Goal: Information Seeking & Learning: Learn about a topic

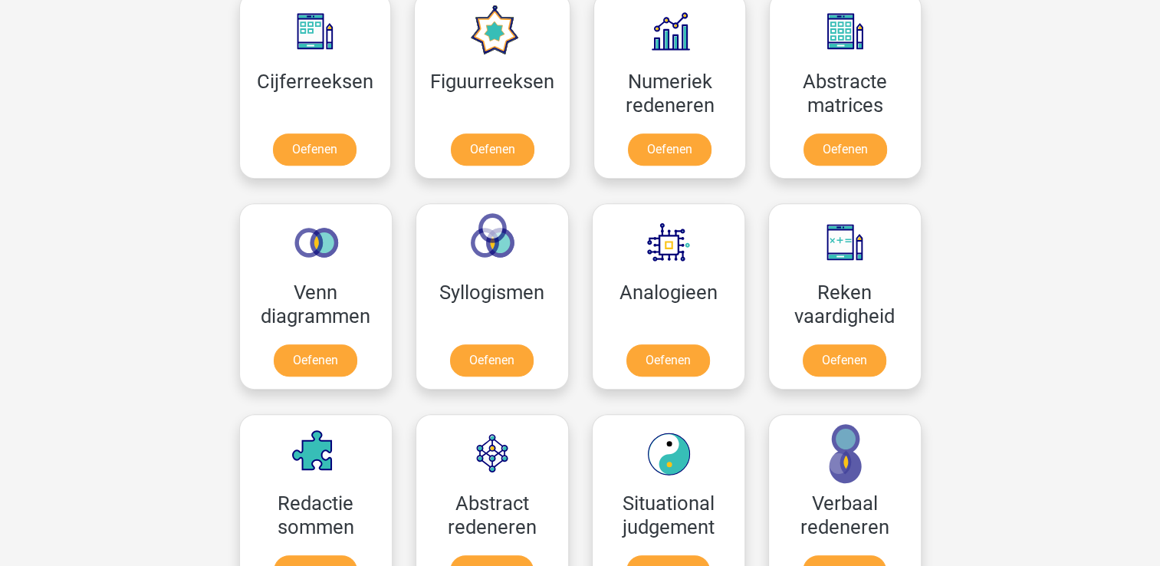
scroll to position [722, 0]
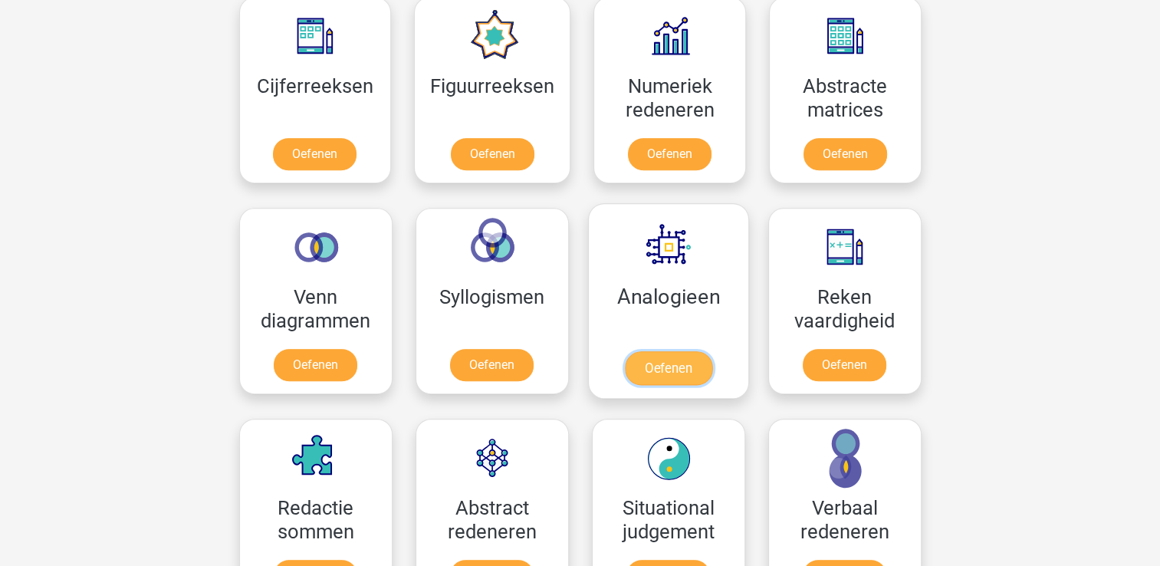
click at [669, 351] on link "Oefenen" at bounding box center [667, 368] width 87 height 34
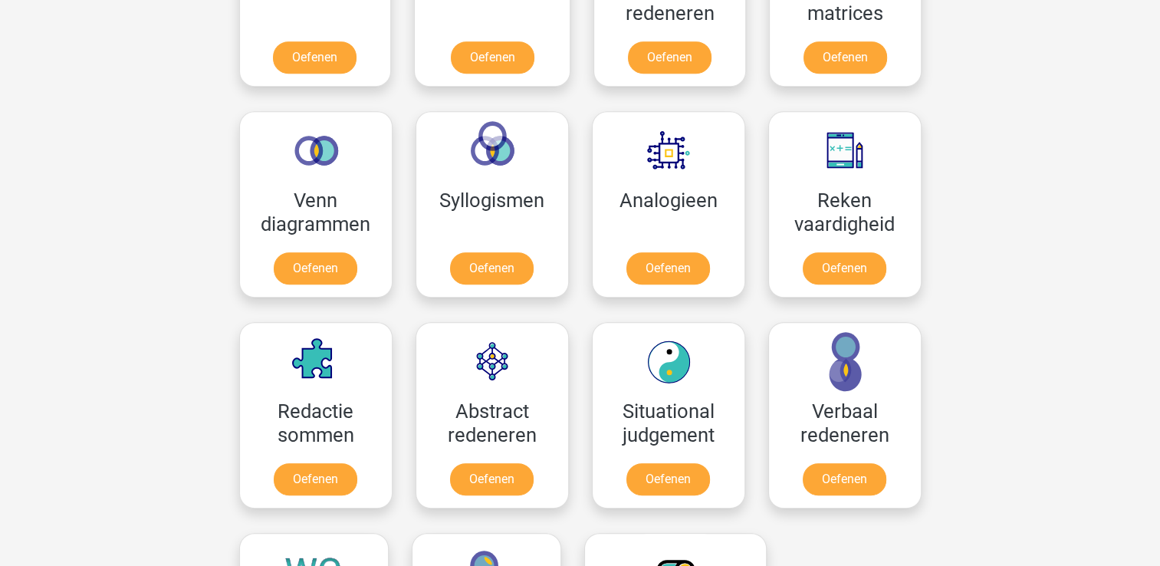
scroll to position [838, 0]
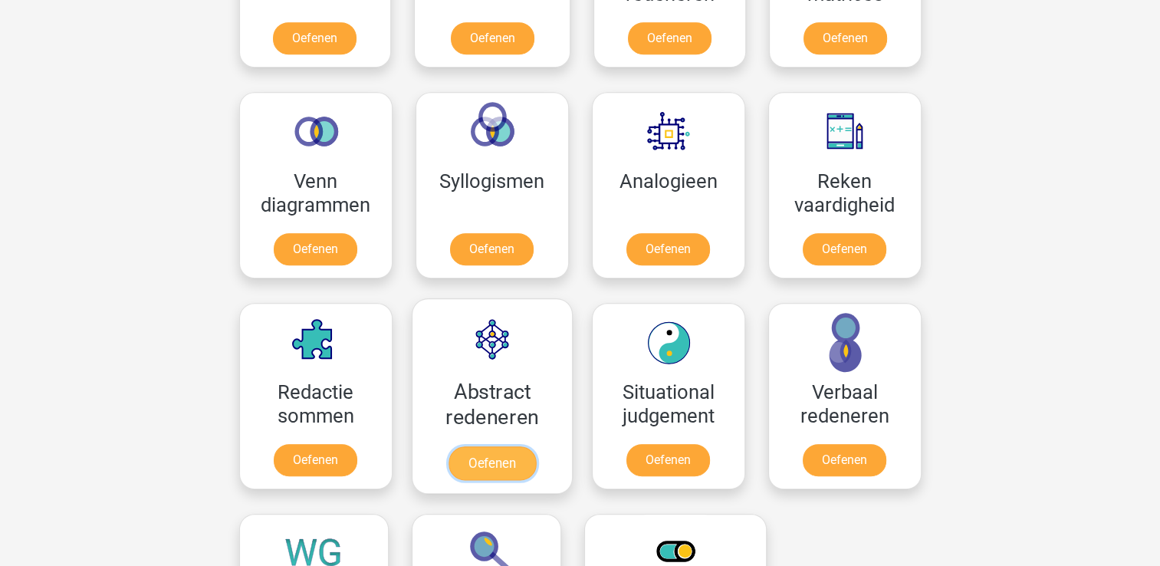
click at [497, 446] on link "Oefenen" at bounding box center [491, 463] width 87 height 34
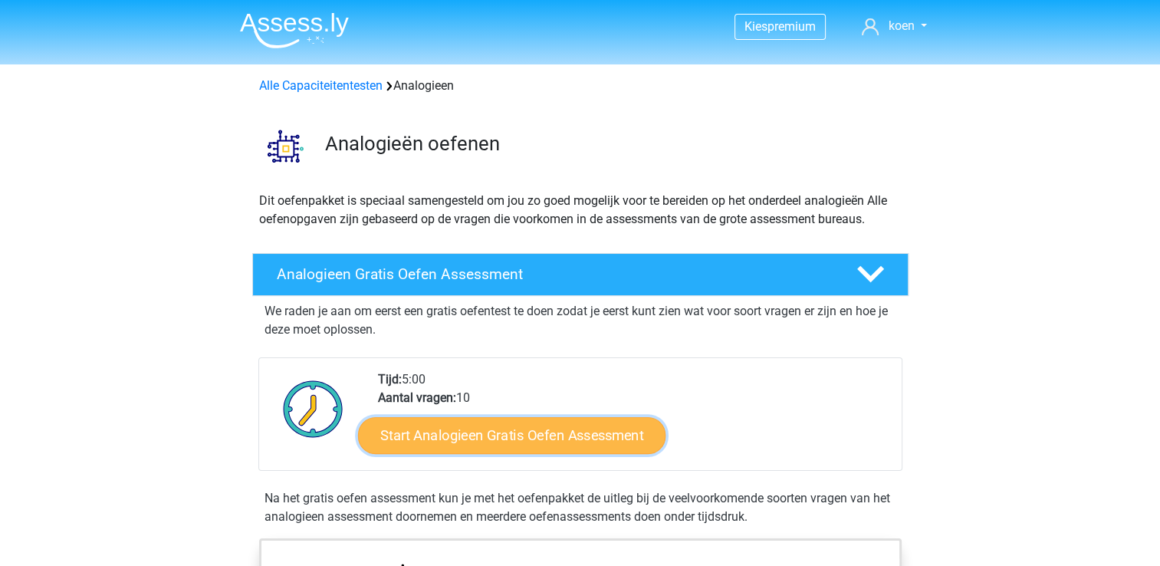
click at [535, 433] on link "Start Analogieen Gratis Oefen Assessment" at bounding box center [512, 434] width 308 height 37
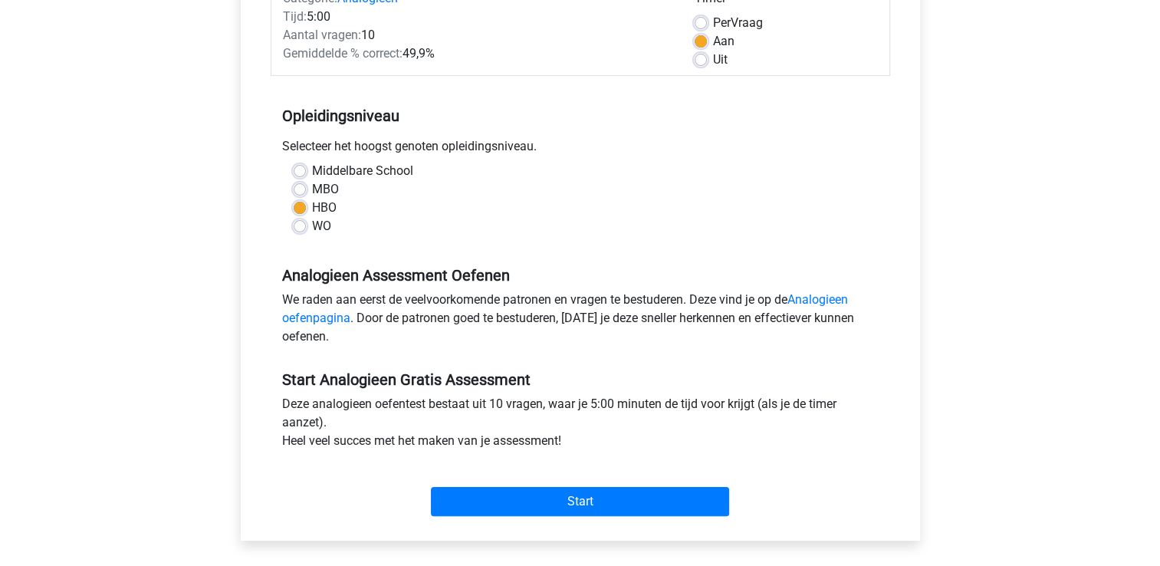
scroll to position [224, 0]
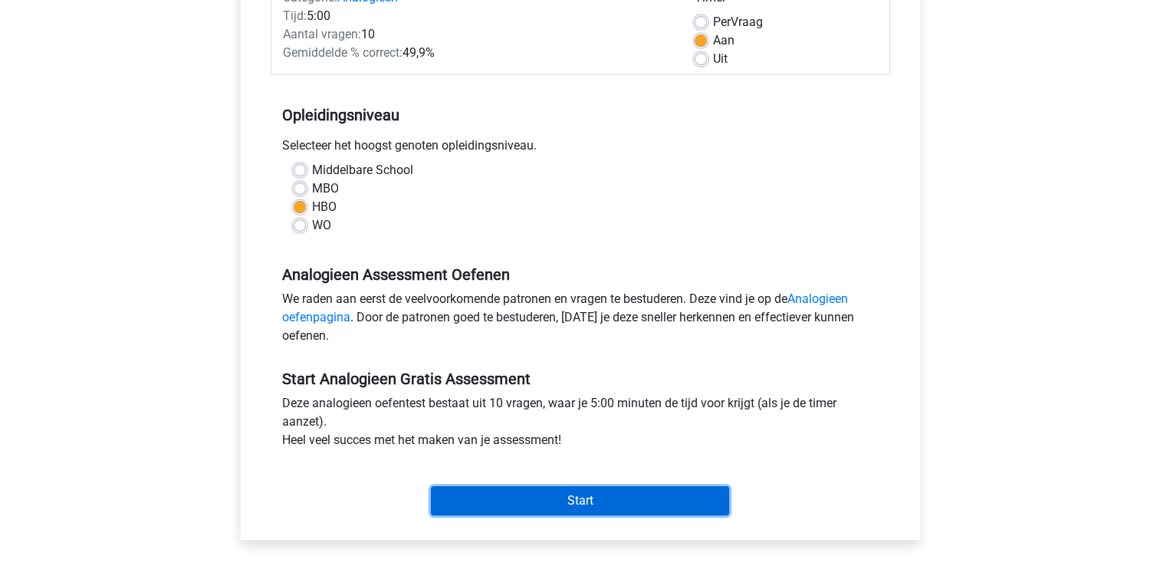
click at [573, 495] on input "Start" at bounding box center [580, 500] width 298 height 29
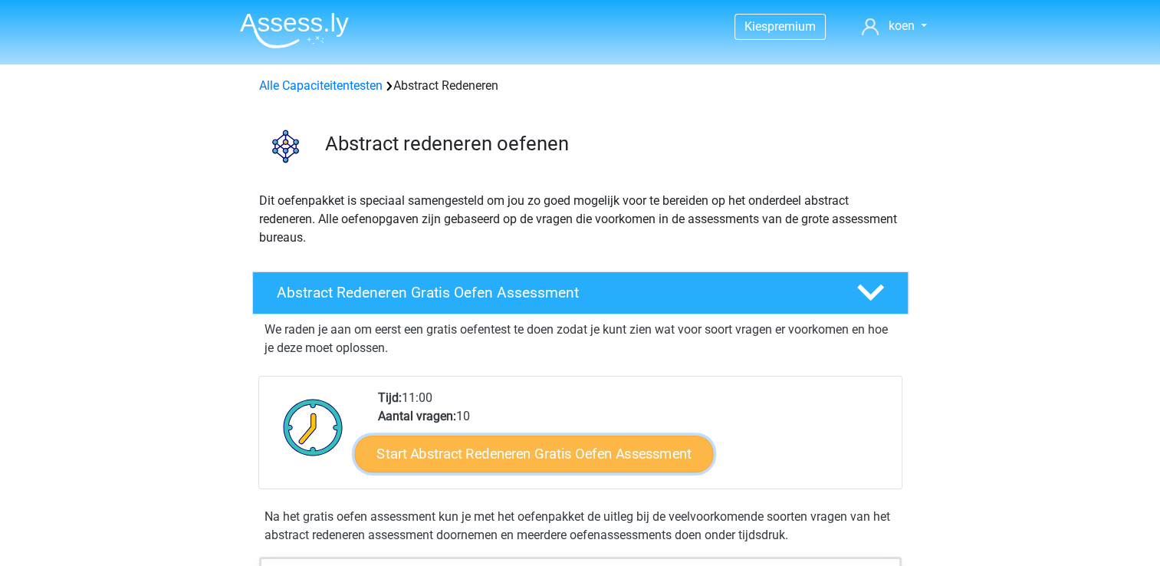
click at [482, 459] on link "Start Abstract Redeneren Gratis Oefen Assessment" at bounding box center [533, 453] width 359 height 37
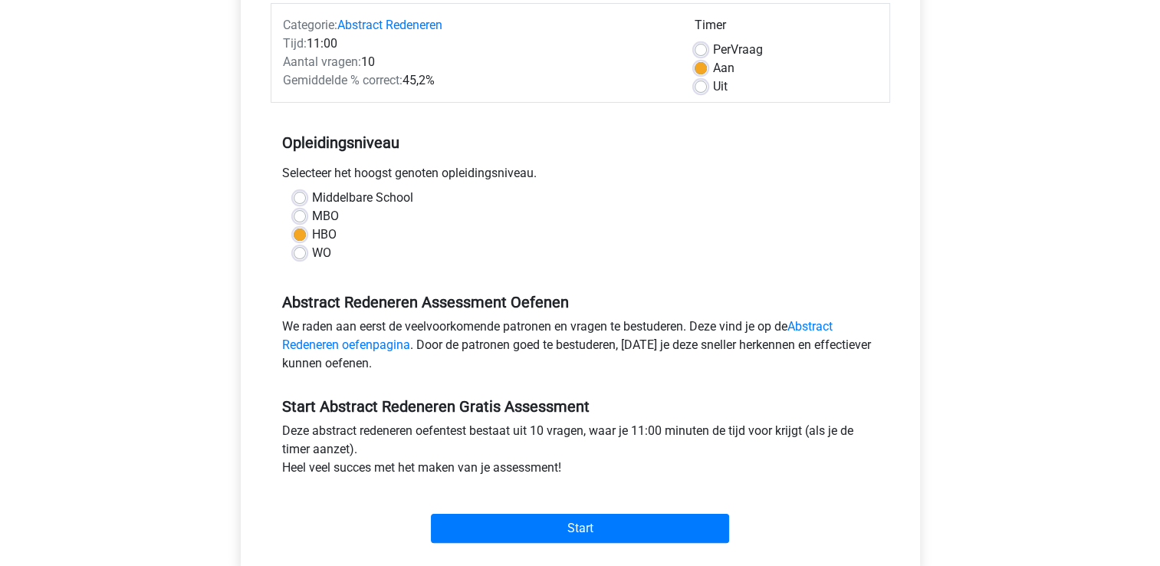
scroll to position [199, 0]
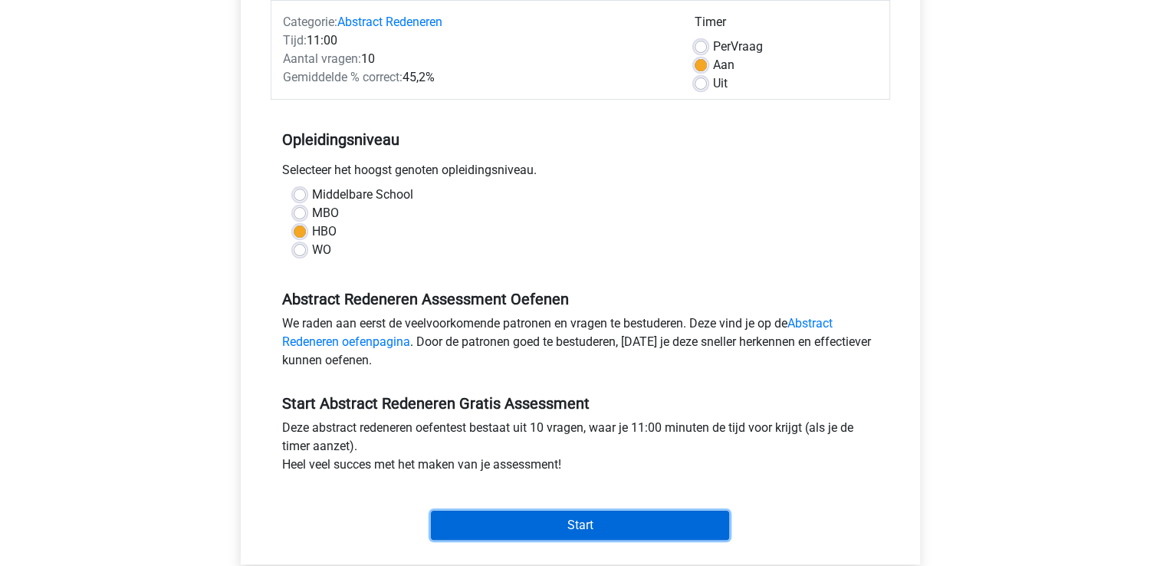
click at [555, 525] on input "Start" at bounding box center [580, 525] width 298 height 29
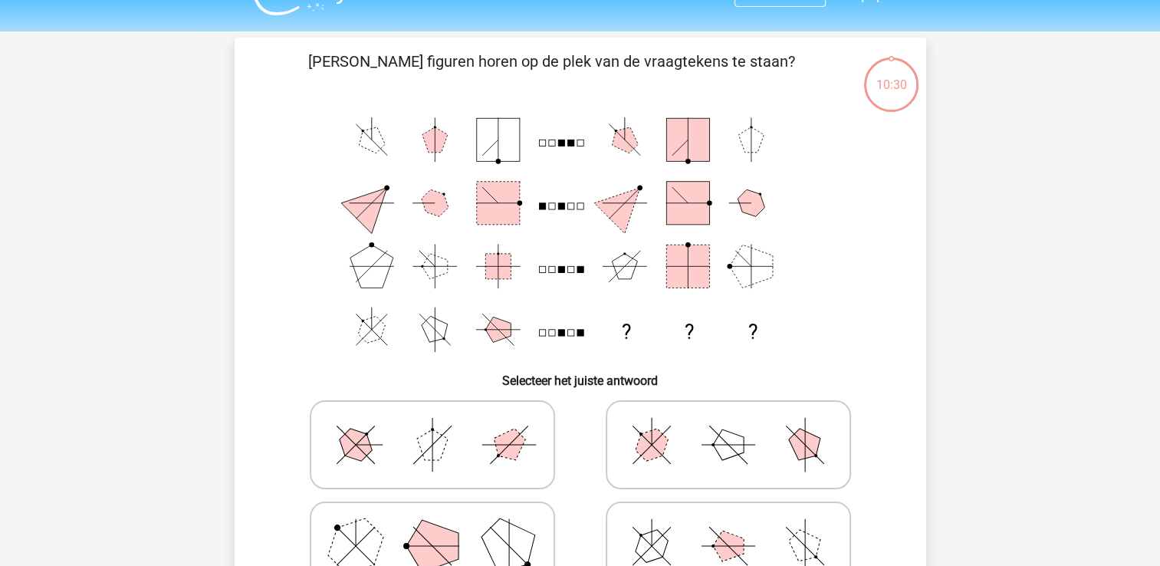
scroll to position [34, 0]
click at [731, 457] on icon at bounding box center [729, 444] width 230 height 77
click at [731, 425] on input "radio" at bounding box center [734, 420] width 10 height 10
radio input "true"
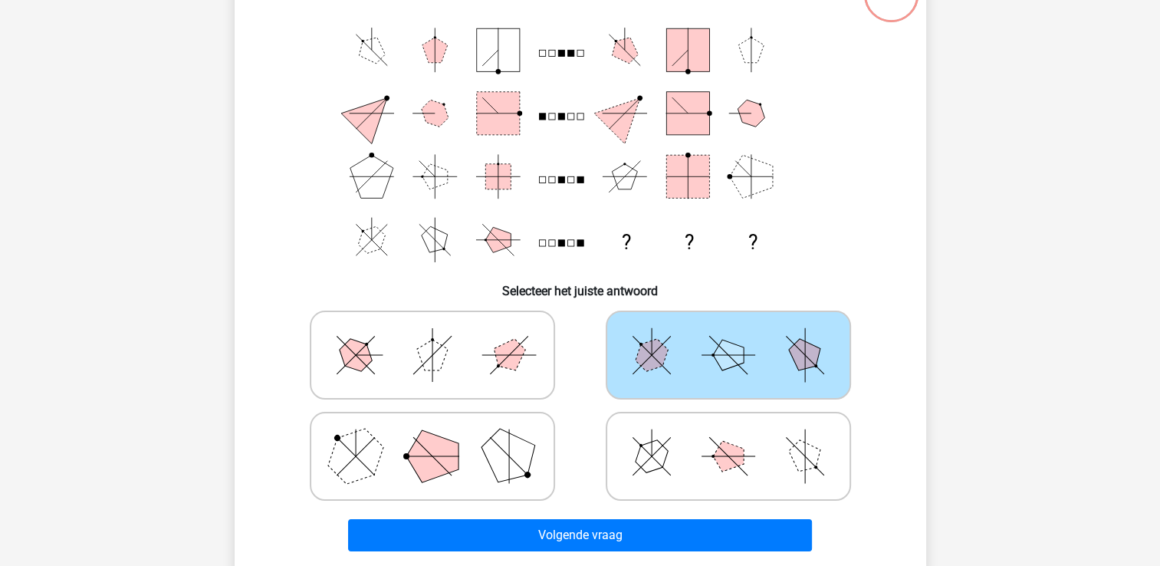
scroll to position [125, 0]
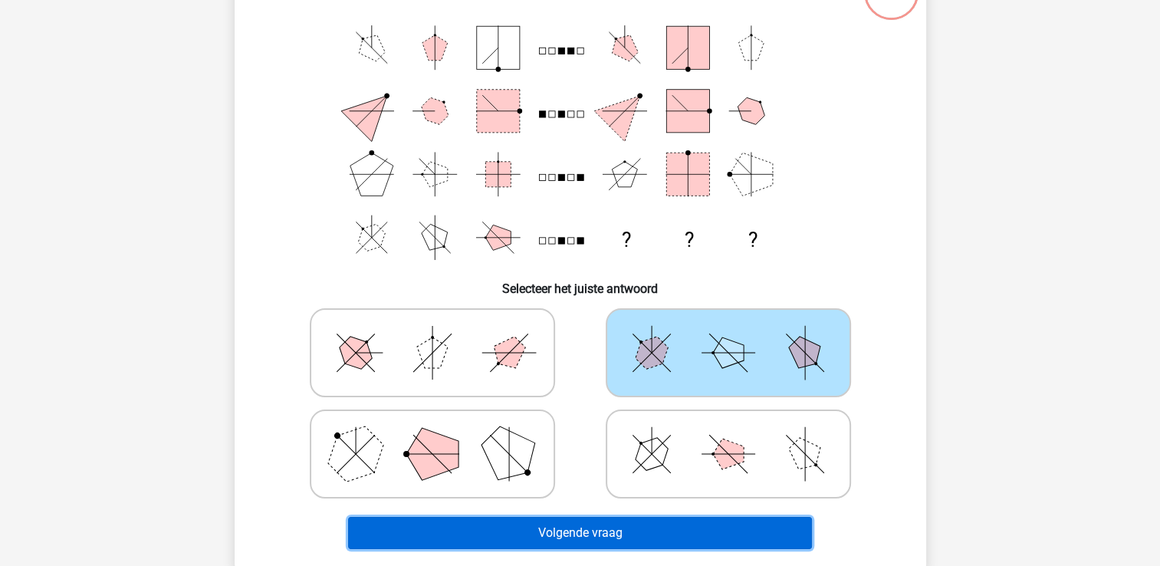
click at [555, 534] on button "Volgende vraag" at bounding box center [580, 533] width 464 height 32
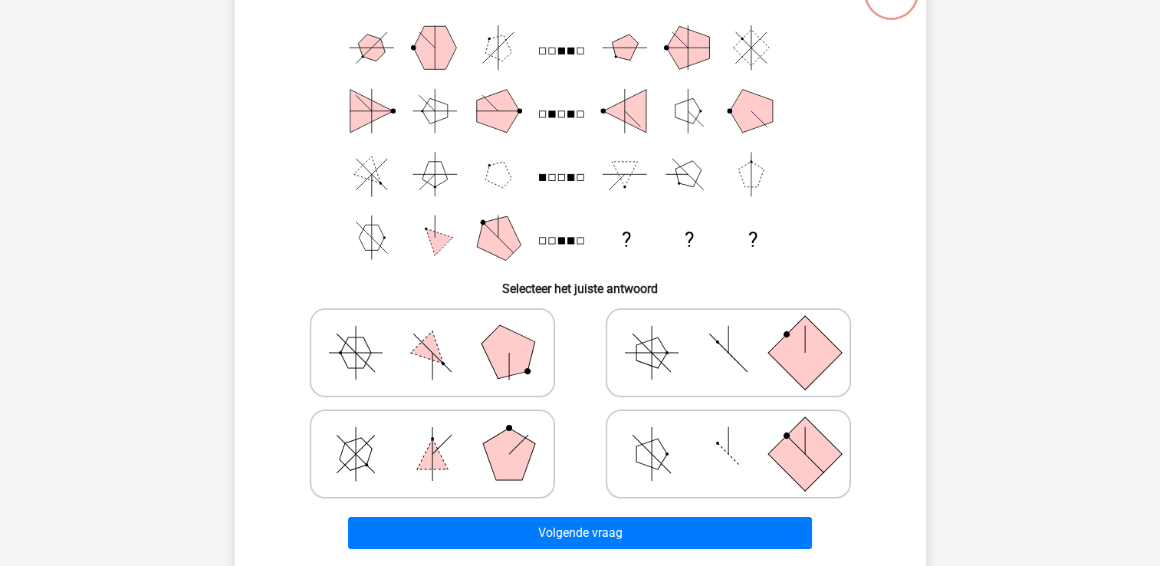
scroll to position [71, 0]
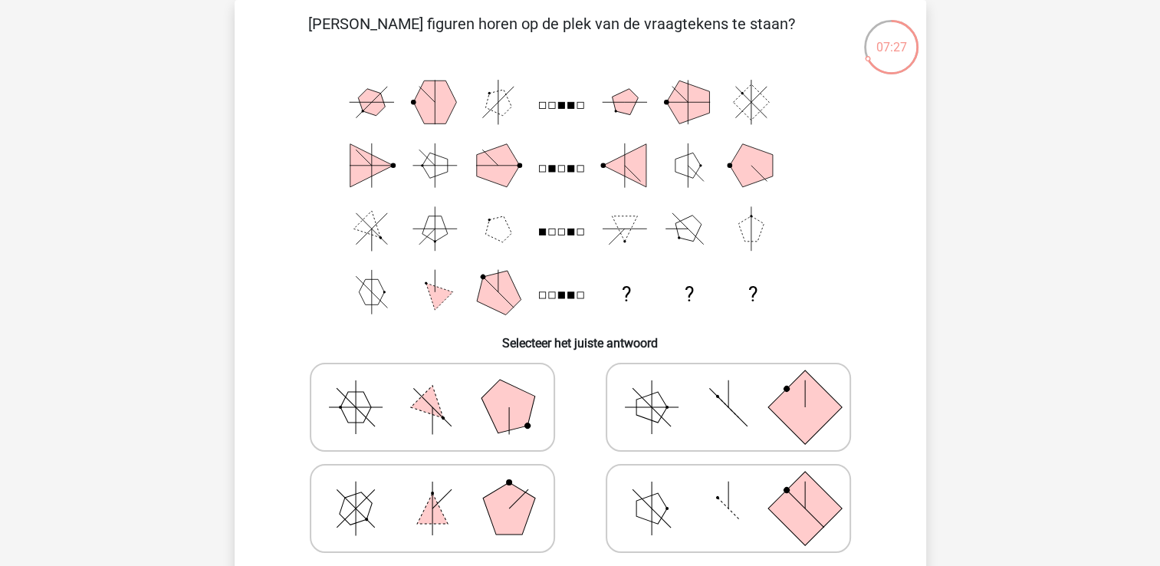
click at [686, 420] on icon at bounding box center [729, 407] width 230 height 77
click at [729, 388] on input "radio" at bounding box center [734, 383] width 10 height 10
radio input "true"
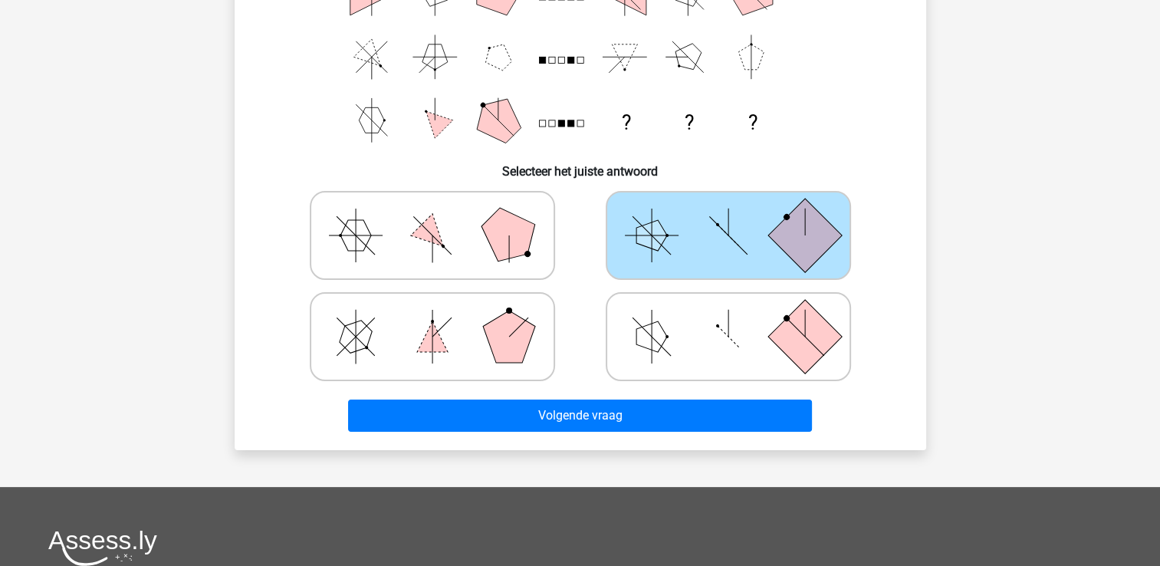
scroll to position [258, 0]
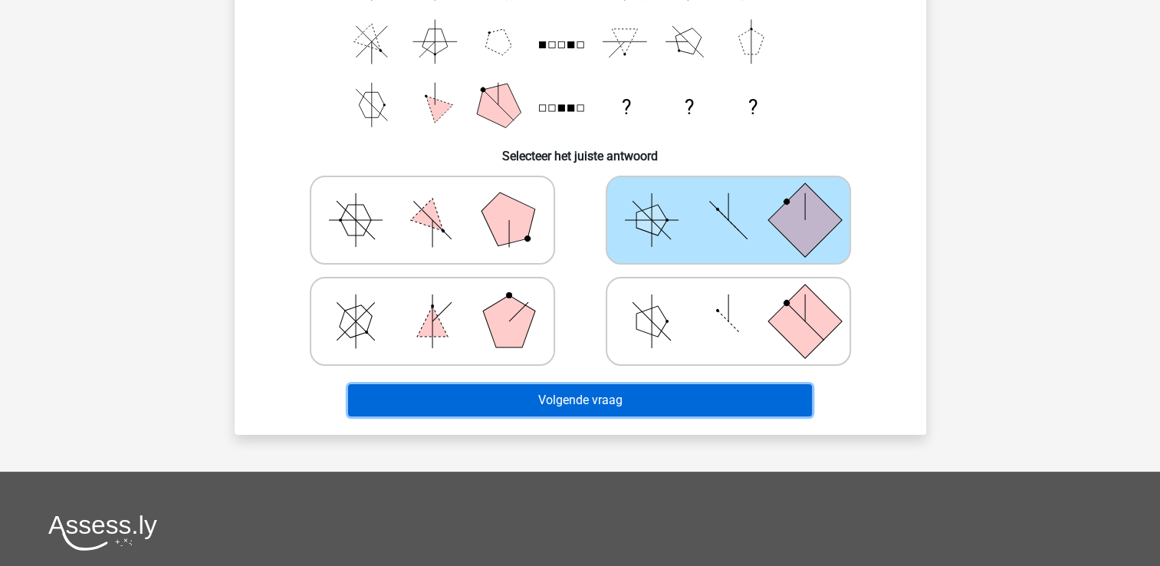
click at [728, 400] on button "Volgende vraag" at bounding box center [580, 400] width 464 height 32
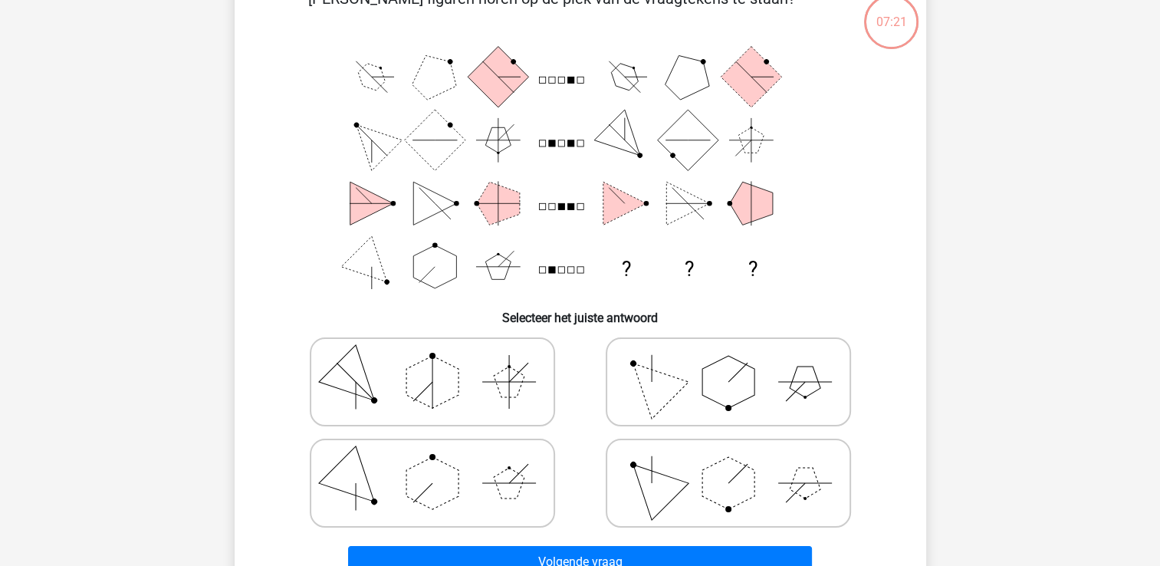
scroll to position [71, 0]
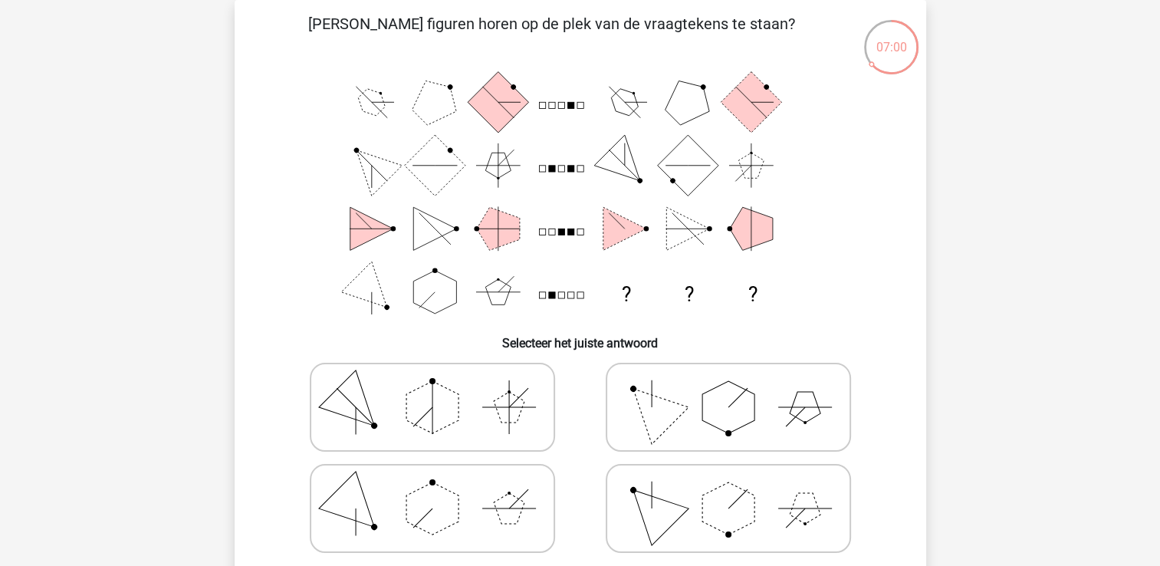
click at [471, 521] on icon at bounding box center [433, 508] width 230 height 77
click at [443, 489] on input "radio" at bounding box center [438, 484] width 10 height 10
radio input "true"
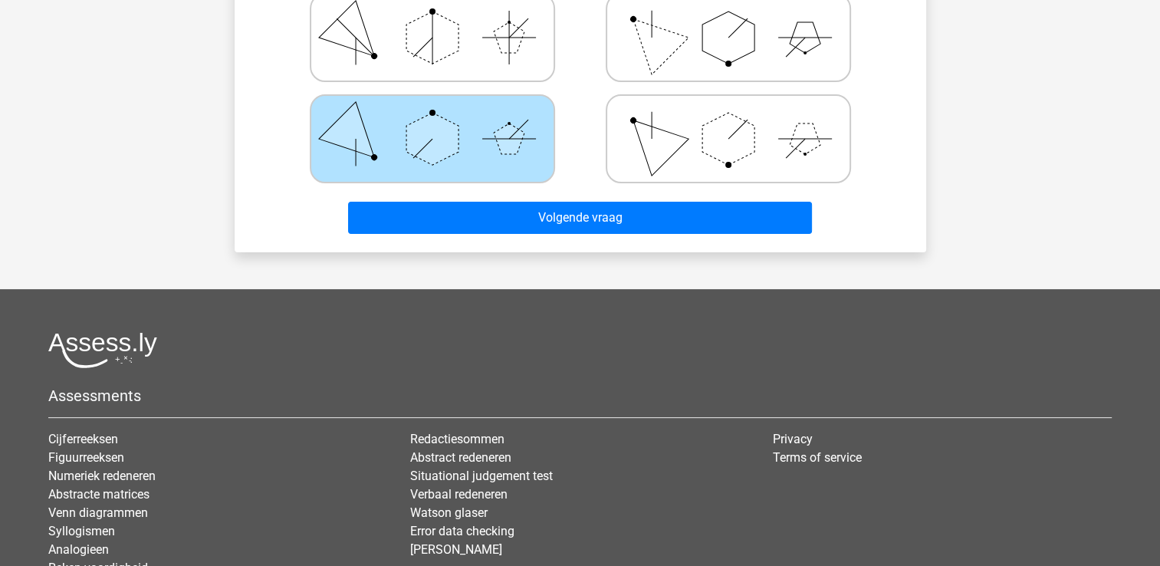
scroll to position [448, 0]
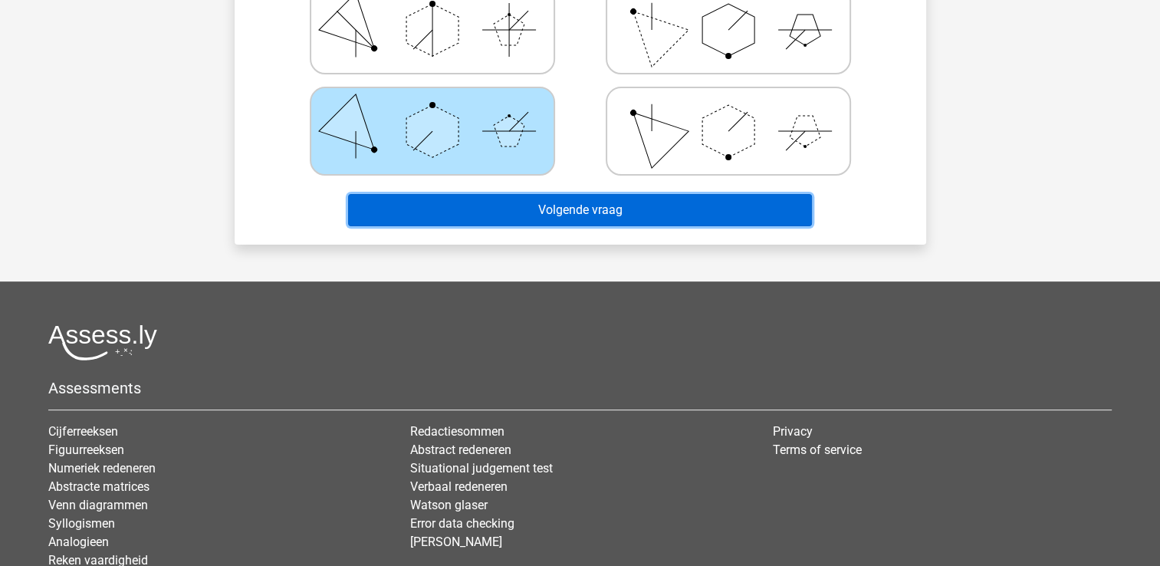
click at [782, 209] on button "Volgende vraag" at bounding box center [580, 210] width 464 height 32
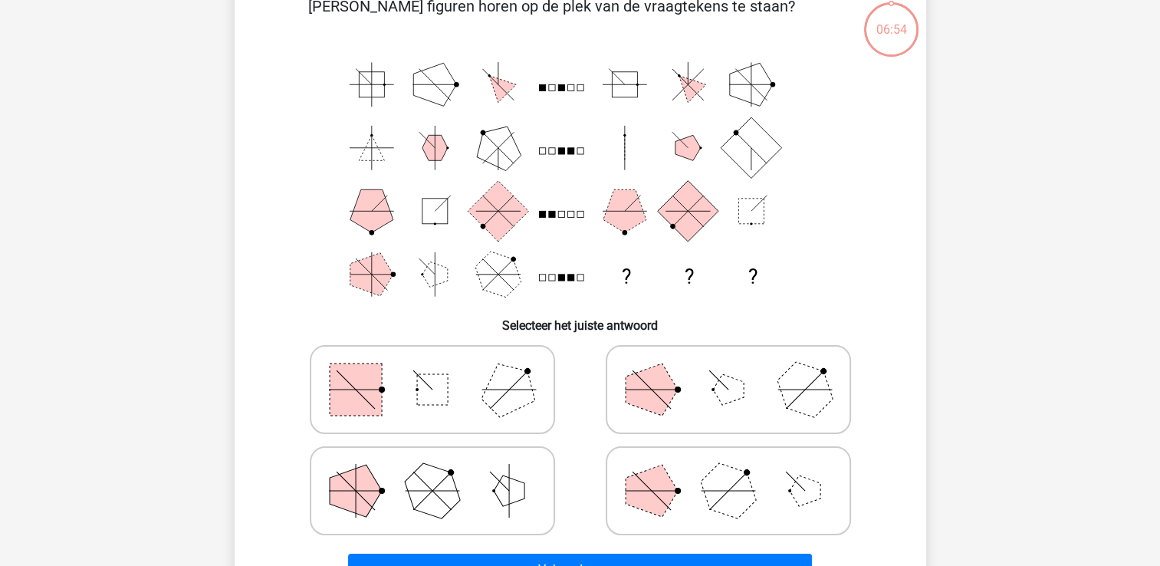
scroll to position [71, 0]
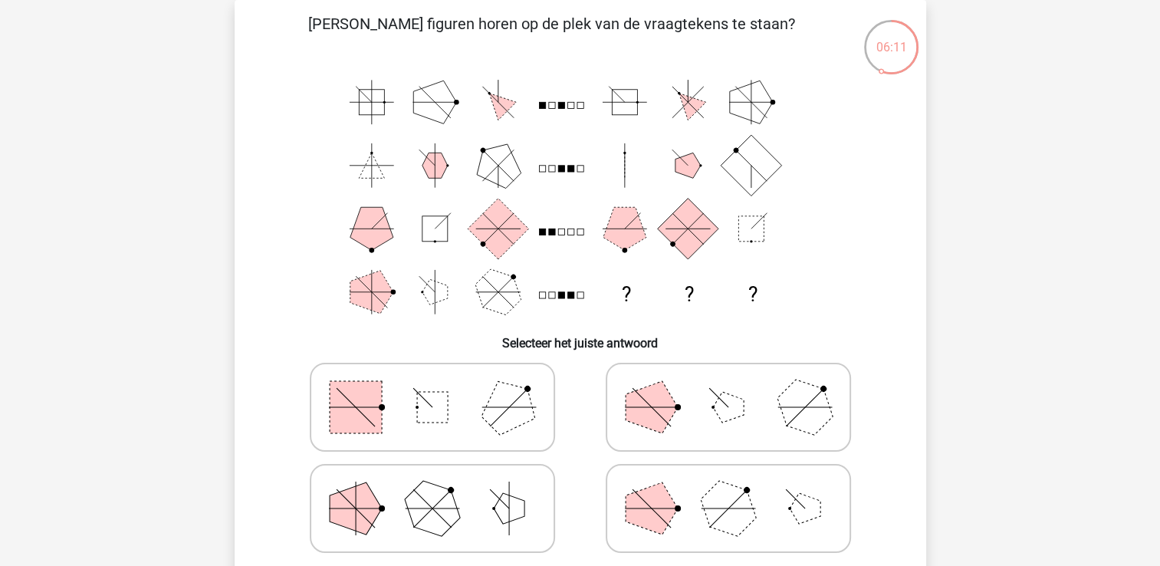
click at [649, 508] on polygon at bounding box center [652, 508] width 52 height 52
click at [729, 489] on input "radio" at bounding box center [734, 484] width 10 height 10
radio input "true"
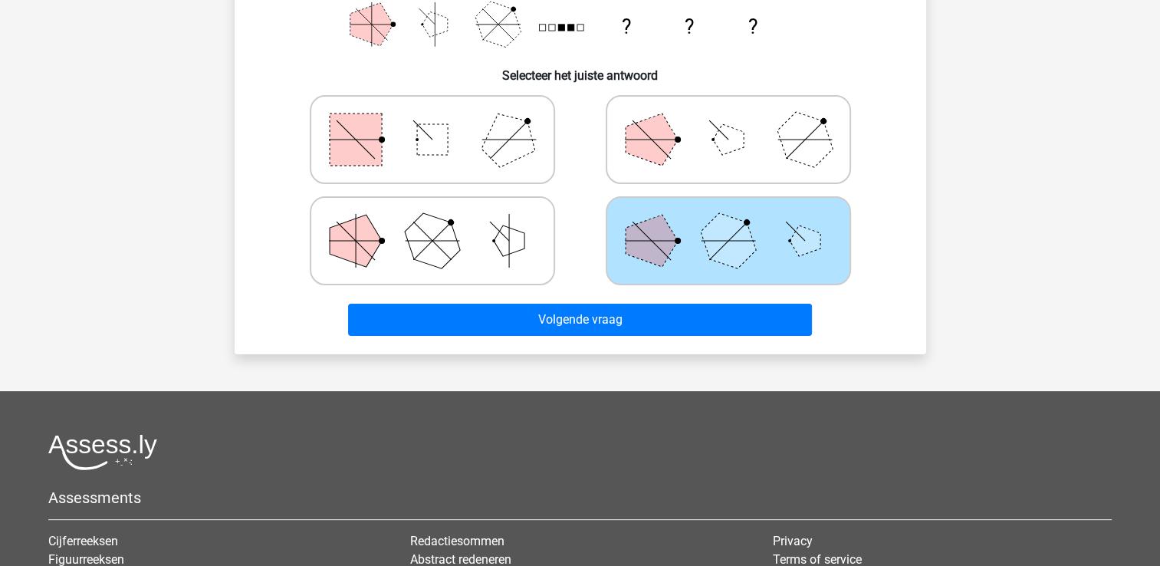
scroll to position [357, 0]
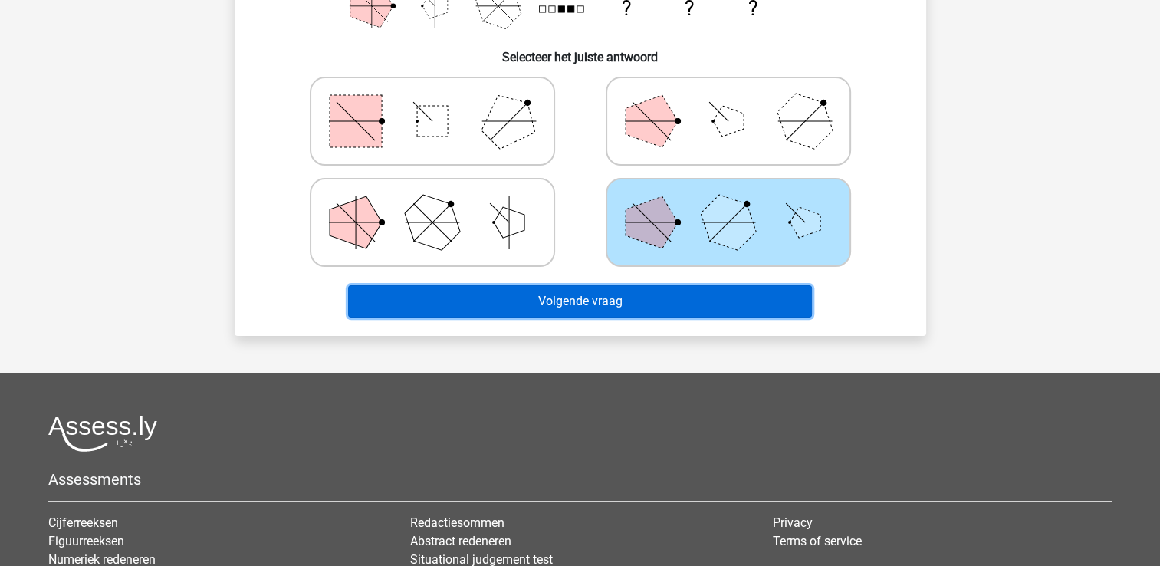
click at [753, 308] on button "Volgende vraag" at bounding box center [580, 301] width 464 height 32
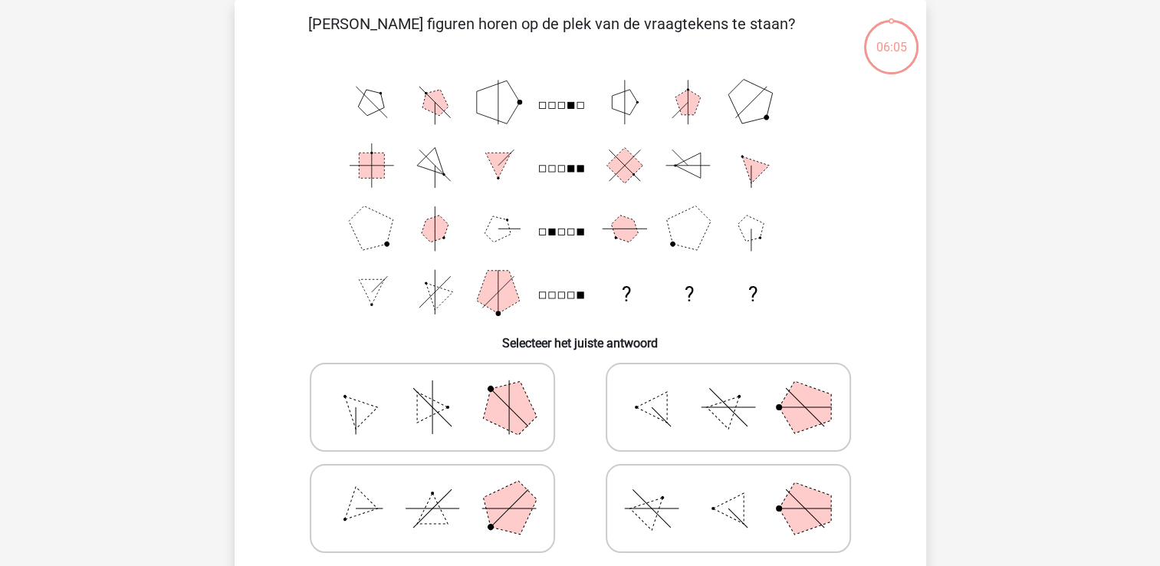
scroll to position [71, 0]
click at [501, 402] on polygon at bounding box center [509, 407] width 74 height 74
click at [443, 388] on input "radio" at bounding box center [438, 383] width 10 height 10
radio input "true"
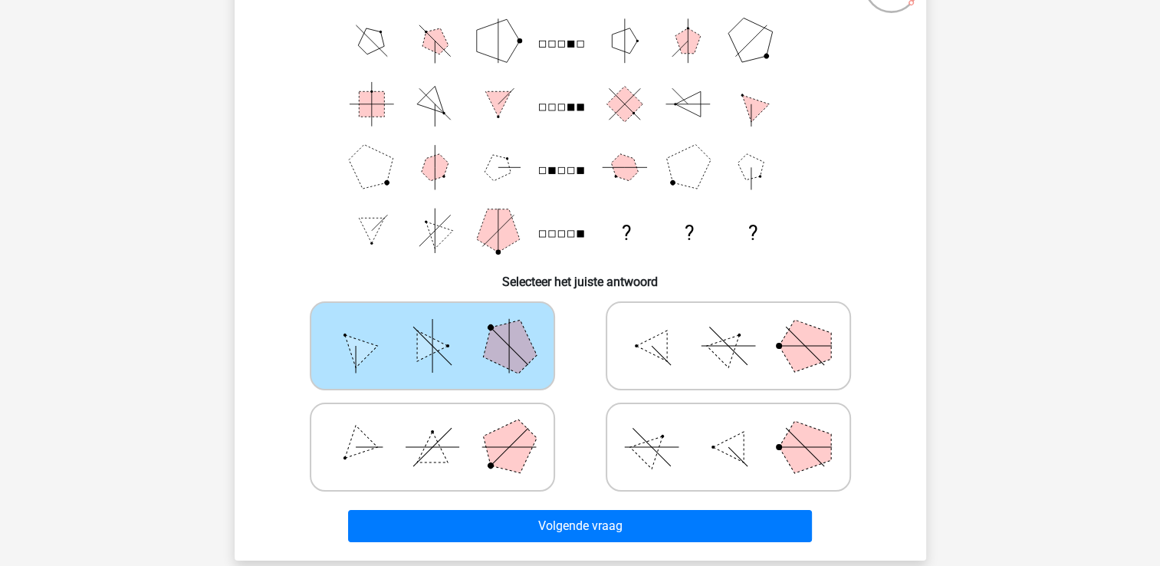
scroll to position [163, 0]
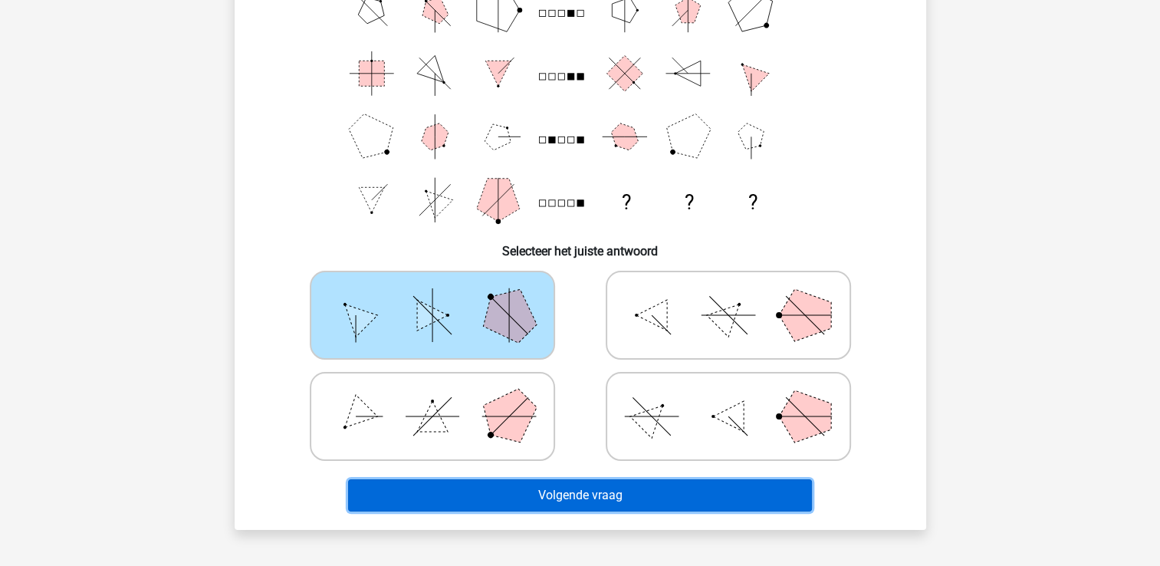
click at [811, 502] on button "Volgende vraag" at bounding box center [580, 495] width 464 height 32
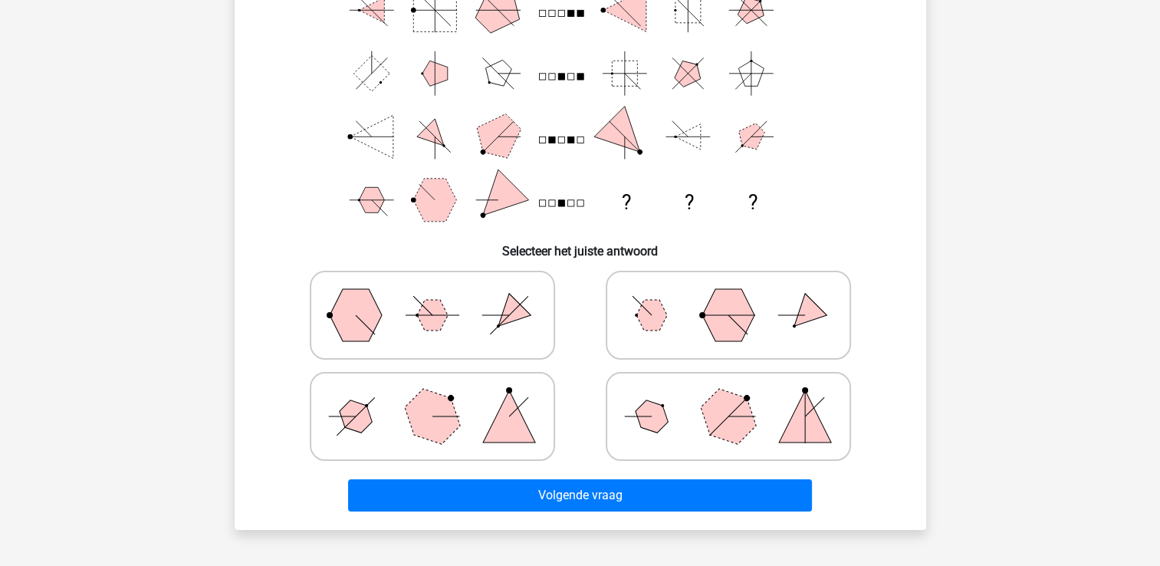
scroll to position [71, 0]
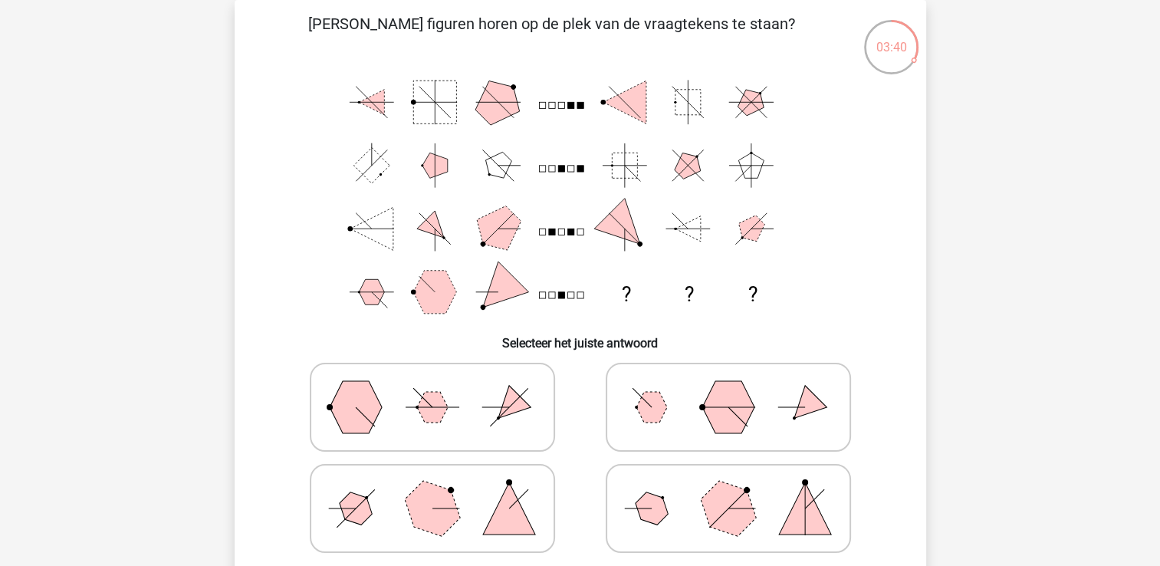
click at [570, 176] on icon "? ? ?" at bounding box center [581, 197] width 618 height 253
click at [473, 510] on icon at bounding box center [433, 508] width 230 height 77
click at [443, 489] on input "radio" at bounding box center [438, 484] width 10 height 10
radio input "true"
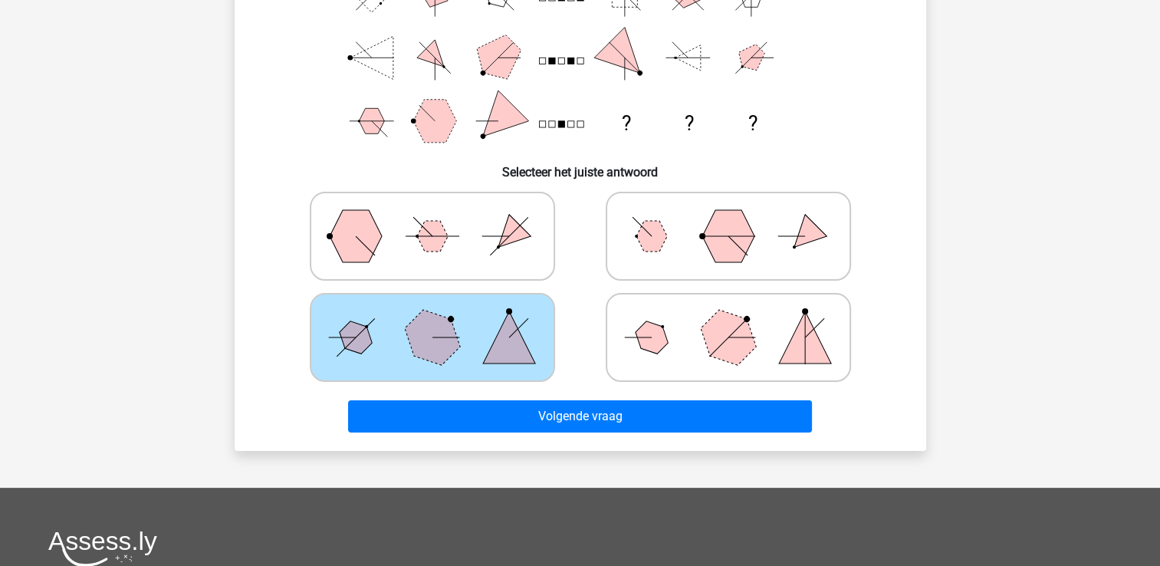
scroll to position [251, 0]
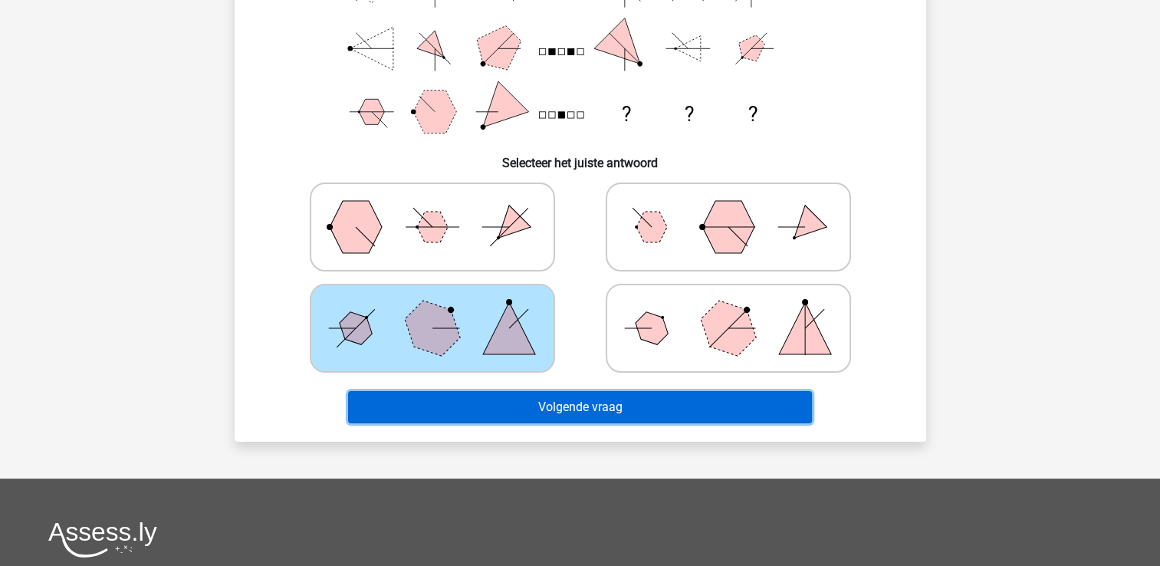
click at [807, 403] on button "Volgende vraag" at bounding box center [580, 407] width 464 height 32
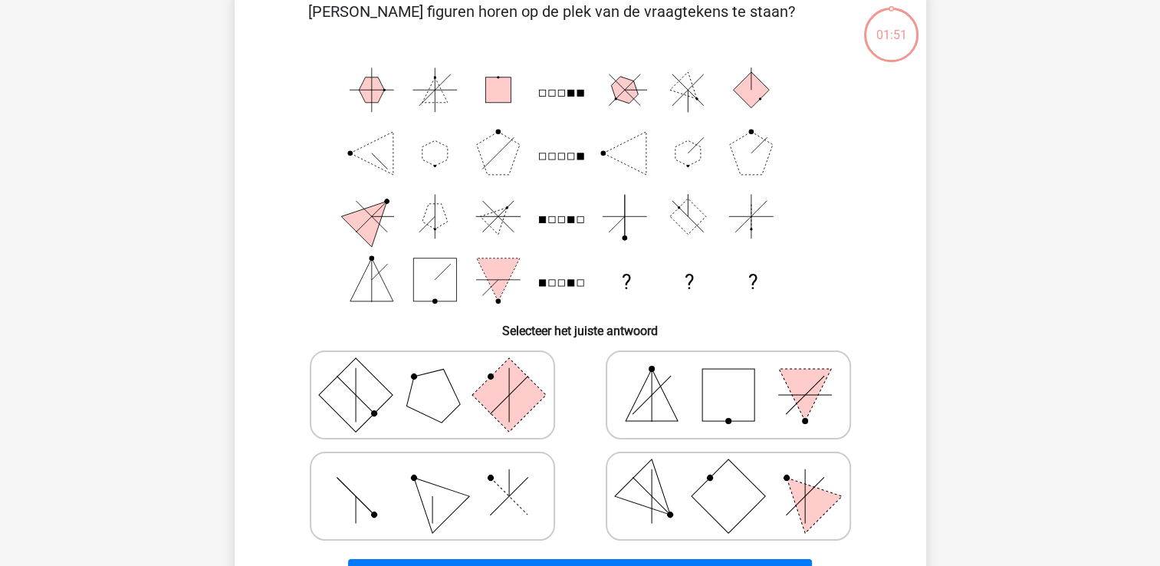
scroll to position [71, 0]
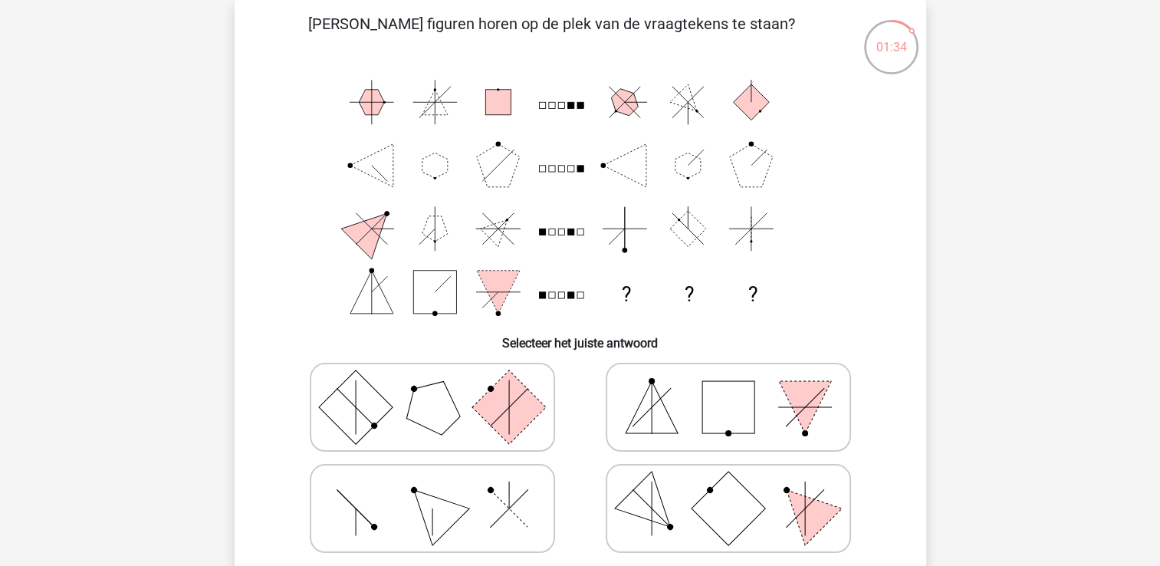
click at [472, 522] on icon at bounding box center [433, 508] width 230 height 77
click at [443, 489] on input "radio" at bounding box center [438, 484] width 10 height 10
radio input "true"
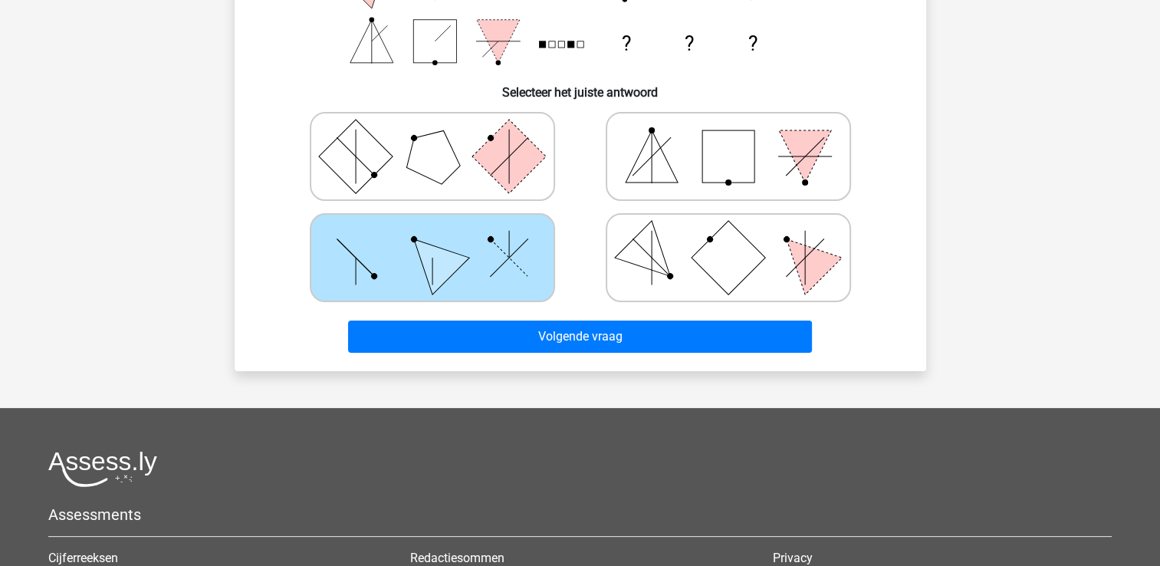
scroll to position [322, 0]
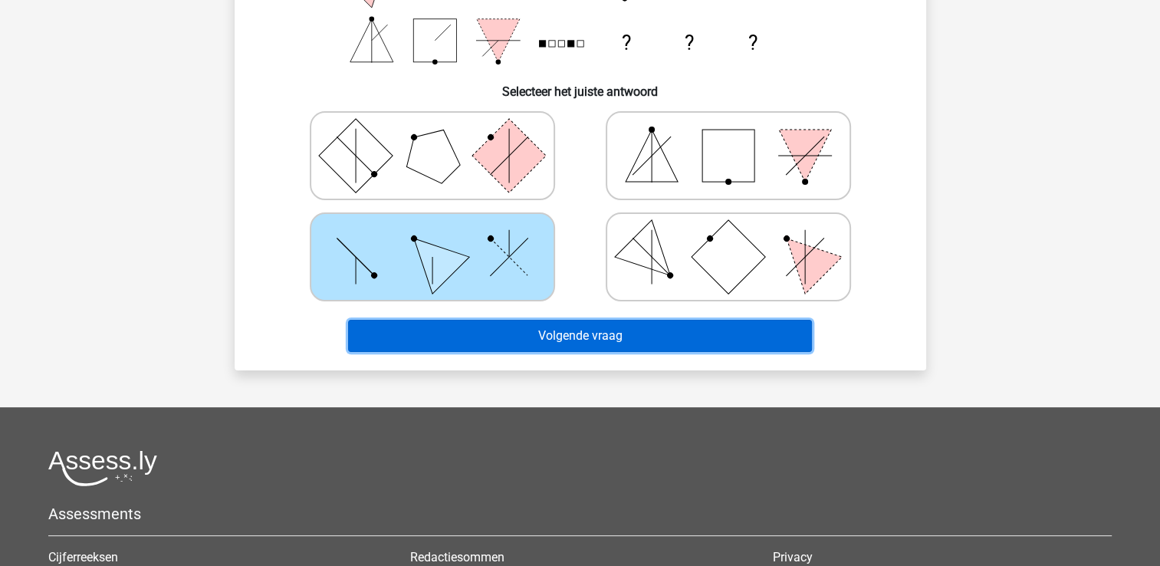
click at [782, 334] on button "Volgende vraag" at bounding box center [580, 336] width 464 height 32
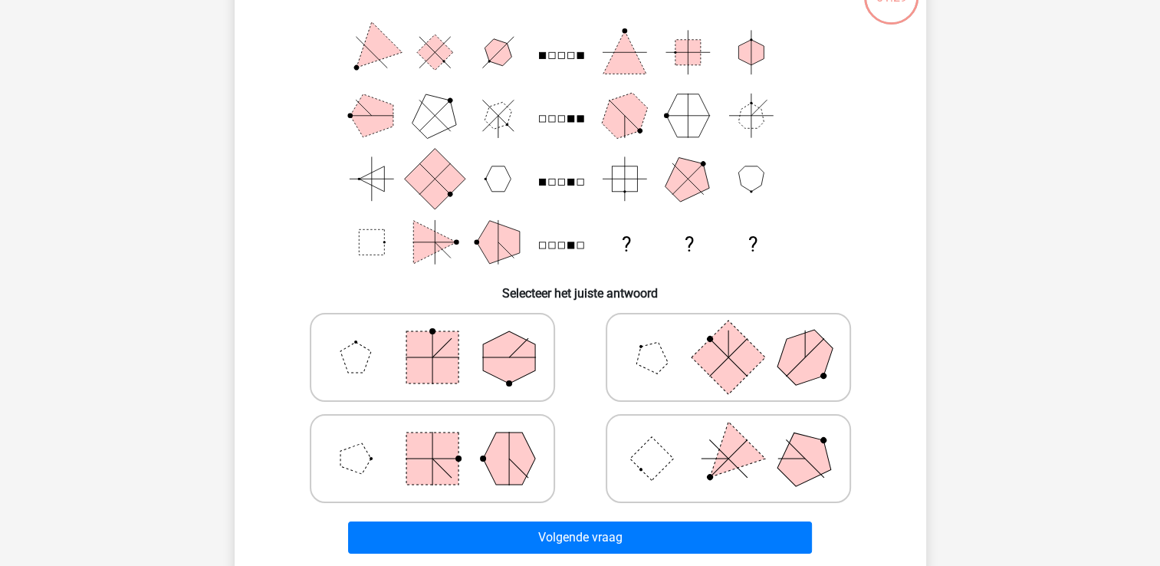
scroll to position [71, 0]
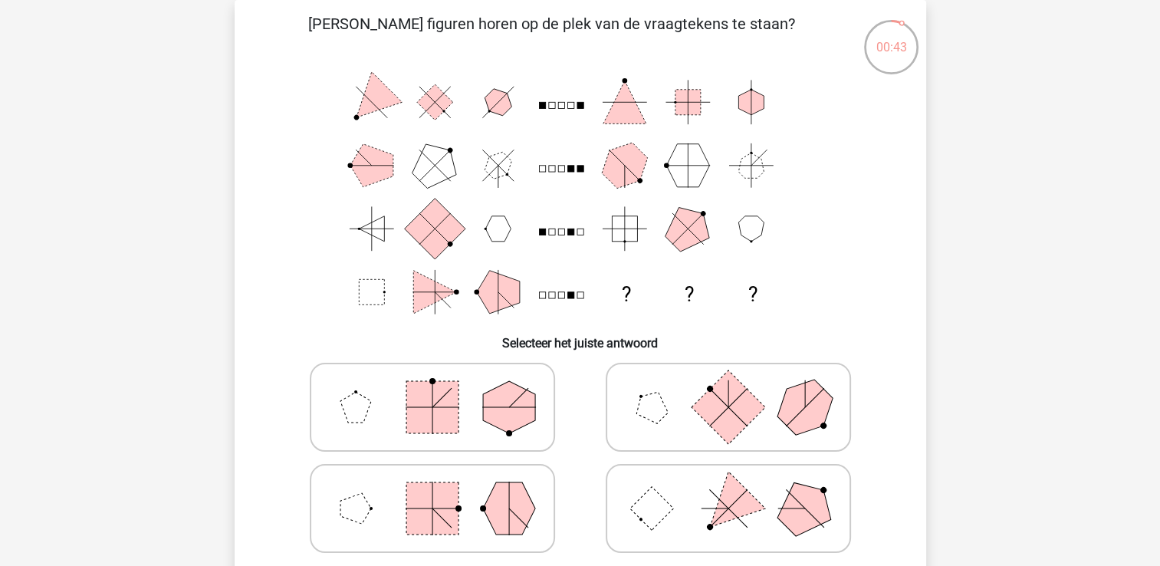
click at [461, 406] on icon at bounding box center [433, 407] width 230 height 77
click at [443, 388] on input "radio" at bounding box center [438, 383] width 10 height 10
radio input "true"
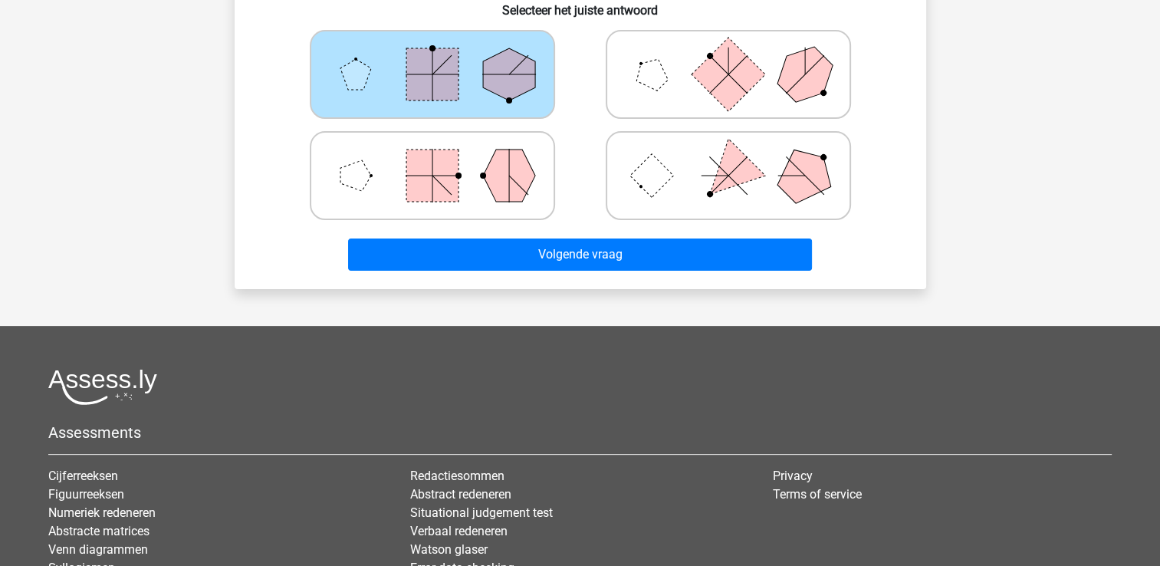
scroll to position [402, 0]
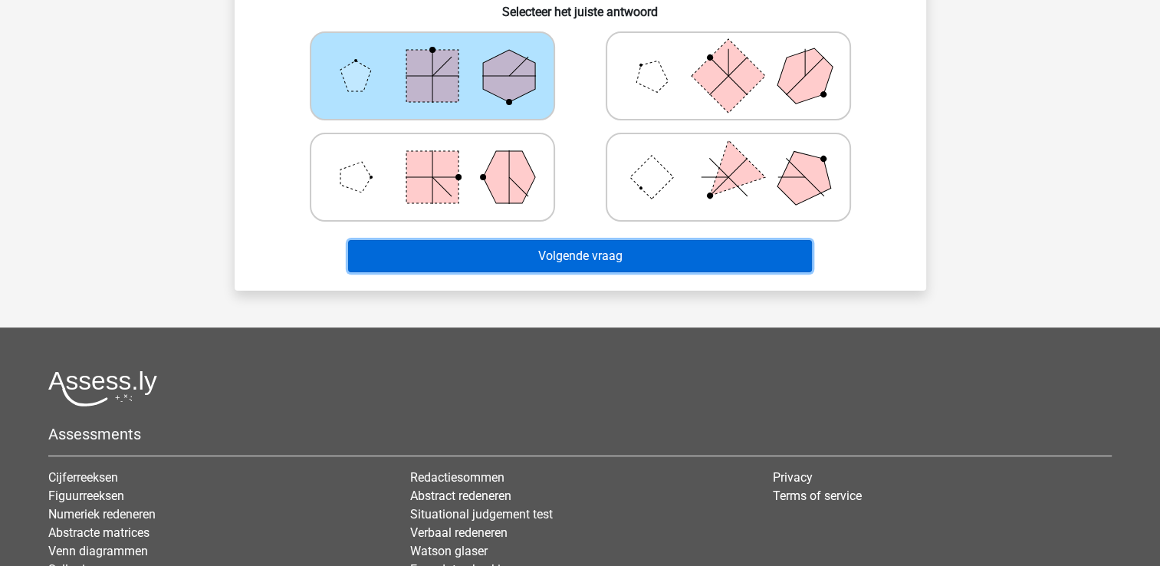
click at [757, 249] on button "Volgende vraag" at bounding box center [580, 256] width 464 height 32
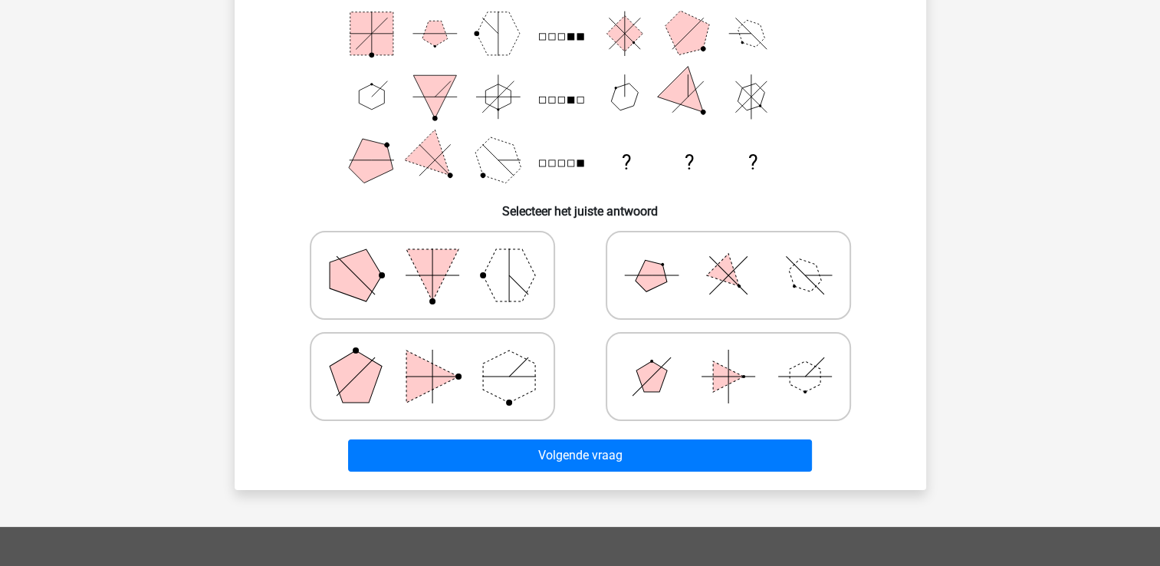
scroll to position [71, 0]
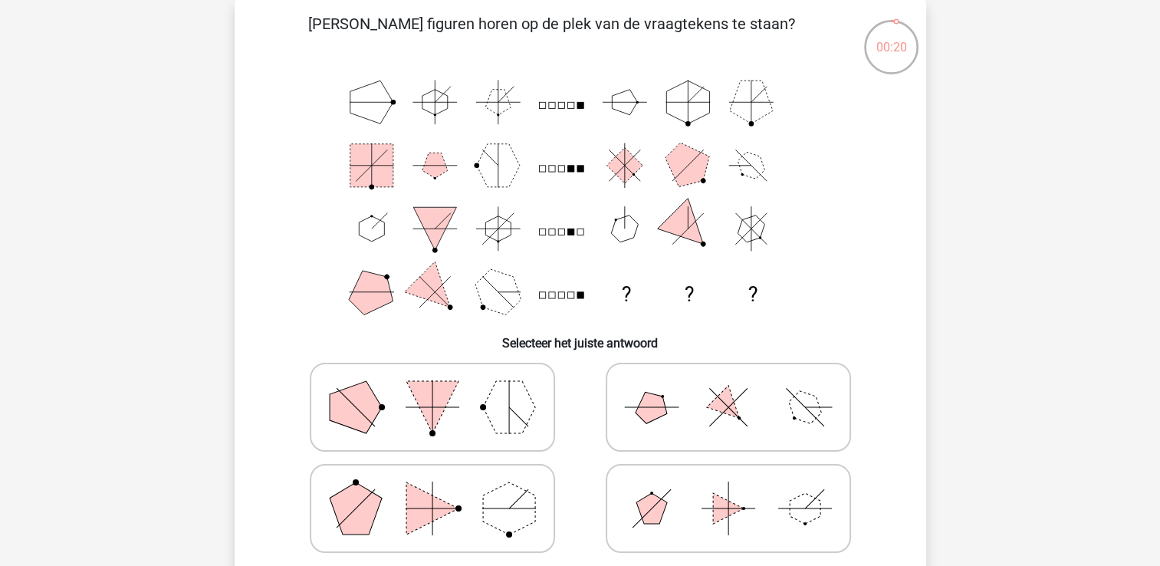
click at [642, 412] on polygon at bounding box center [652, 408] width 44 height 44
click at [729, 388] on input "radio" at bounding box center [734, 383] width 10 height 10
radio input "true"
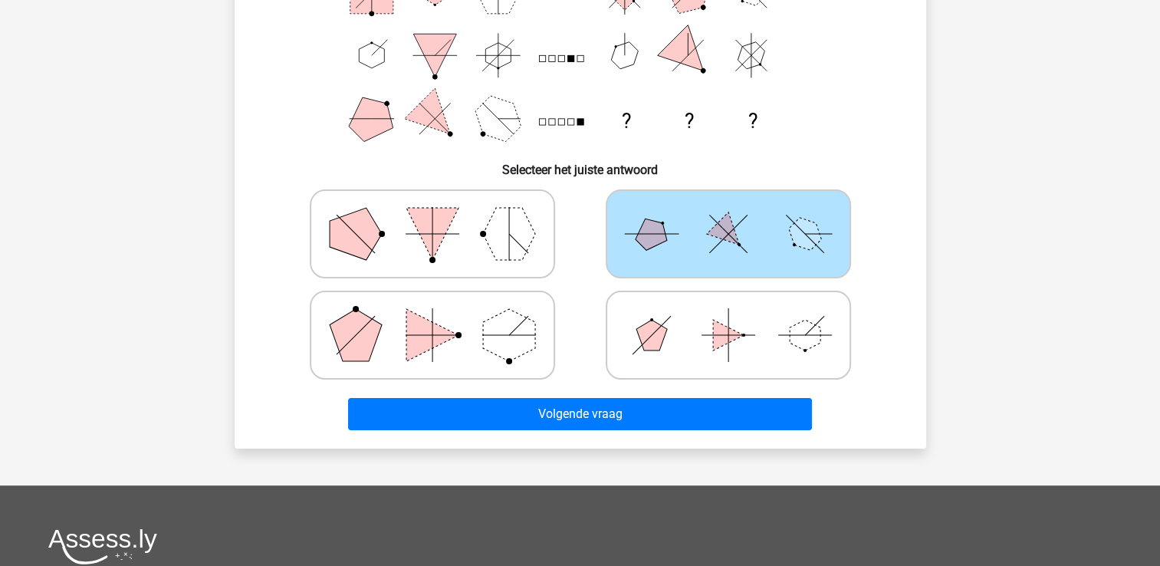
scroll to position [245, 0]
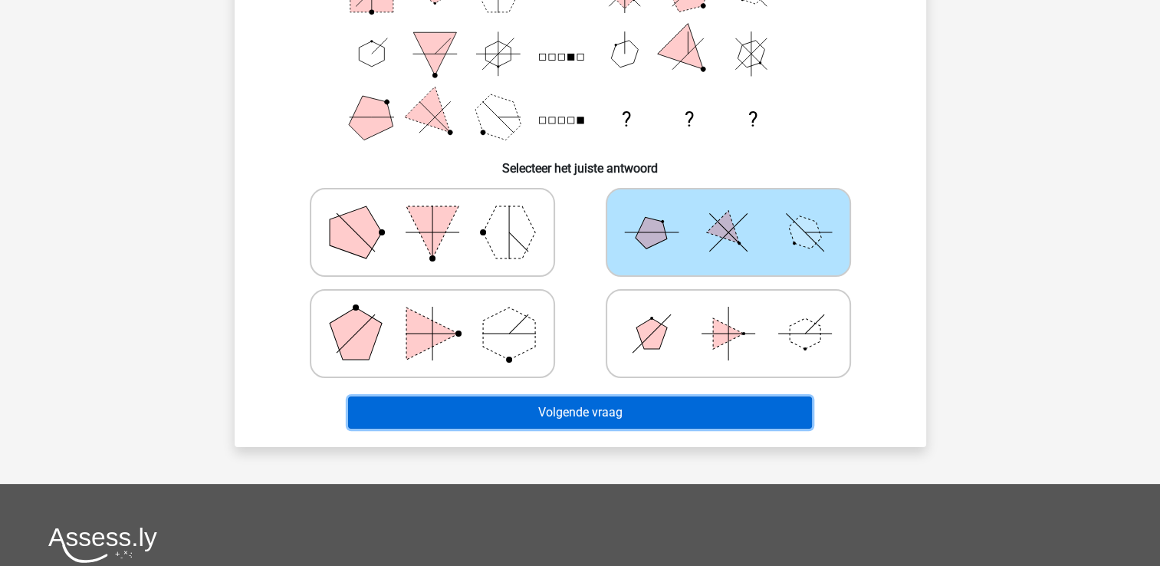
click at [795, 410] on button "Volgende vraag" at bounding box center [580, 413] width 464 height 32
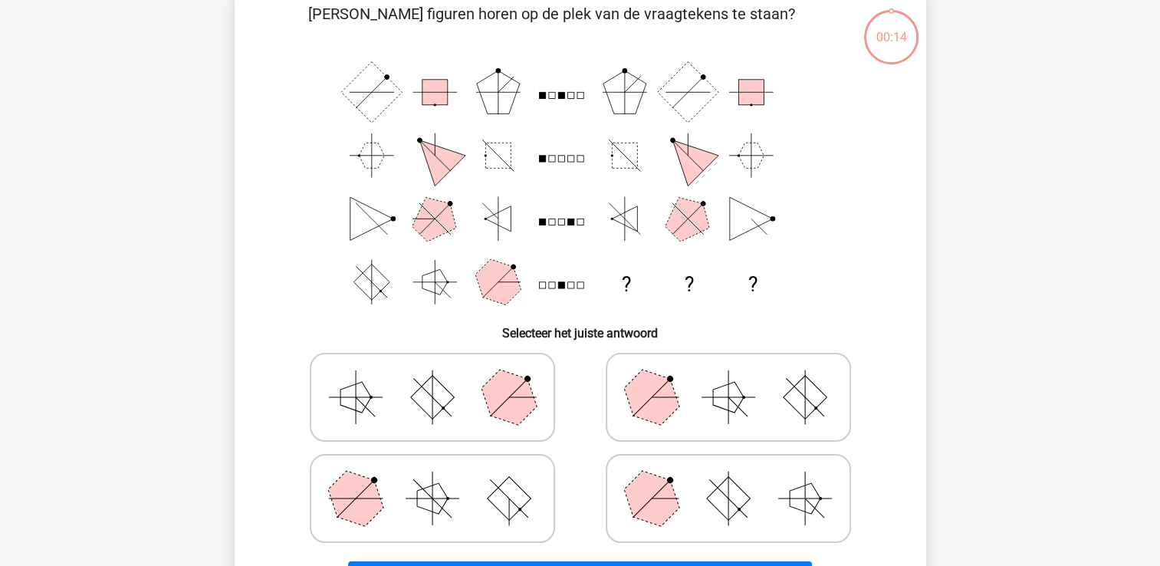
scroll to position [71, 0]
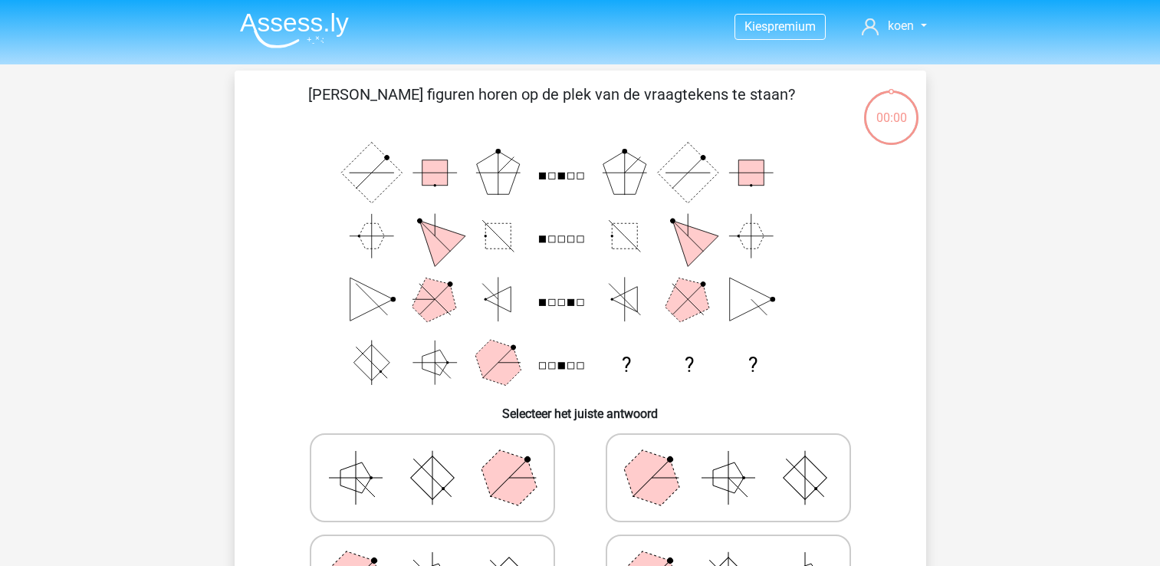
scroll to position [71, 0]
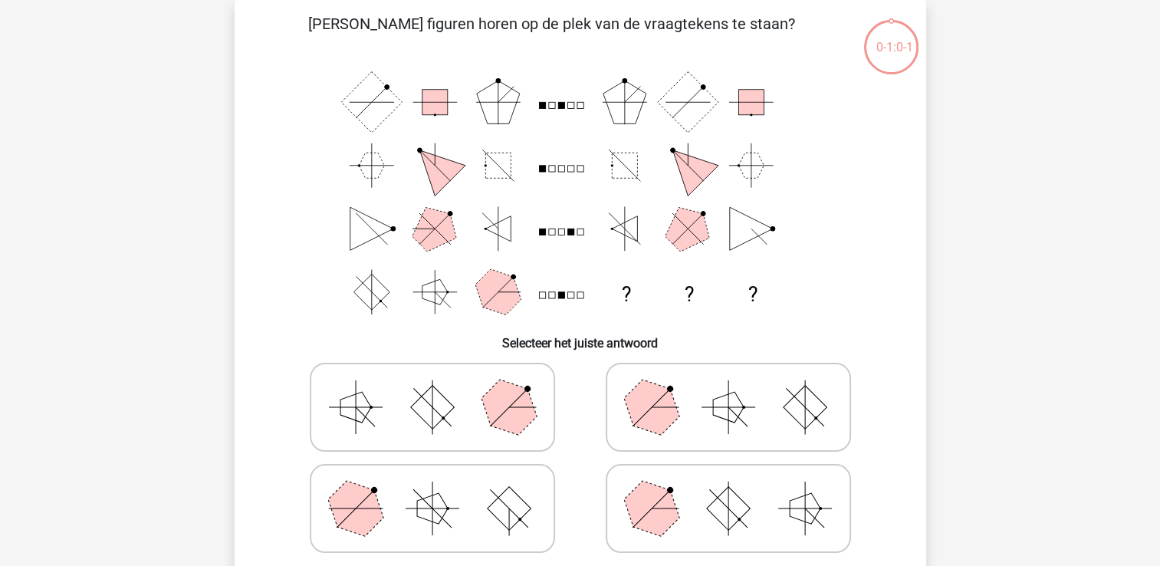
click at [429, 508] on line at bounding box center [433, 508] width 54 height 0
click at [433, 489] on input "radio" at bounding box center [438, 484] width 10 height 10
radio input "true"
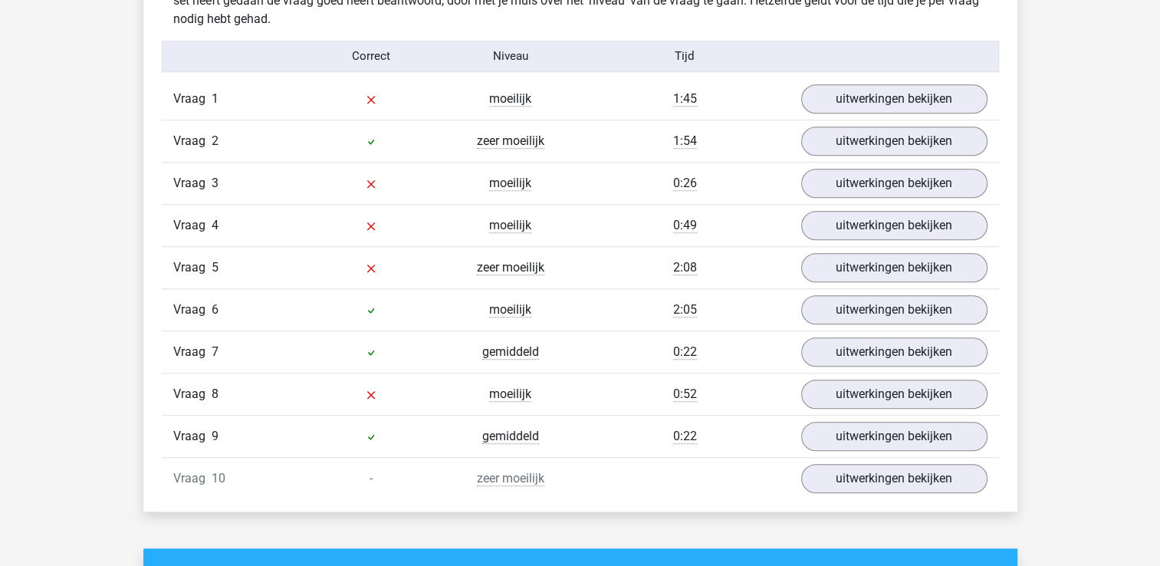
scroll to position [1243, 0]
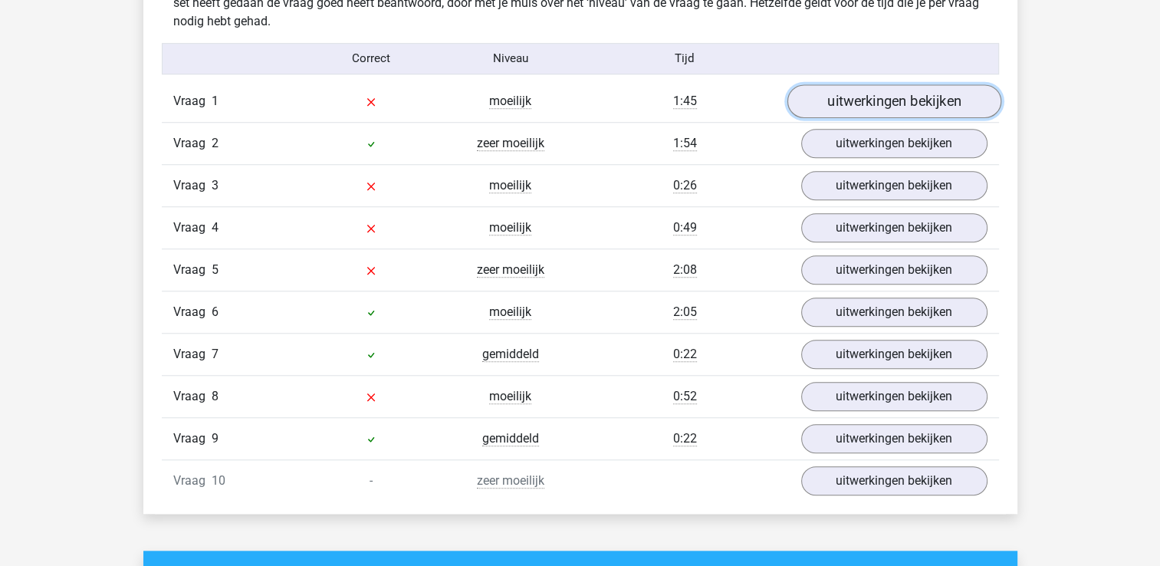
click at [884, 102] on link "uitwerkingen bekijken" at bounding box center [894, 101] width 214 height 34
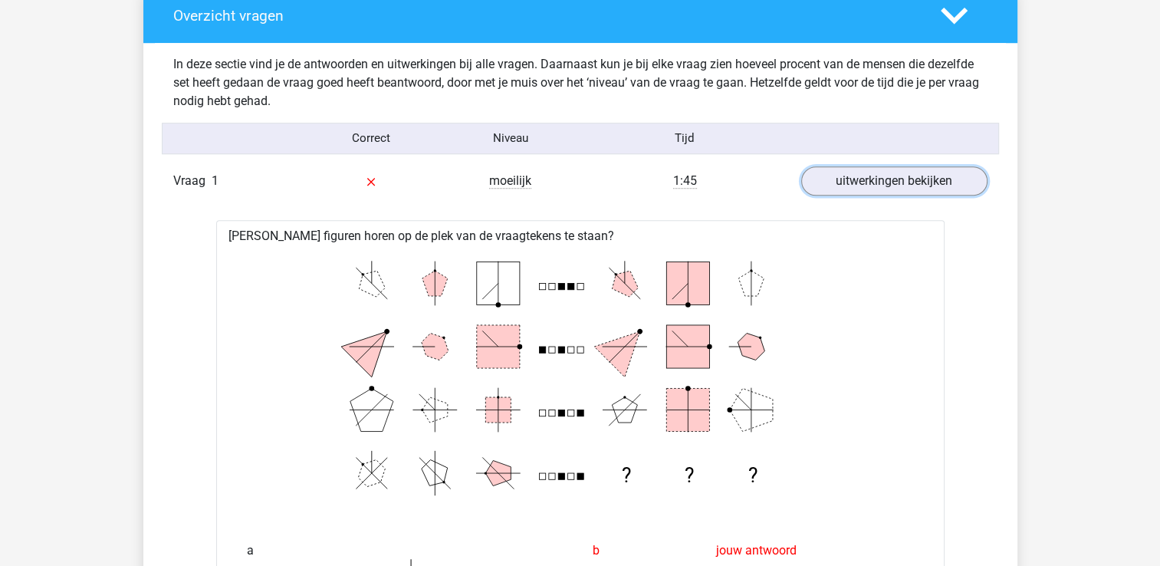
scroll to position [1117, 0]
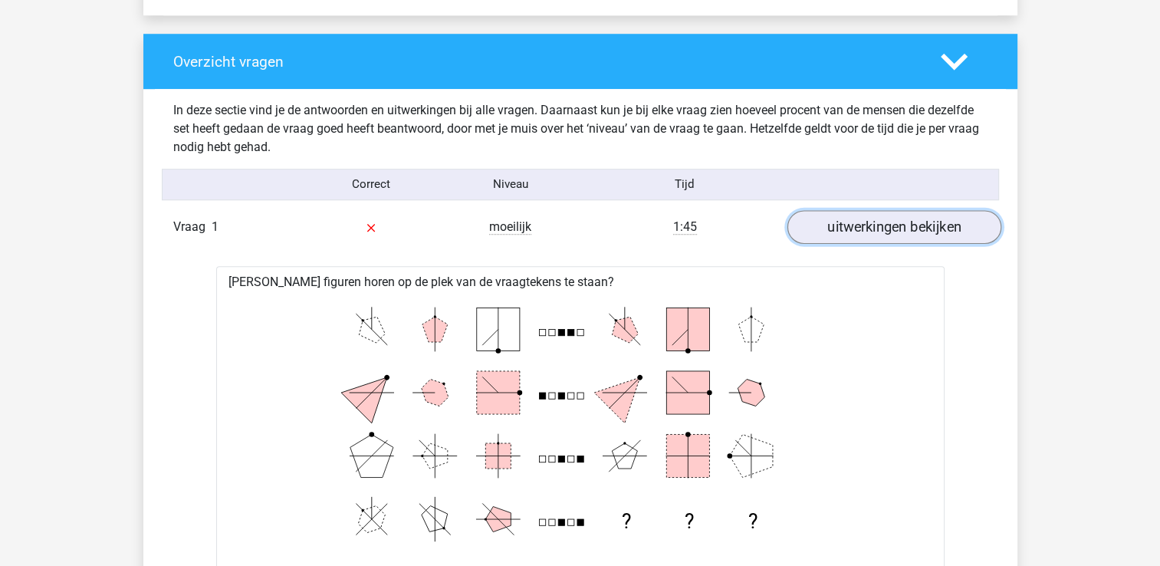
click at [884, 219] on link "uitwerkingen bekijken" at bounding box center [894, 227] width 214 height 34
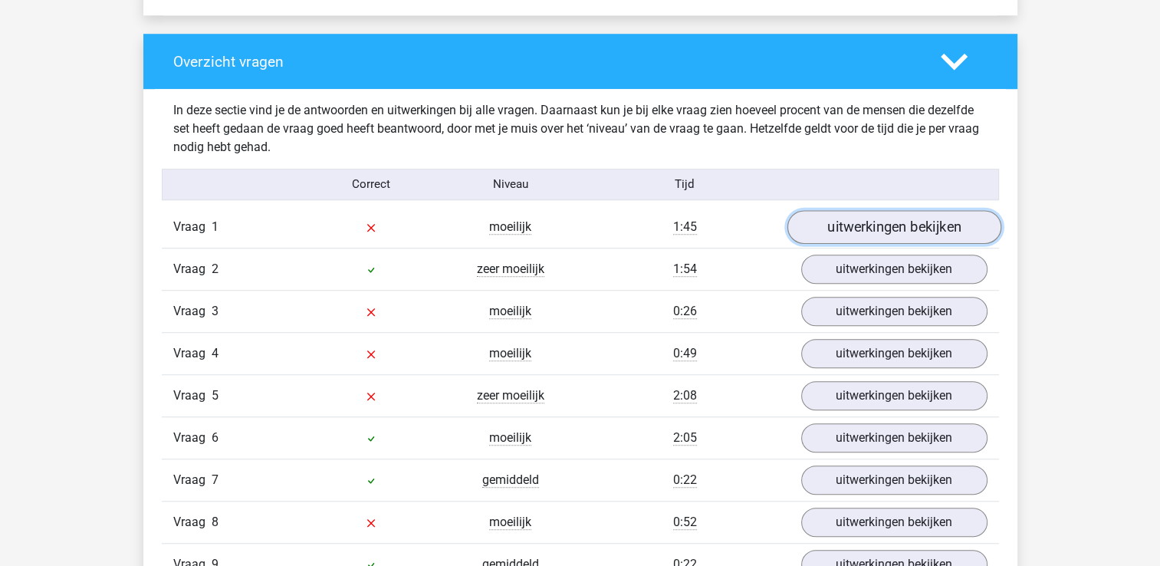
click at [884, 219] on link "uitwerkingen bekijken" at bounding box center [894, 227] width 214 height 34
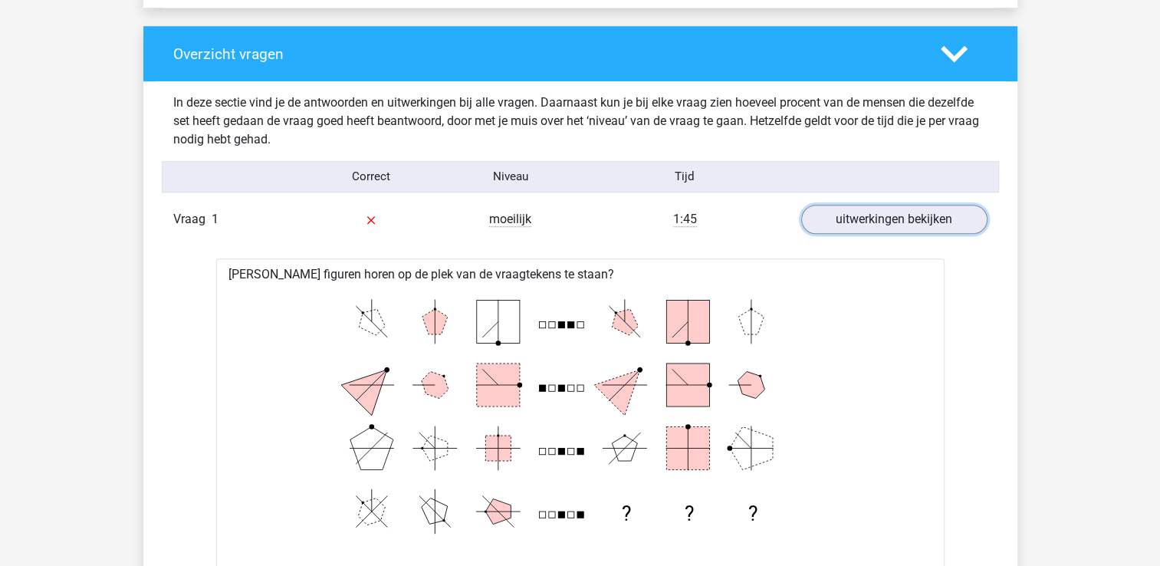
scroll to position [1082, 0]
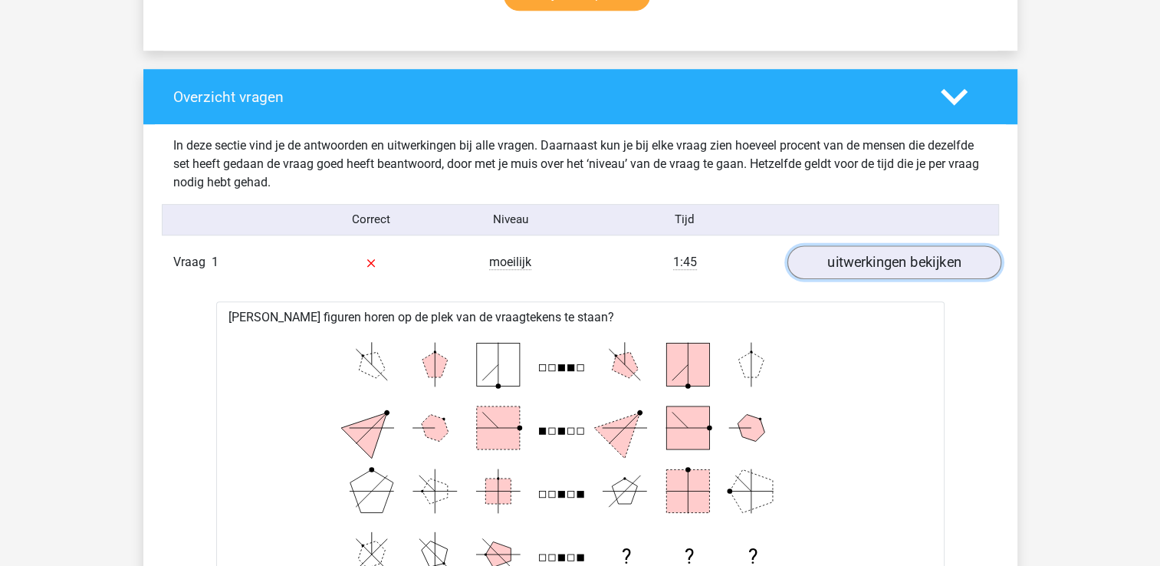
click at [893, 266] on link "uitwerkingen bekijken" at bounding box center [894, 262] width 214 height 34
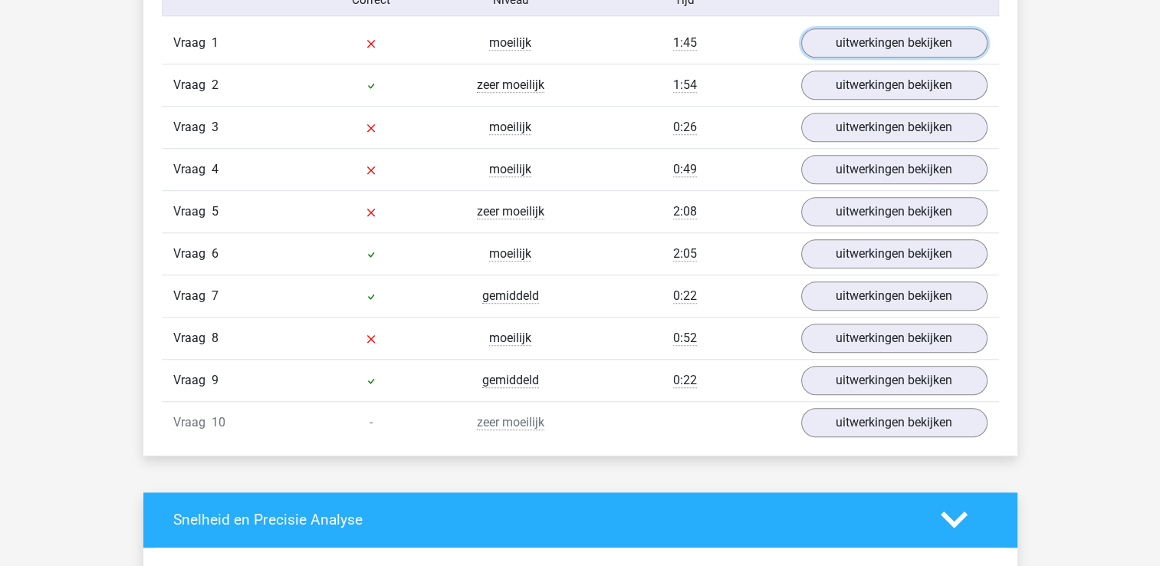
scroll to position [1302, 0]
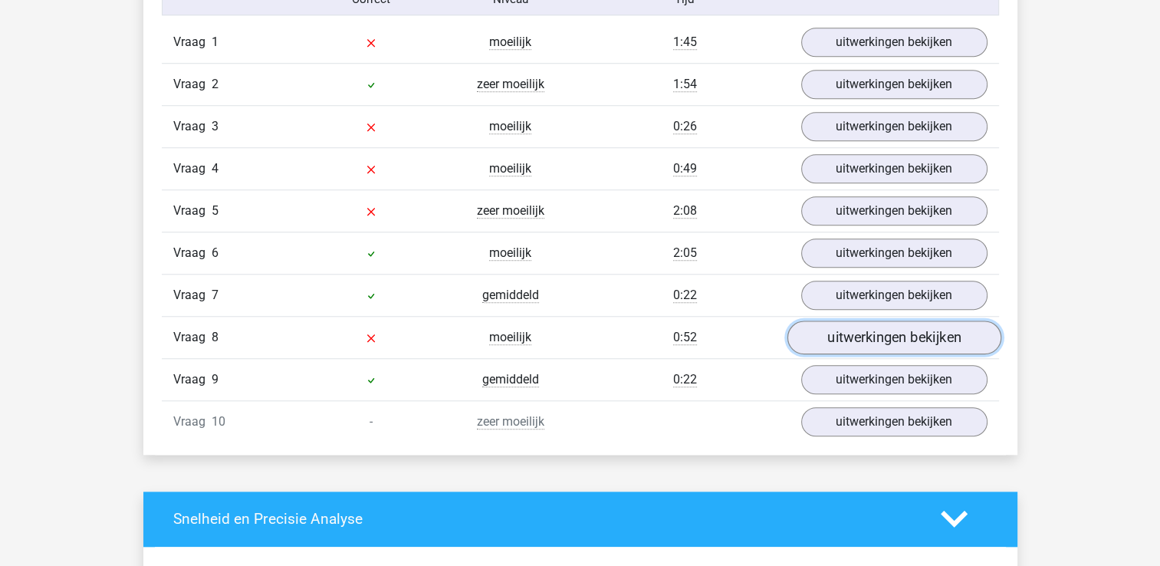
click at [859, 341] on link "uitwerkingen bekijken" at bounding box center [894, 338] width 214 height 34
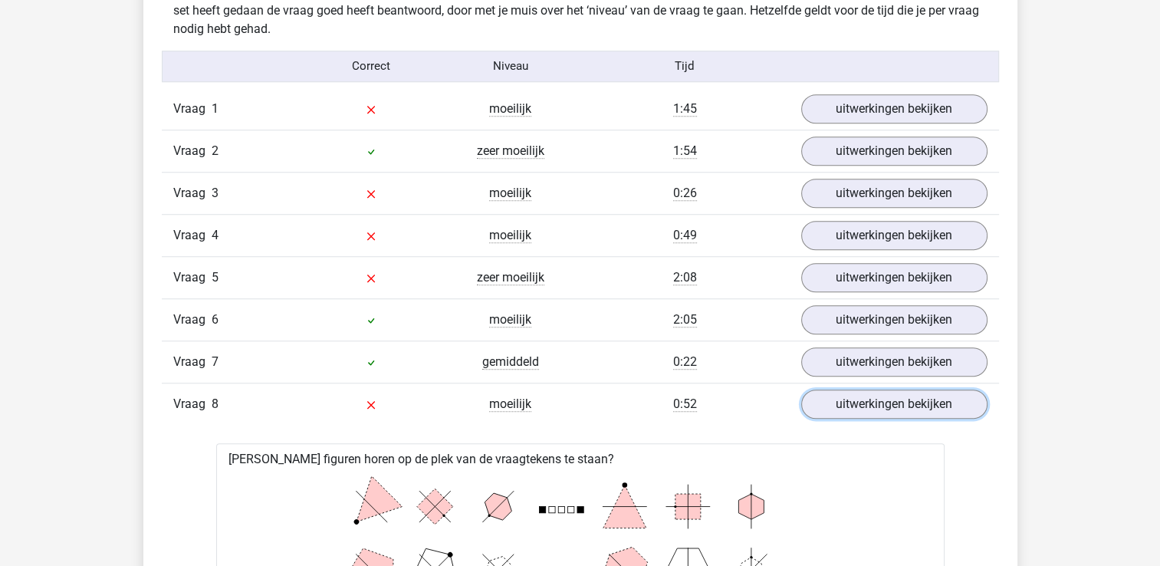
scroll to position [1226, 0]
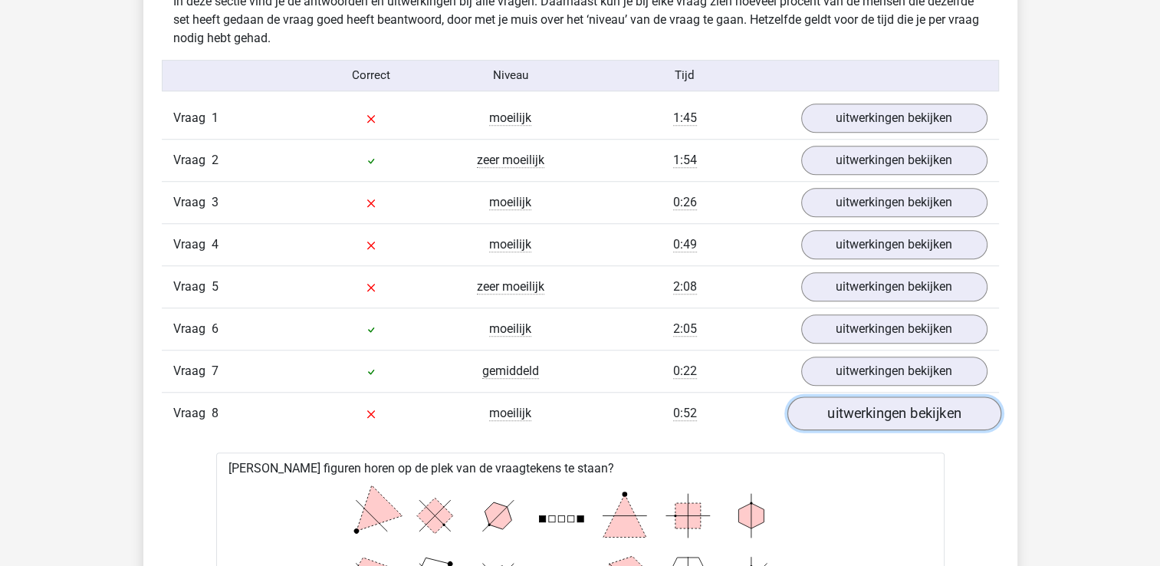
click at [844, 411] on link "uitwerkingen bekijken" at bounding box center [894, 414] width 214 height 34
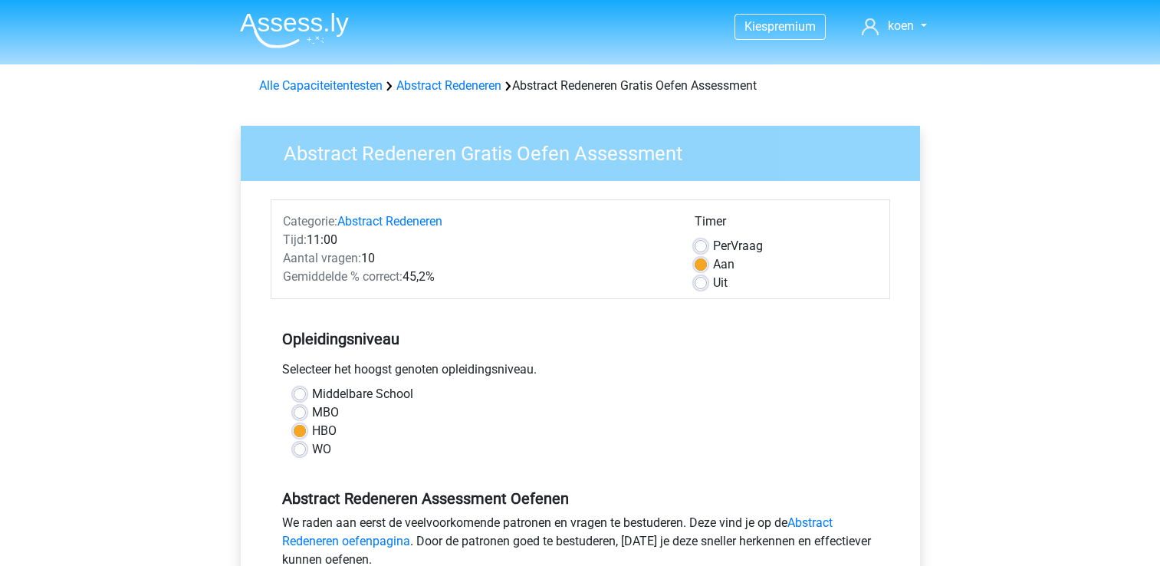
scroll to position [199, 0]
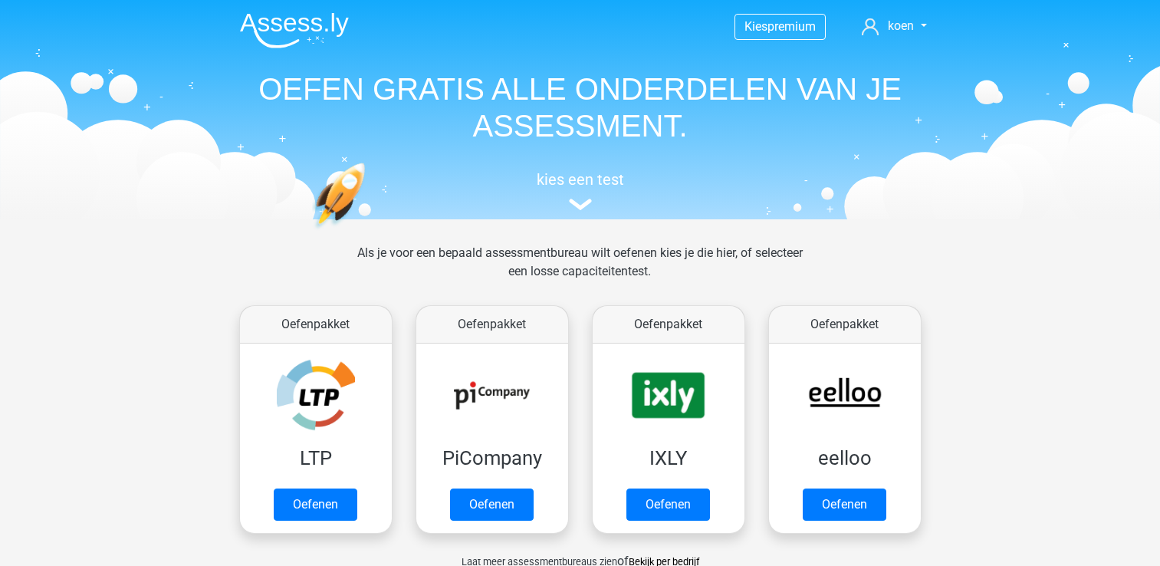
scroll to position [838, 0]
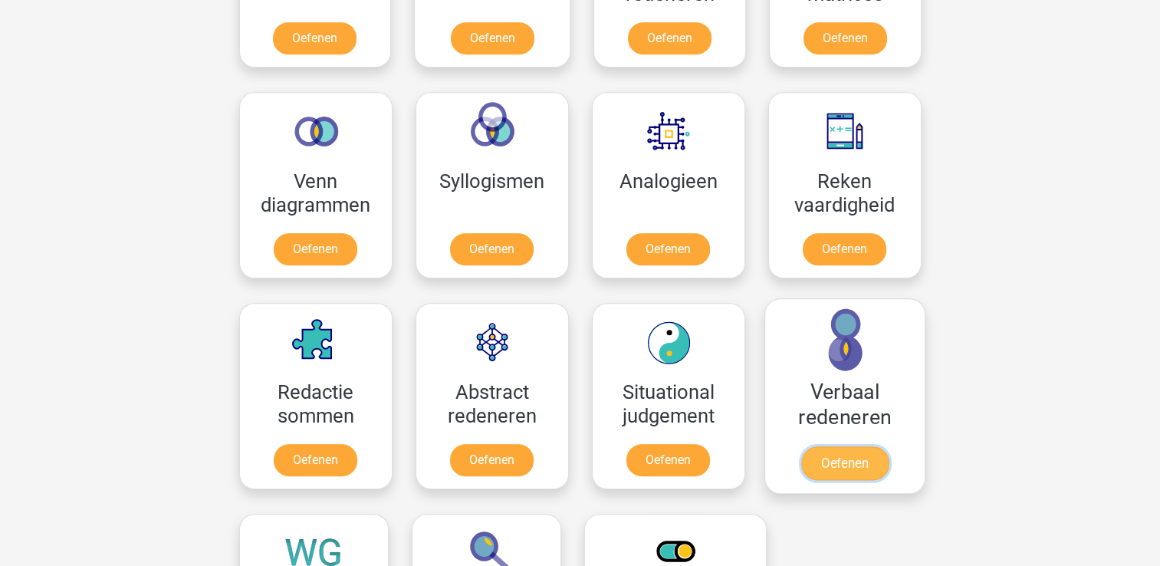
click at [838, 446] on link "Oefenen" at bounding box center [844, 463] width 87 height 34
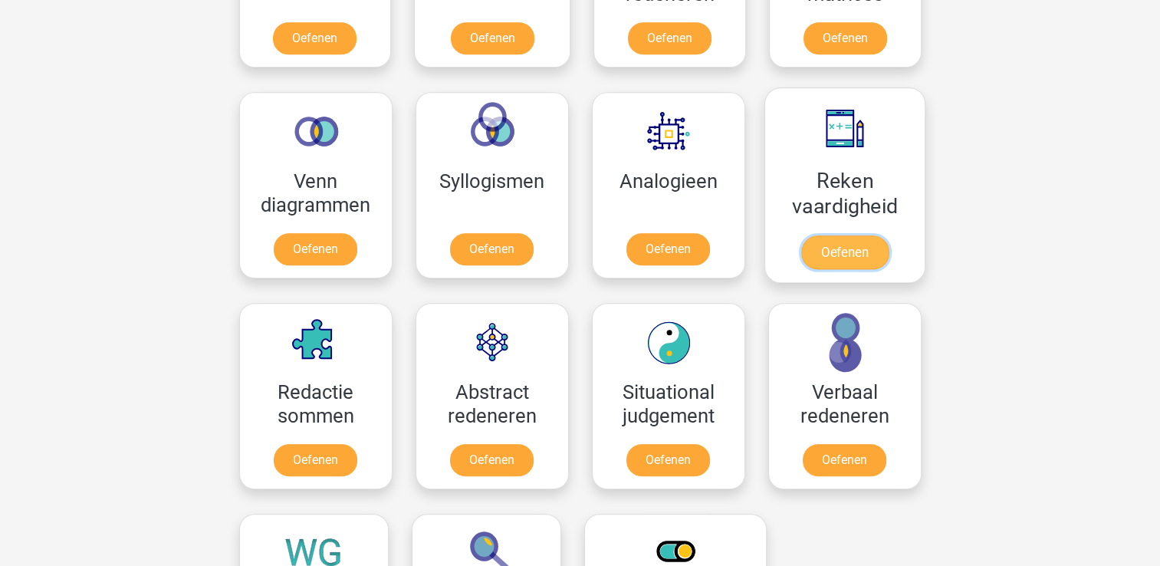
click at [847, 248] on link "Oefenen" at bounding box center [844, 252] width 87 height 34
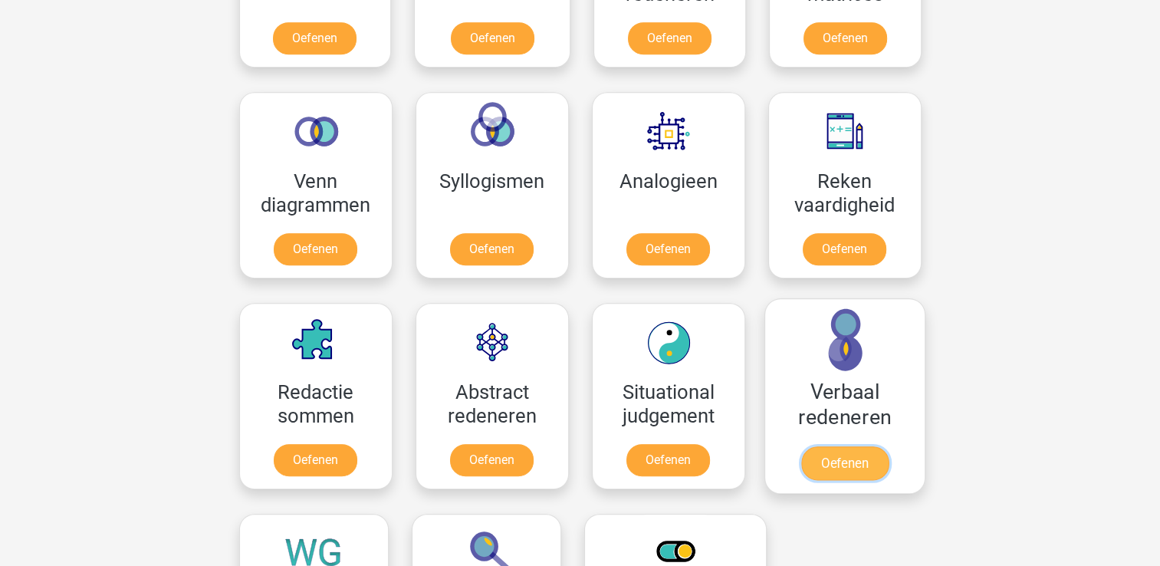
click at [851, 446] on link "Oefenen" at bounding box center [844, 463] width 87 height 34
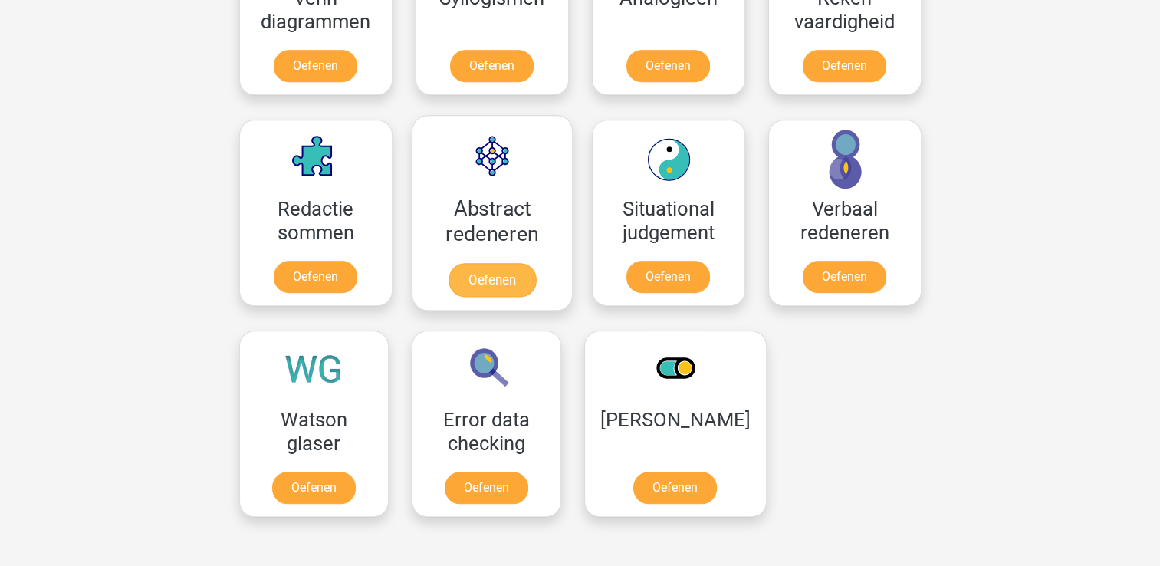
scroll to position [1022, 0]
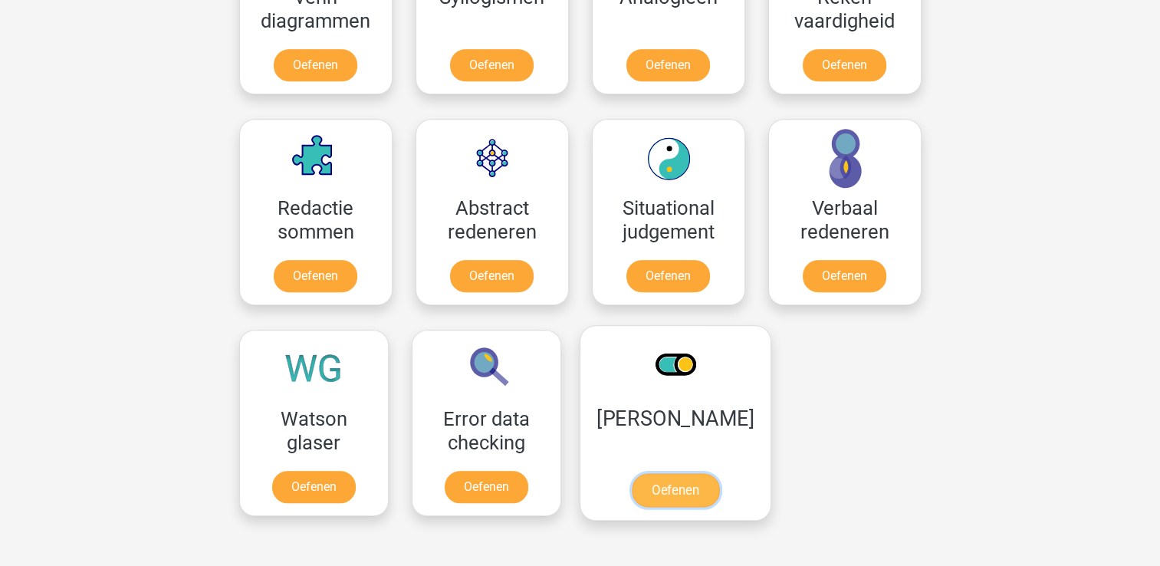
click at [641, 473] on link "Oefenen" at bounding box center [674, 490] width 87 height 34
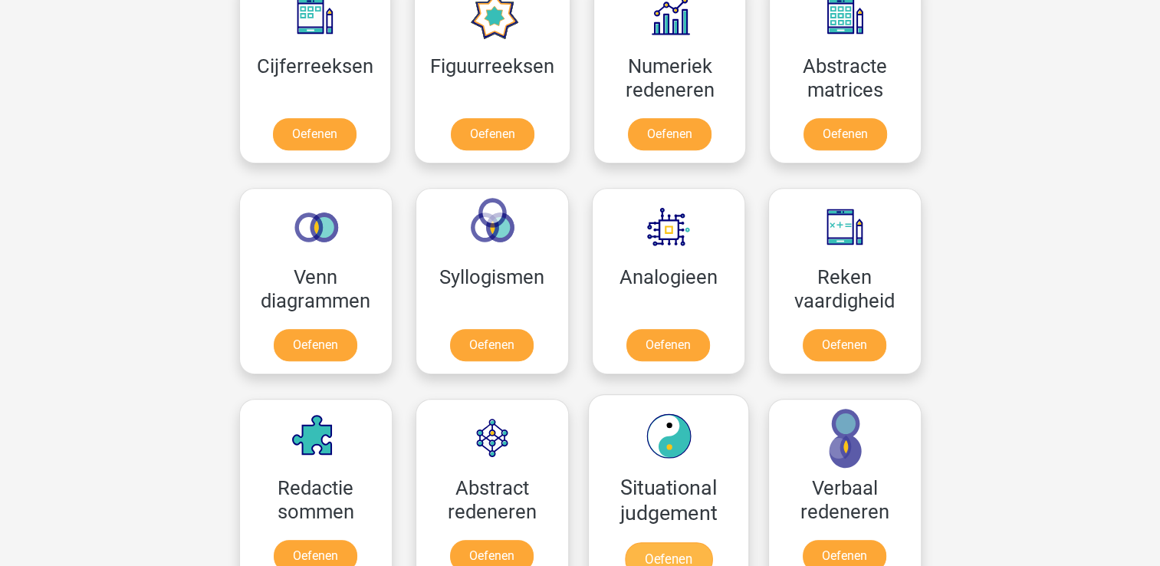
scroll to position [739, 0]
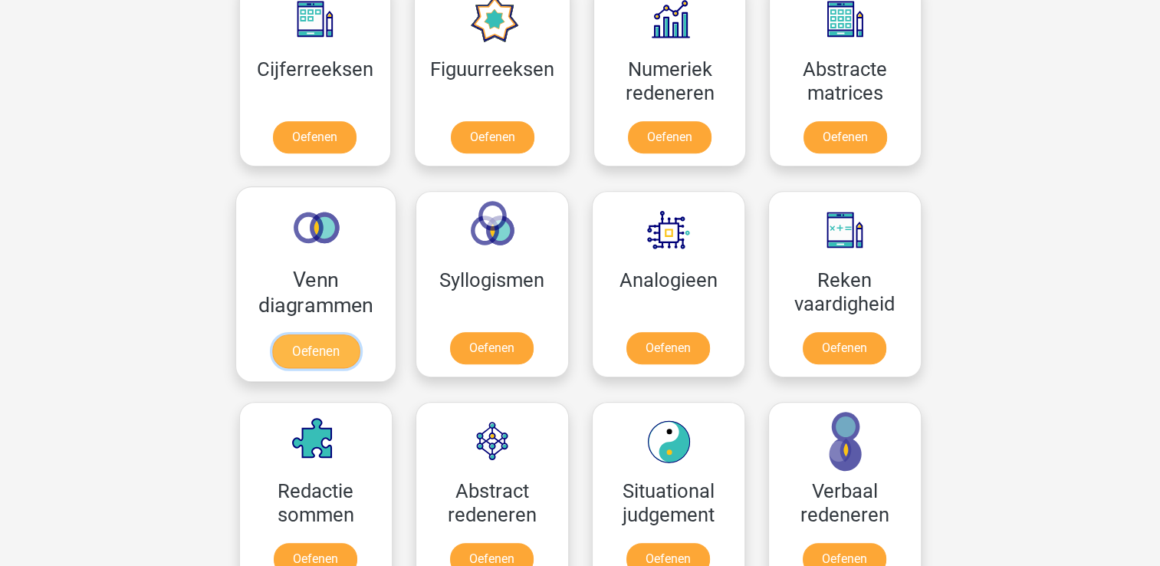
click at [325, 334] on link "Oefenen" at bounding box center [315, 351] width 87 height 34
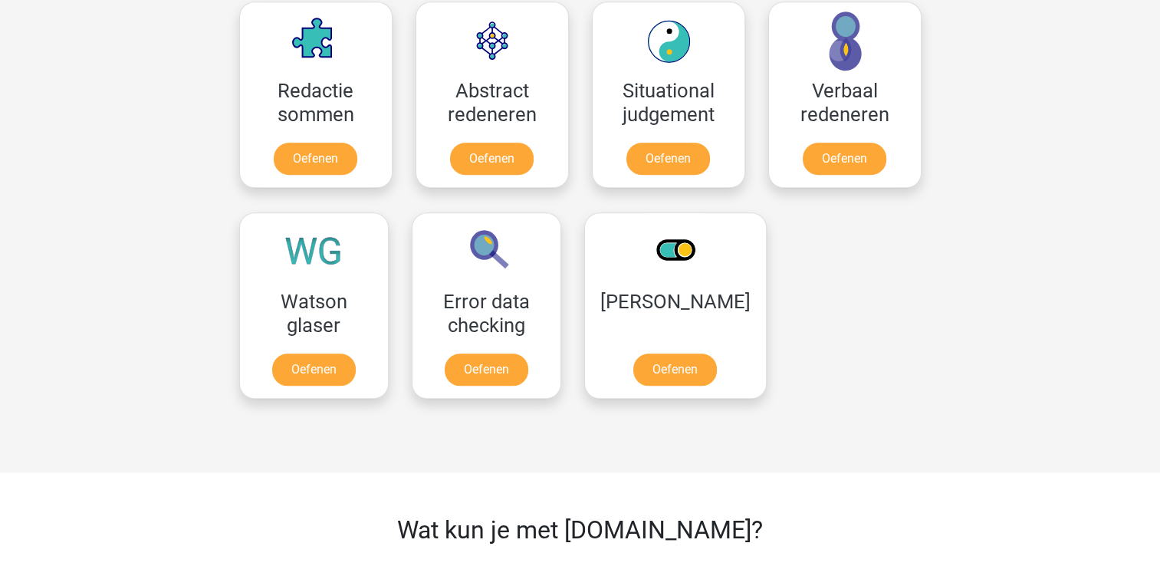
scroll to position [1141, 0]
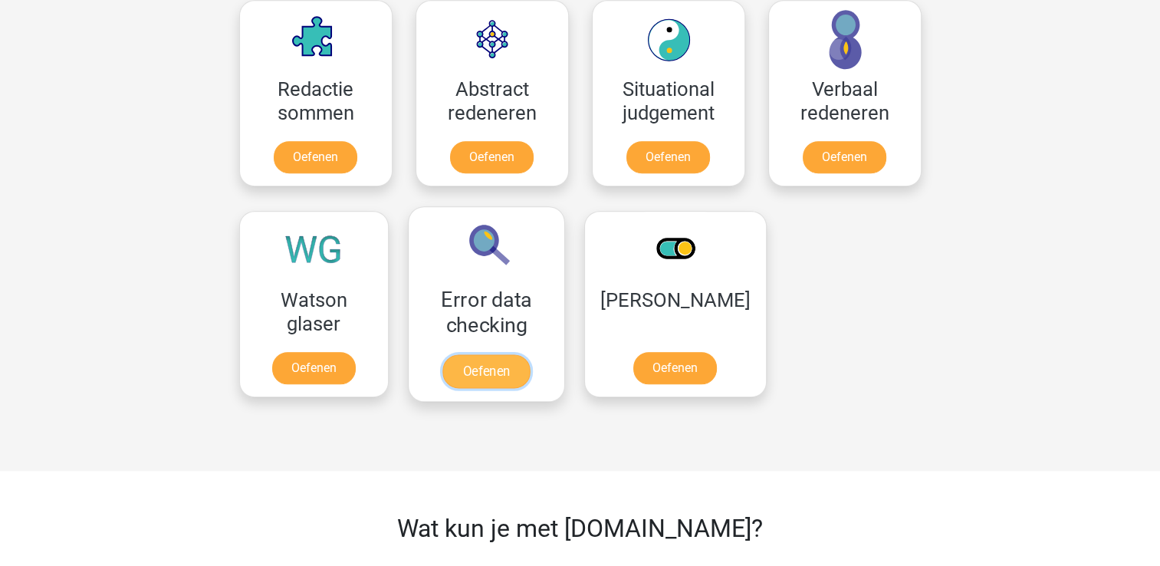
click at [471, 354] on link "Oefenen" at bounding box center [486, 371] width 87 height 34
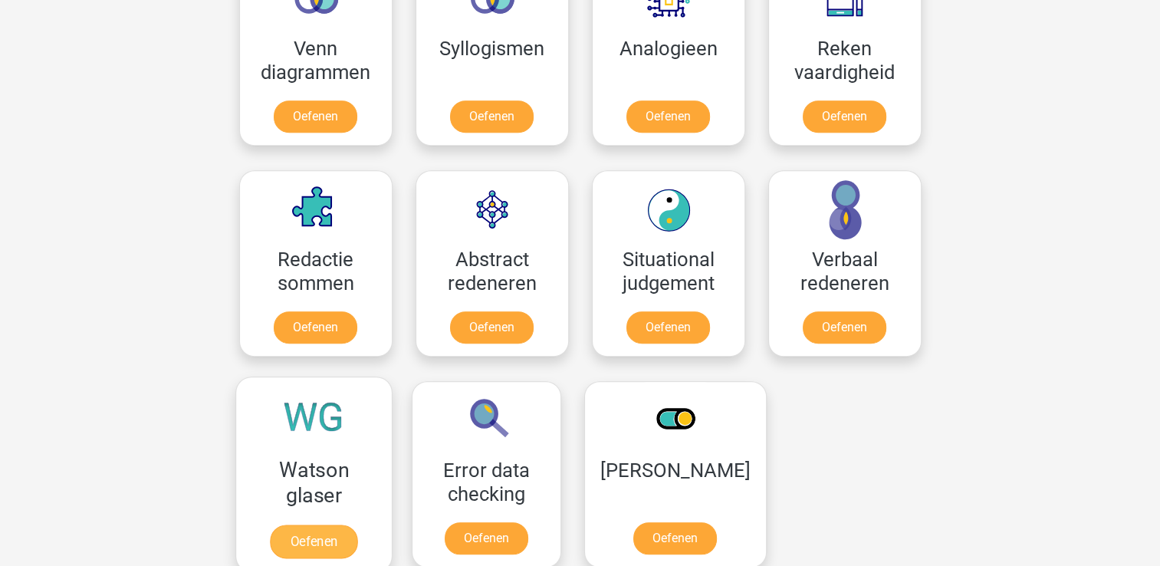
scroll to position [970, 0]
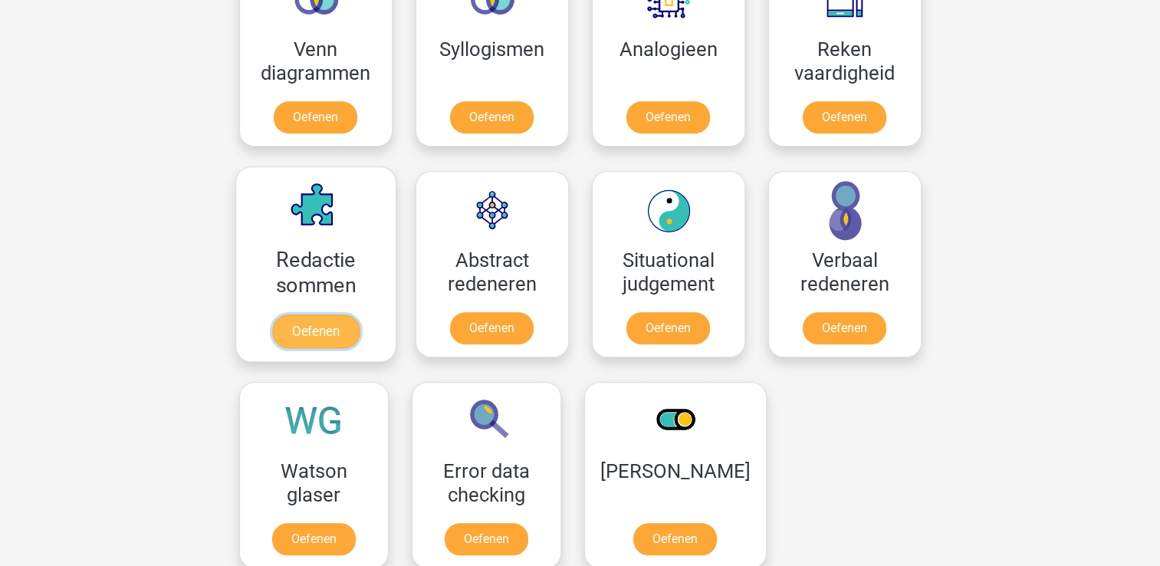
click at [331, 314] on link "Oefenen" at bounding box center [315, 331] width 87 height 34
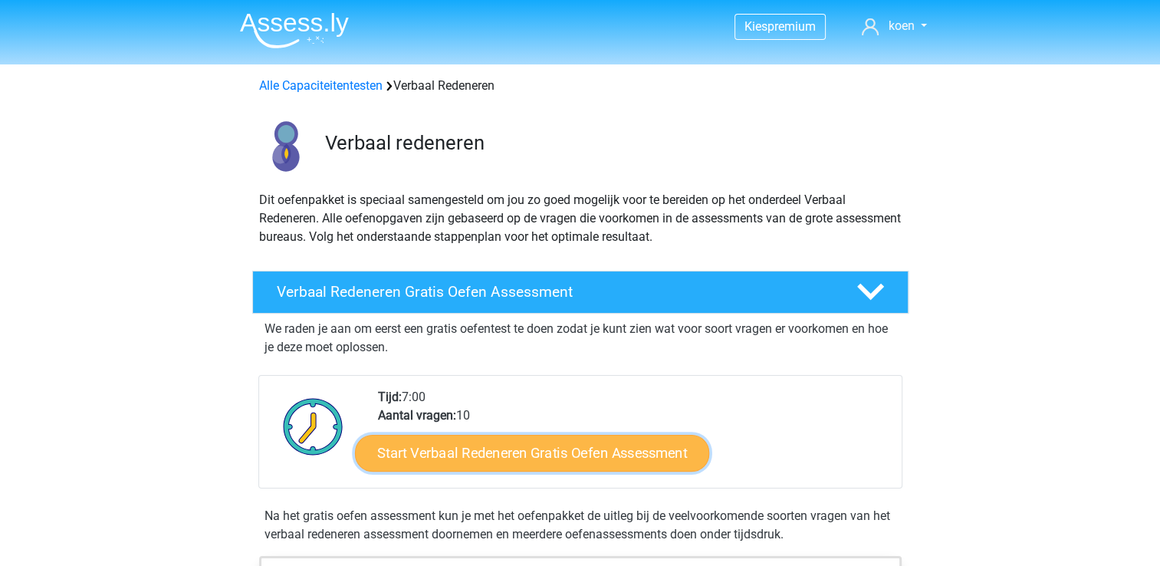
click at [498, 449] on link "Start Verbaal Redeneren Gratis Oefen Assessment" at bounding box center [532, 453] width 354 height 37
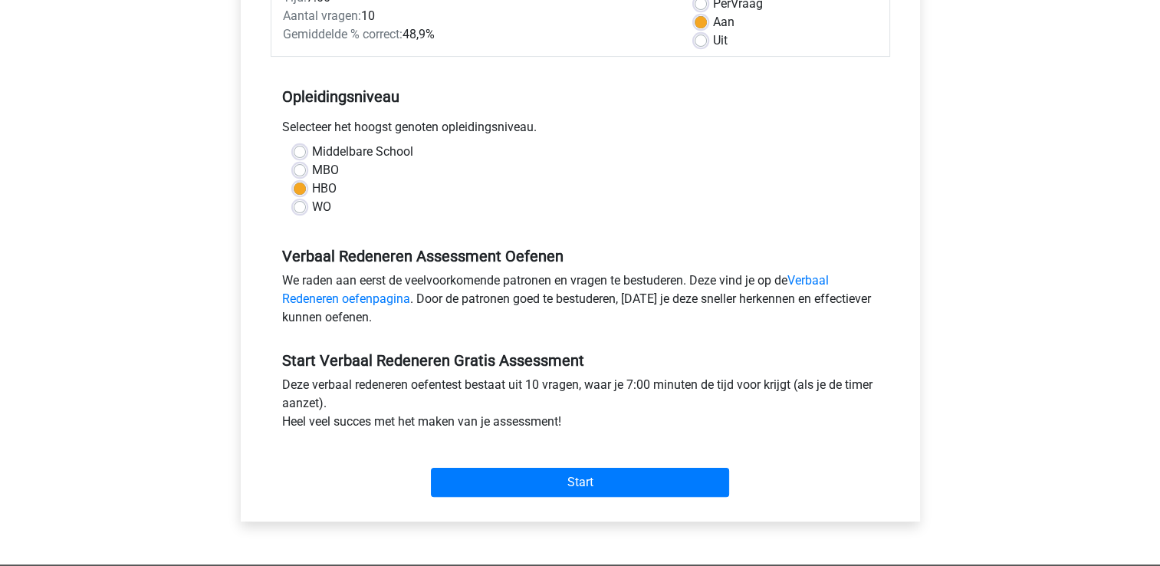
scroll to position [245, 0]
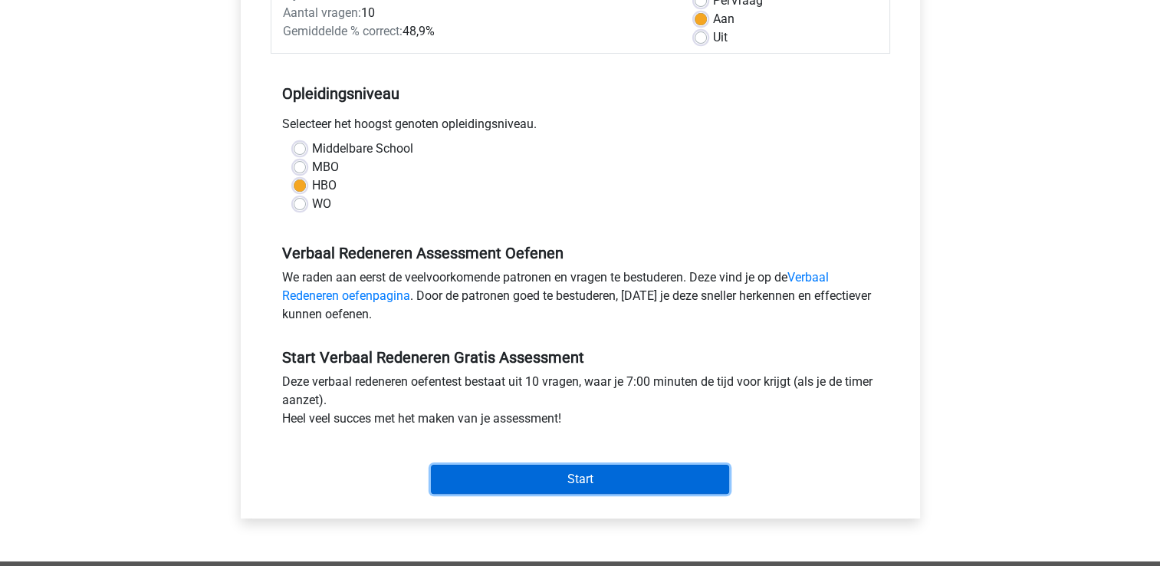
click at [561, 474] on input "Start" at bounding box center [580, 479] width 298 height 29
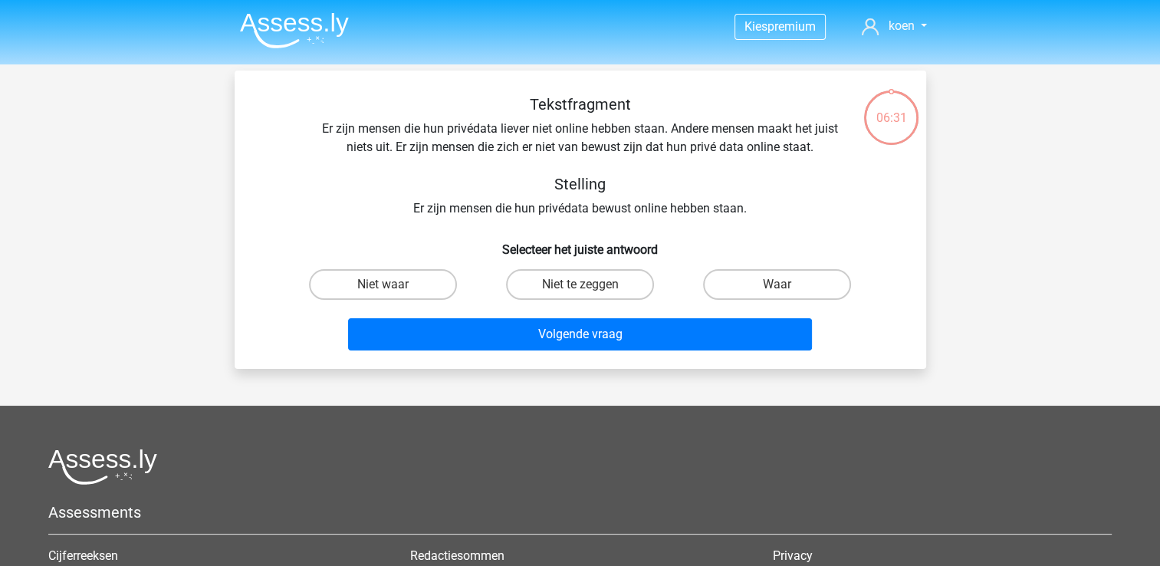
click at [699, 177] on h5 "Stelling" at bounding box center [580, 184] width 545 height 18
click at [614, 291] on label "Niet te zeggen" at bounding box center [580, 284] width 148 height 31
click at [590, 291] on input "Niet te zeggen" at bounding box center [585, 290] width 10 height 10
radio input "true"
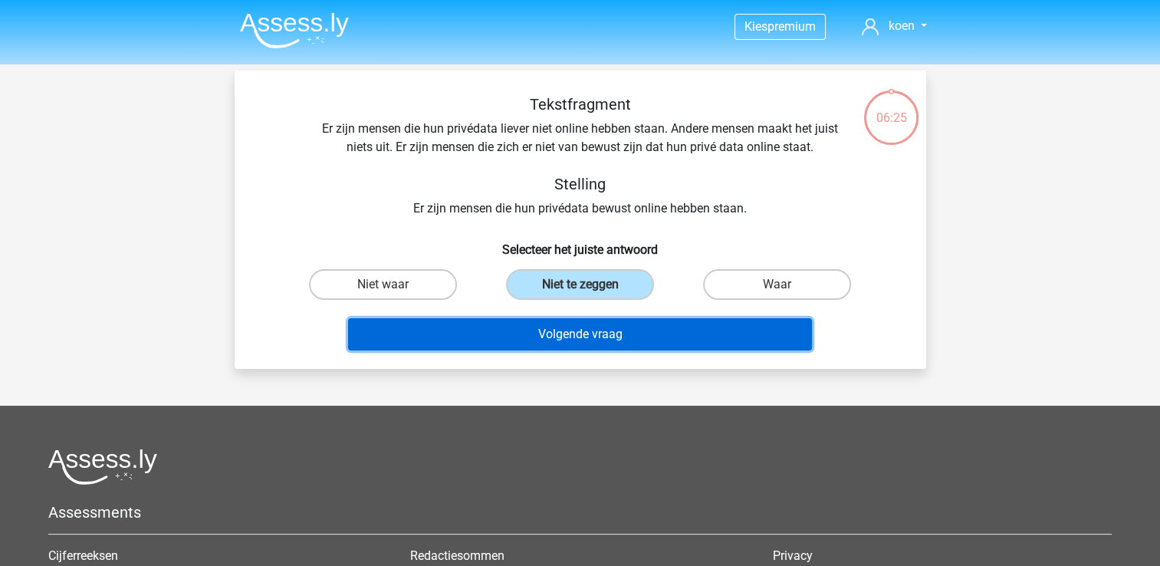
click at [614, 326] on button "Volgende vraag" at bounding box center [580, 334] width 464 height 32
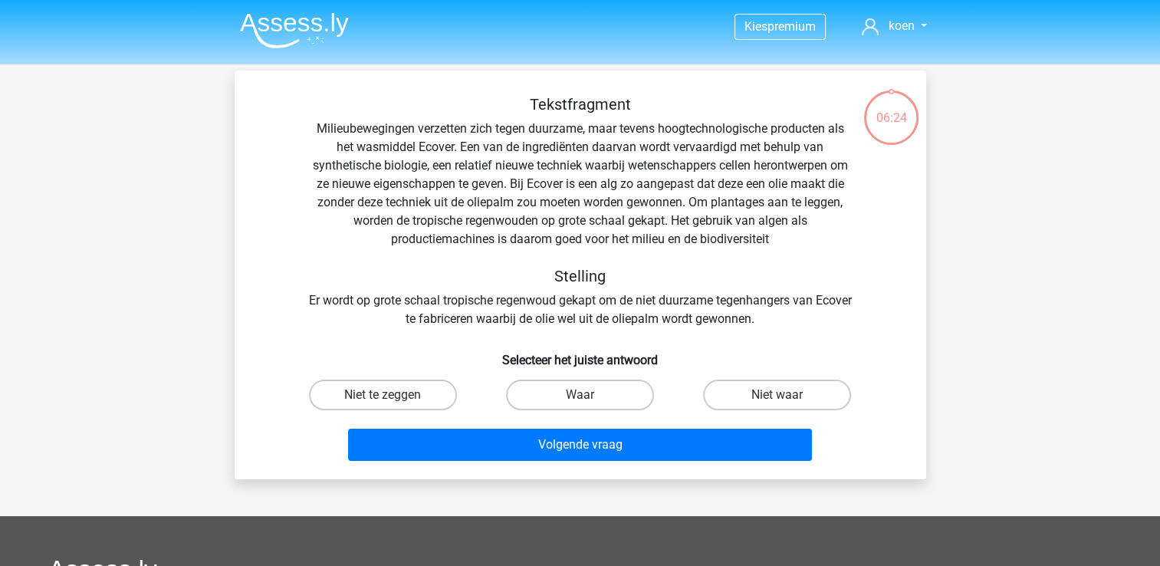
scroll to position [71, 0]
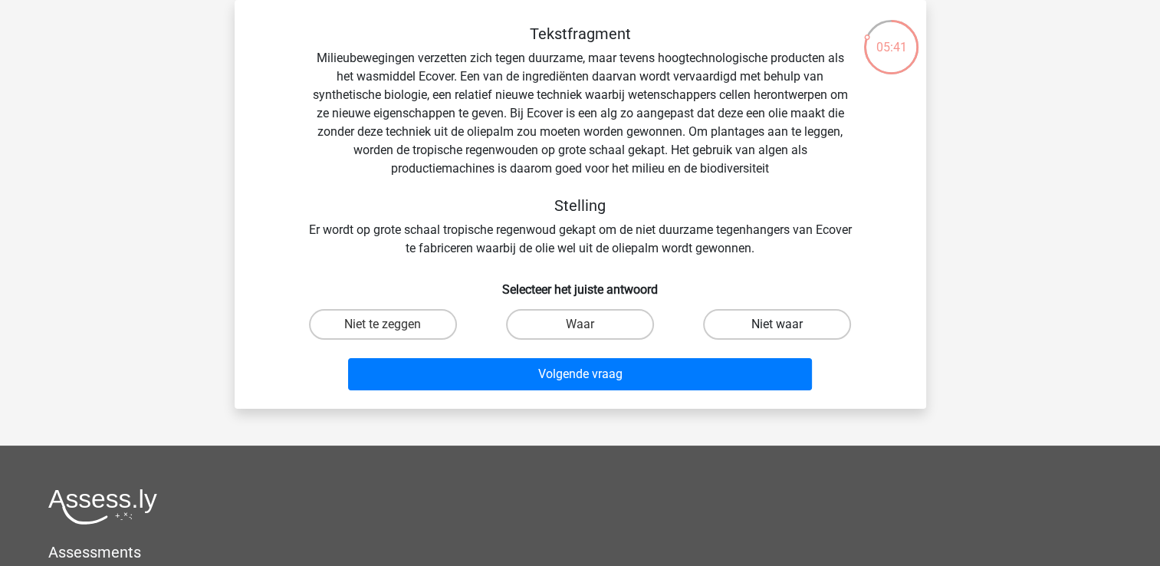
click at [721, 321] on label "Niet waar" at bounding box center [777, 324] width 148 height 31
click at [778, 324] on input "Niet waar" at bounding box center [783, 329] width 10 height 10
radio input "true"
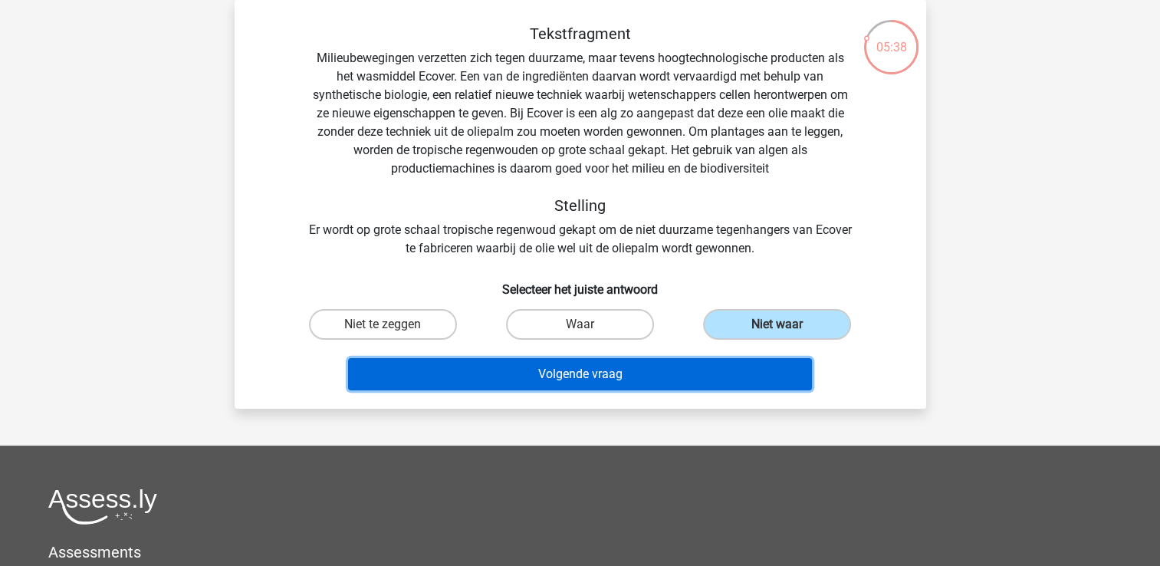
click at [687, 374] on button "Volgende vraag" at bounding box center [580, 374] width 464 height 32
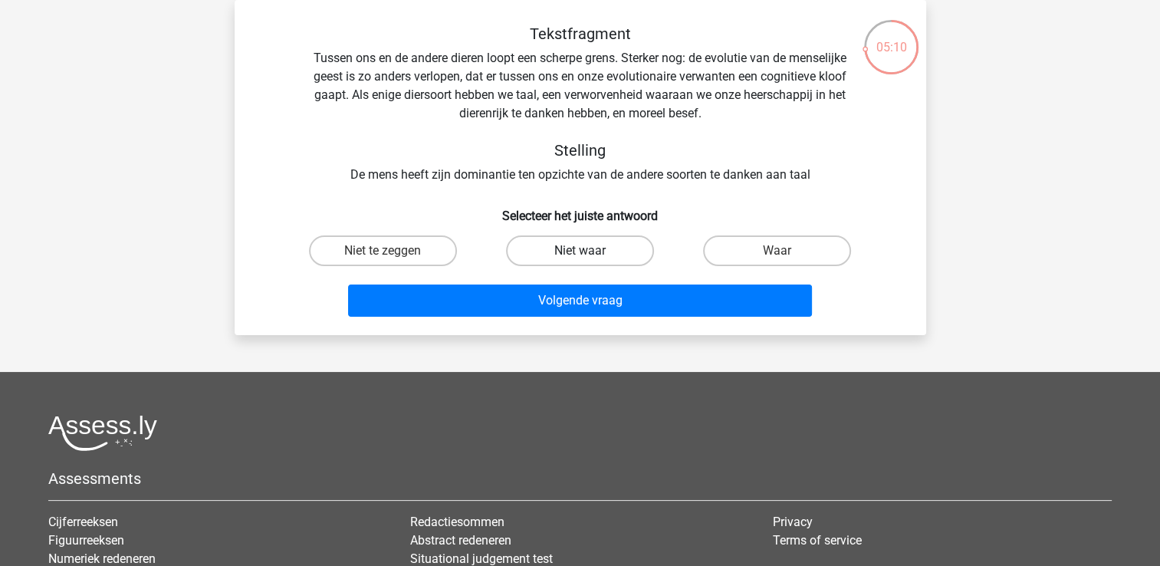
click at [604, 249] on label "Niet waar" at bounding box center [580, 250] width 148 height 31
click at [590, 251] on input "Niet waar" at bounding box center [585, 256] width 10 height 10
radio input "true"
click at [423, 262] on label "Niet te zeggen" at bounding box center [383, 250] width 148 height 31
click at [393, 261] on input "Niet te zeggen" at bounding box center [388, 256] width 10 height 10
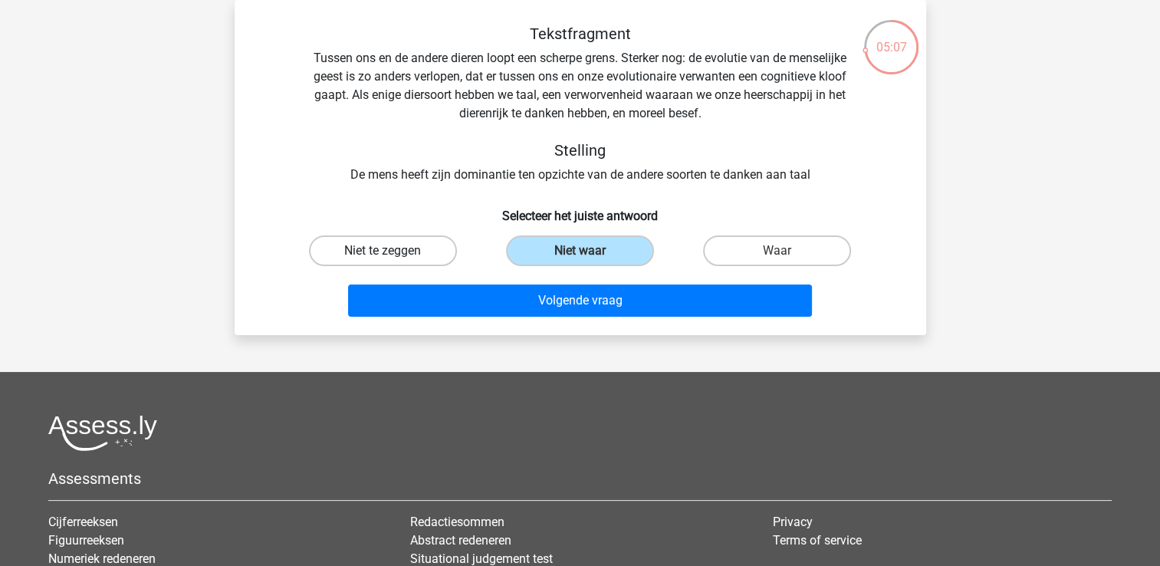
radio input "true"
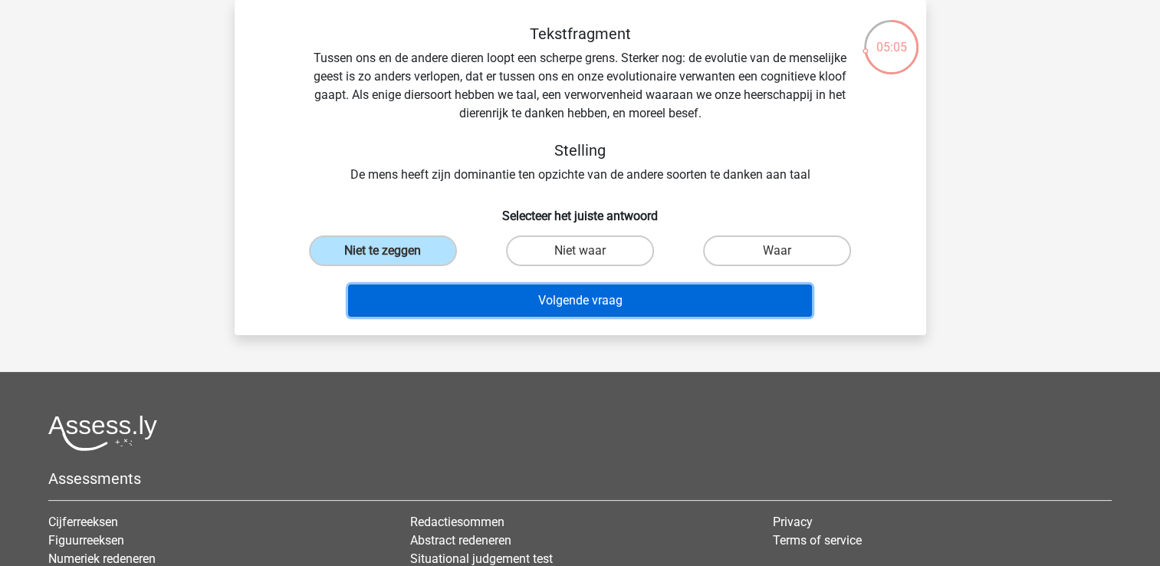
click at [546, 290] on button "Volgende vraag" at bounding box center [580, 301] width 464 height 32
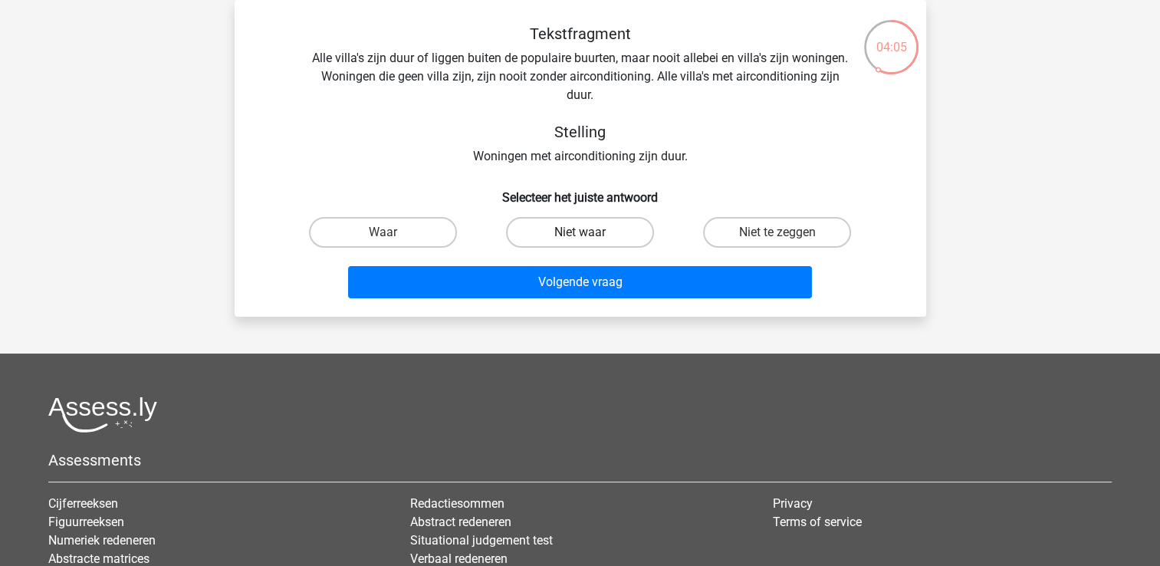
click at [635, 237] on label "Niet waar" at bounding box center [580, 232] width 148 height 31
click at [590, 237] on input "Niet waar" at bounding box center [585, 237] width 10 height 10
radio input "true"
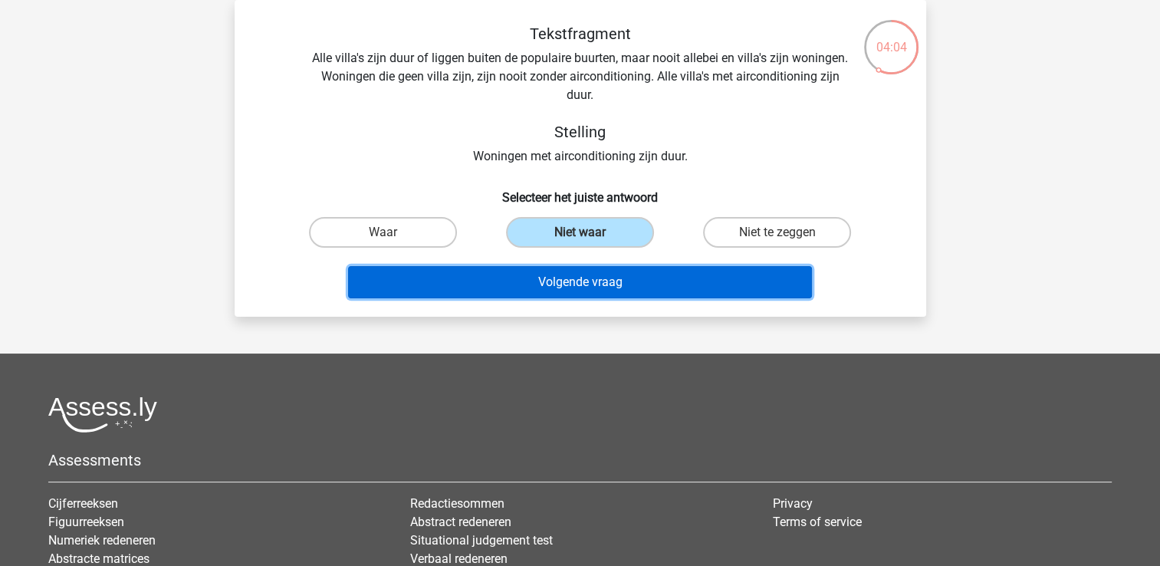
click at [614, 284] on button "Volgende vraag" at bounding box center [580, 282] width 464 height 32
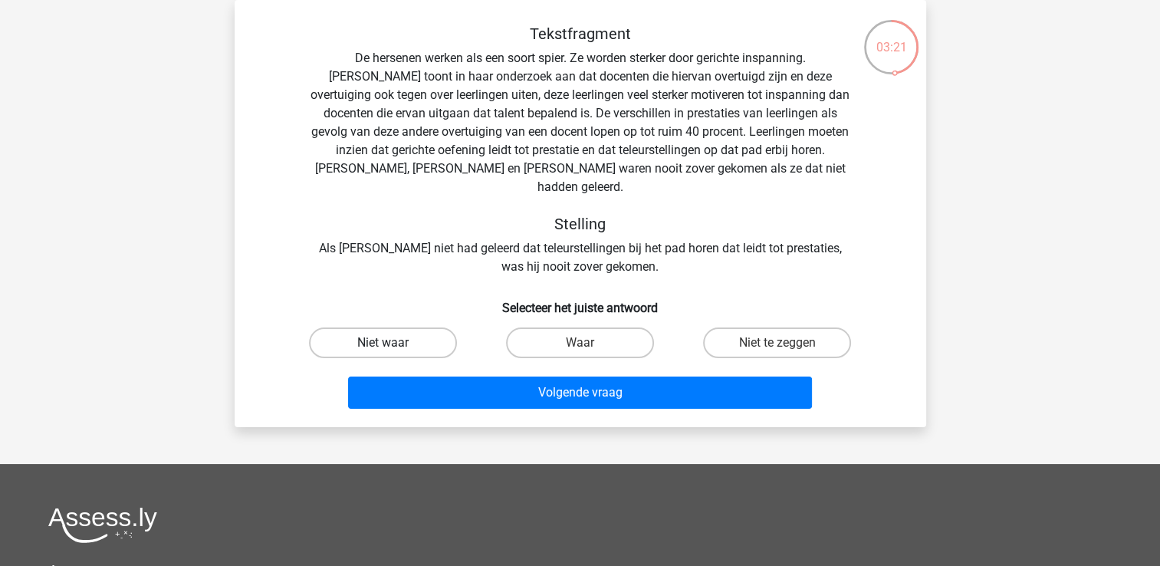
click at [430, 329] on label "Niet waar" at bounding box center [383, 342] width 148 height 31
click at [393, 343] on input "Niet waar" at bounding box center [388, 348] width 10 height 10
radio input "true"
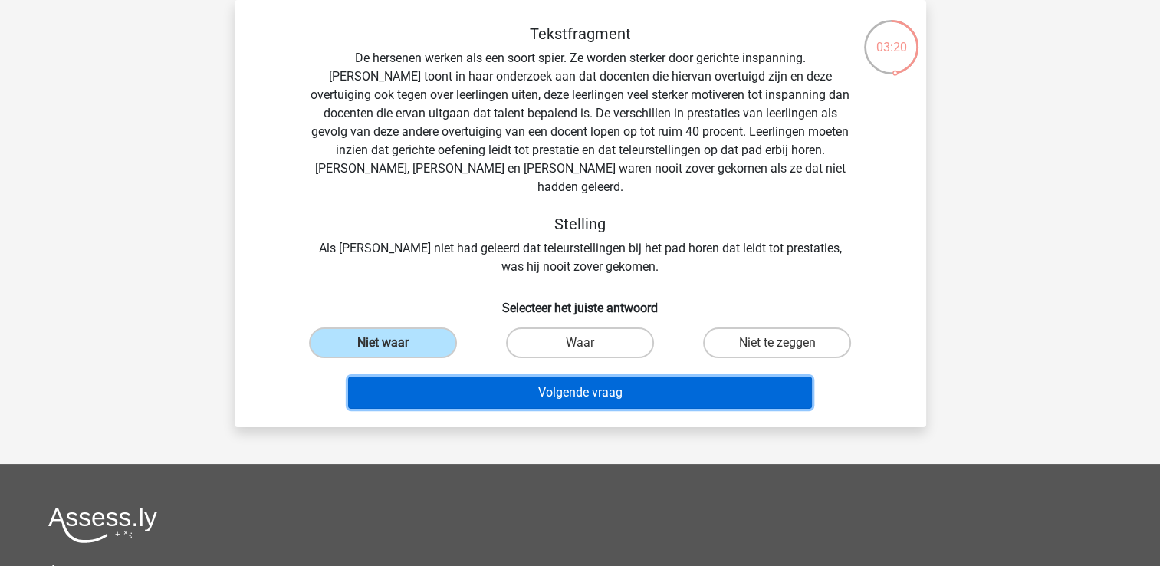
click at [555, 377] on button "Volgende vraag" at bounding box center [580, 393] width 464 height 32
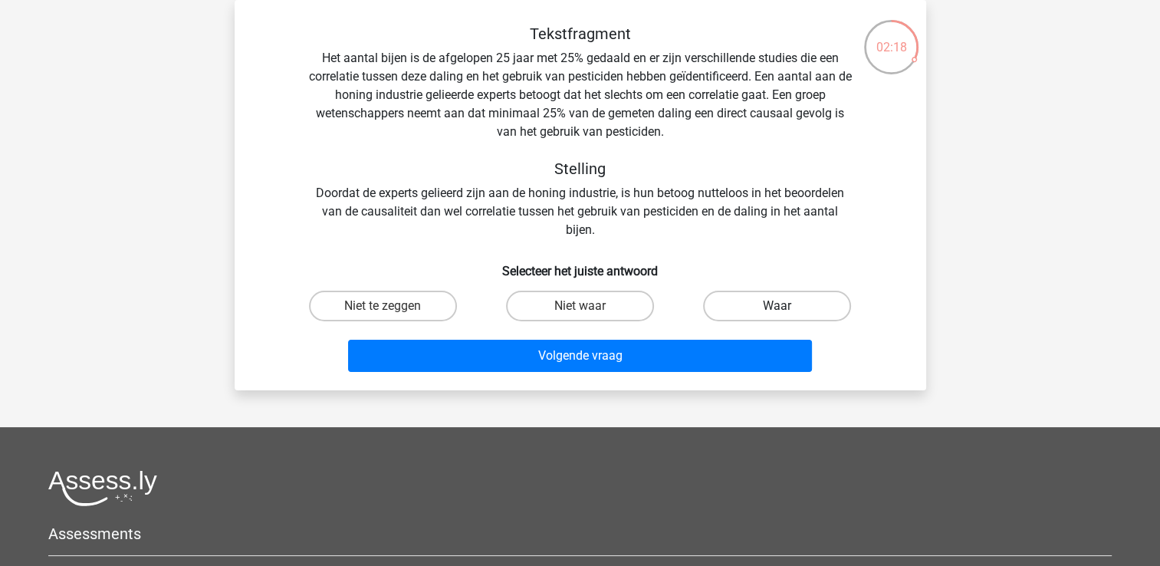
click at [715, 304] on label "Waar" at bounding box center [777, 306] width 148 height 31
click at [778, 306] on input "Waar" at bounding box center [783, 311] width 10 height 10
radio input "true"
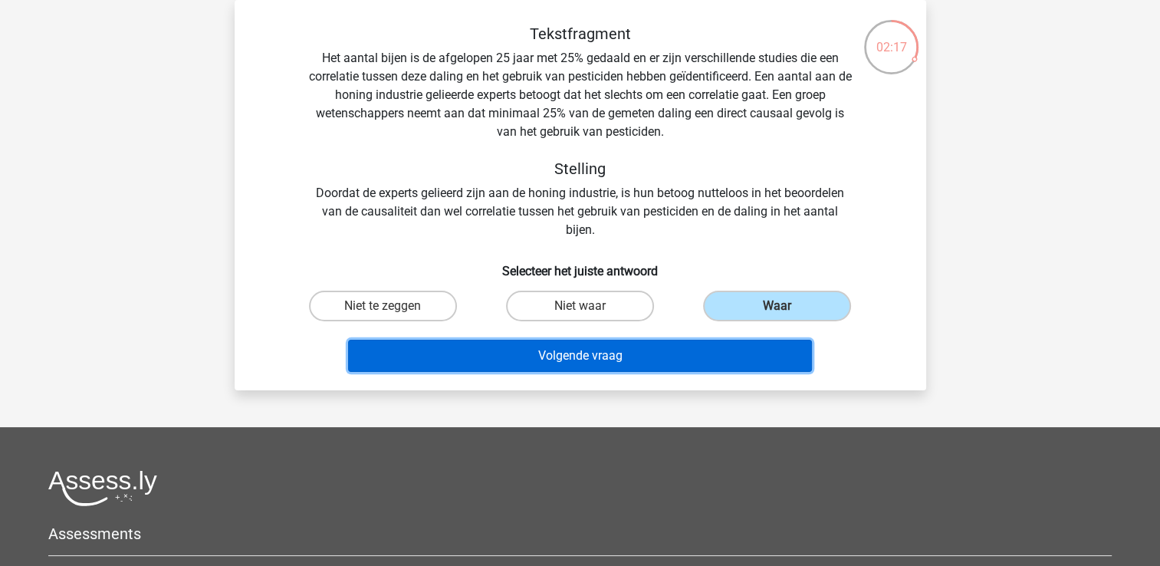
click at [637, 358] on button "Volgende vraag" at bounding box center [580, 356] width 464 height 32
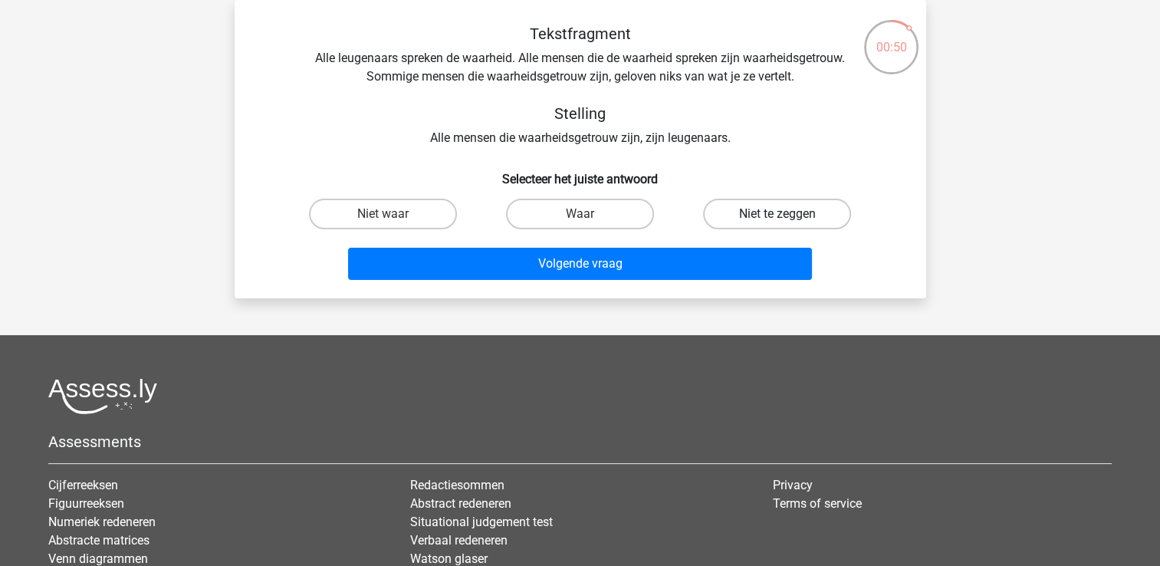
click at [751, 208] on label "Niet te zeggen" at bounding box center [777, 214] width 148 height 31
click at [778, 214] on input "Niet te zeggen" at bounding box center [783, 219] width 10 height 10
radio input "true"
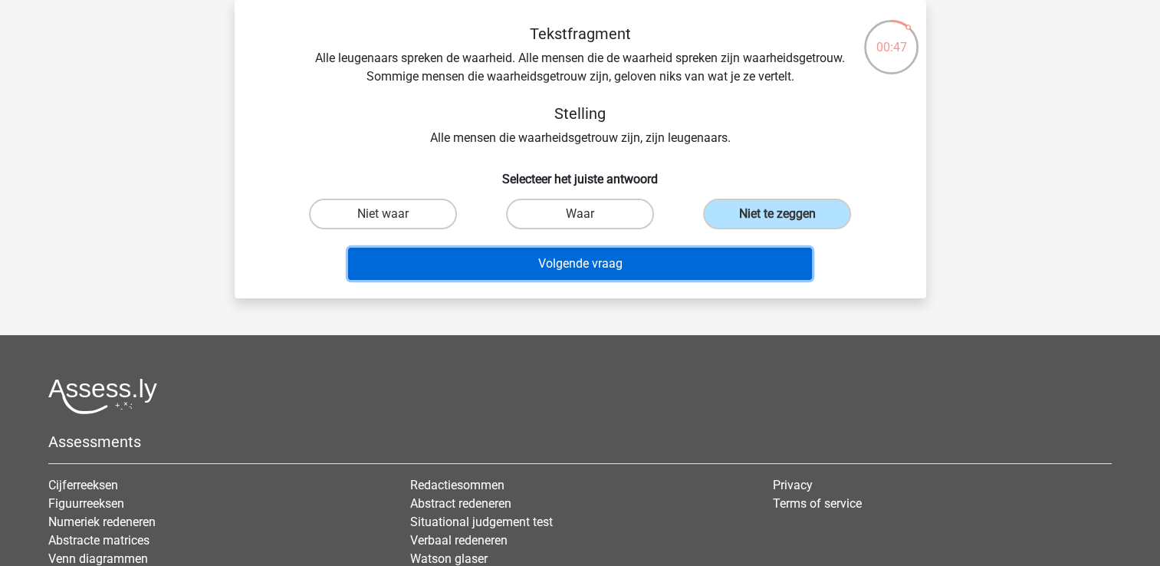
click at [697, 273] on button "Volgende vraag" at bounding box center [580, 264] width 464 height 32
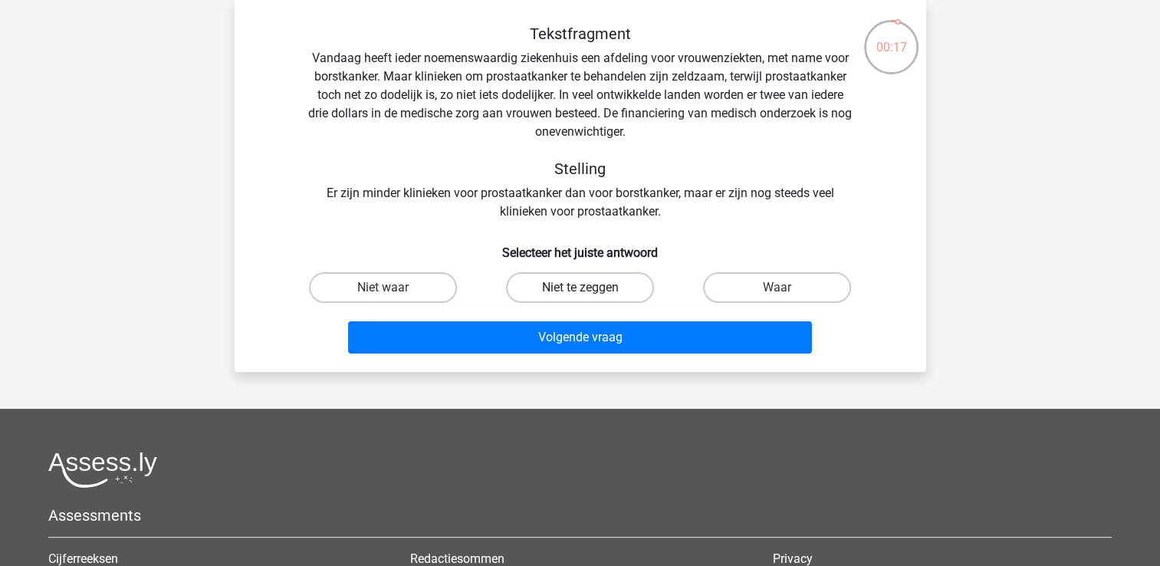
click at [636, 286] on label "Niet te zeggen" at bounding box center [580, 287] width 148 height 31
click at [590, 288] on input "Niet te zeggen" at bounding box center [585, 293] width 10 height 10
radio input "true"
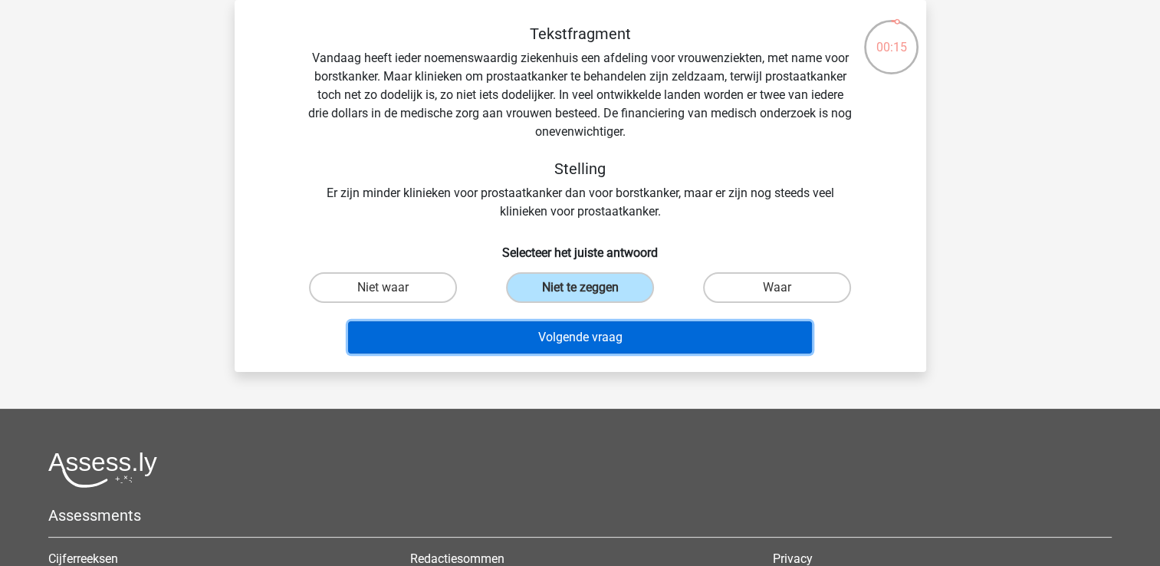
click at [612, 325] on button "Volgende vraag" at bounding box center [580, 337] width 464 height 32
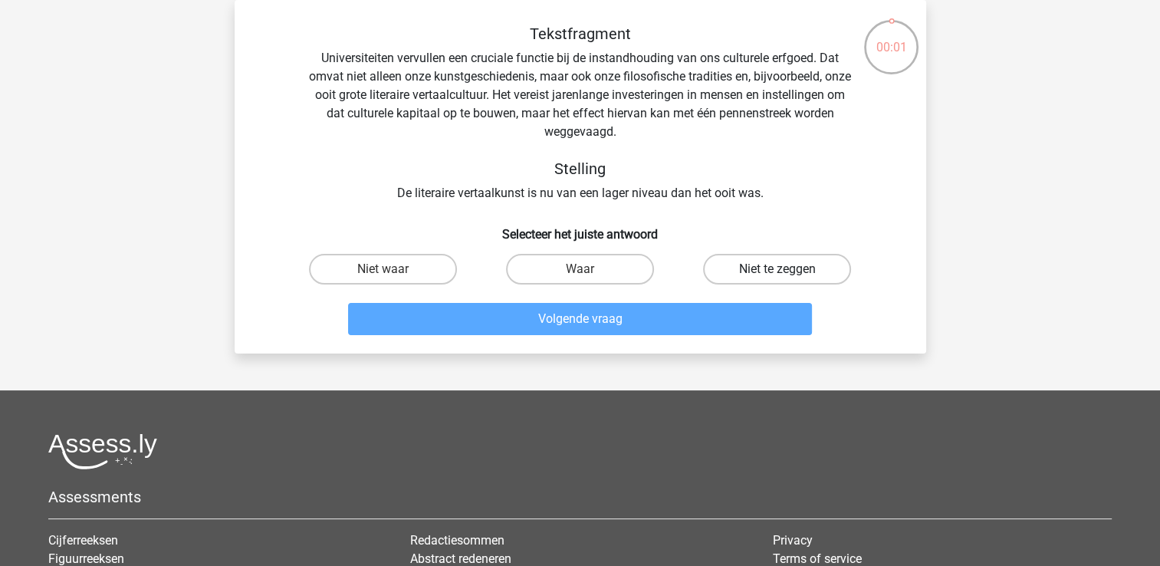
click at [729, 272] on label "Niet te zeggen" at bounding box center [777, 269] width 148 height 31
click at [778, 272] on input "Niet te zeggen" at bounding box center [783, 274] width 10 height 10
radio input "true"
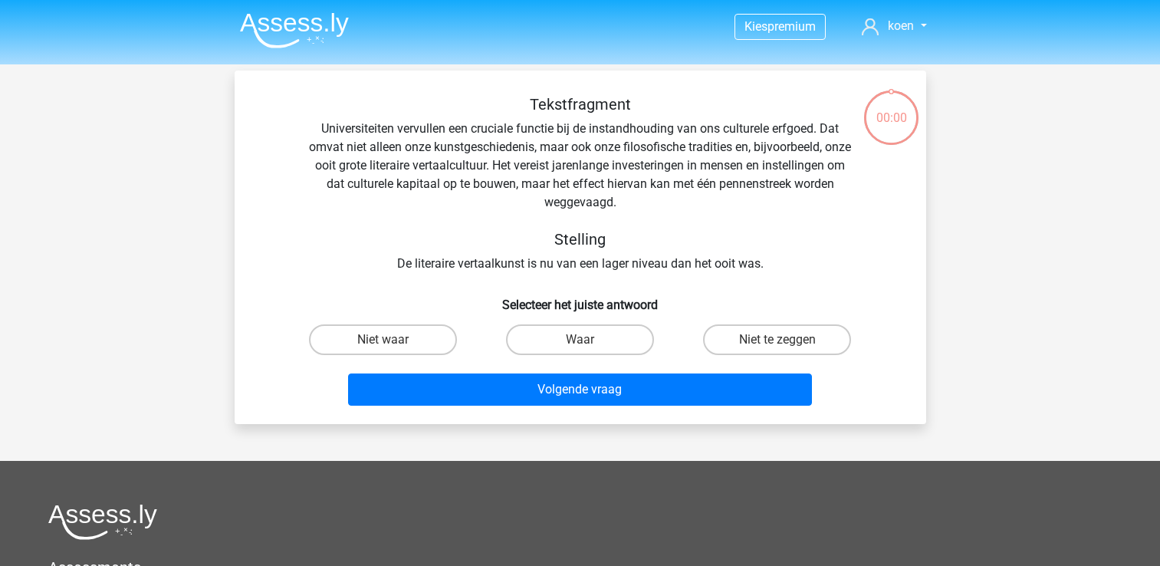
scroll to position [71, 0]
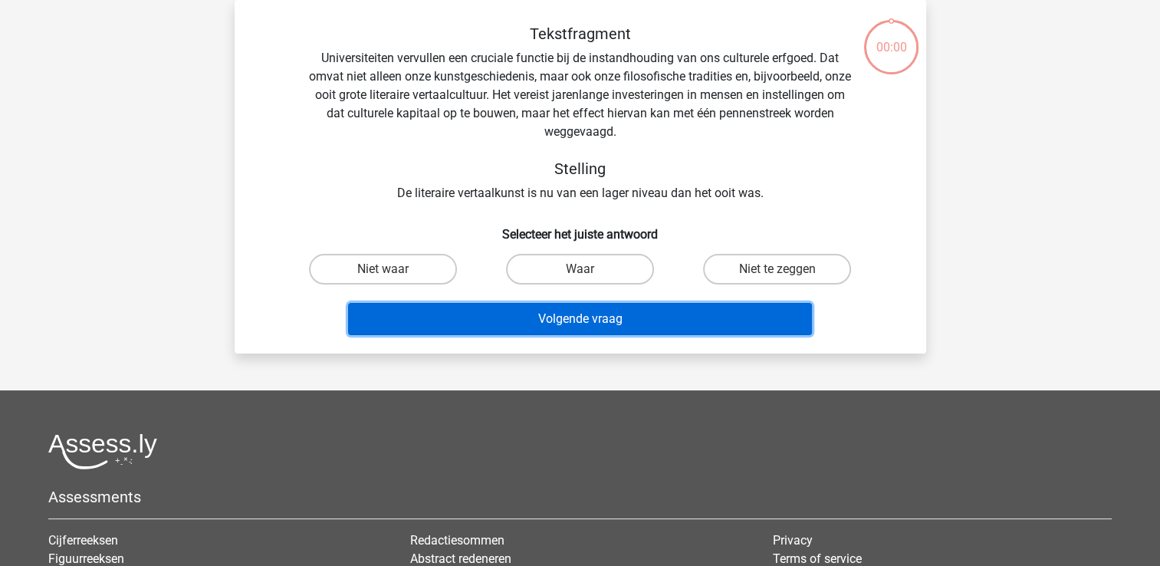
click at [696, 313] on button "Volgende vraag" at bounding box center [580, 319] width 464 height 32
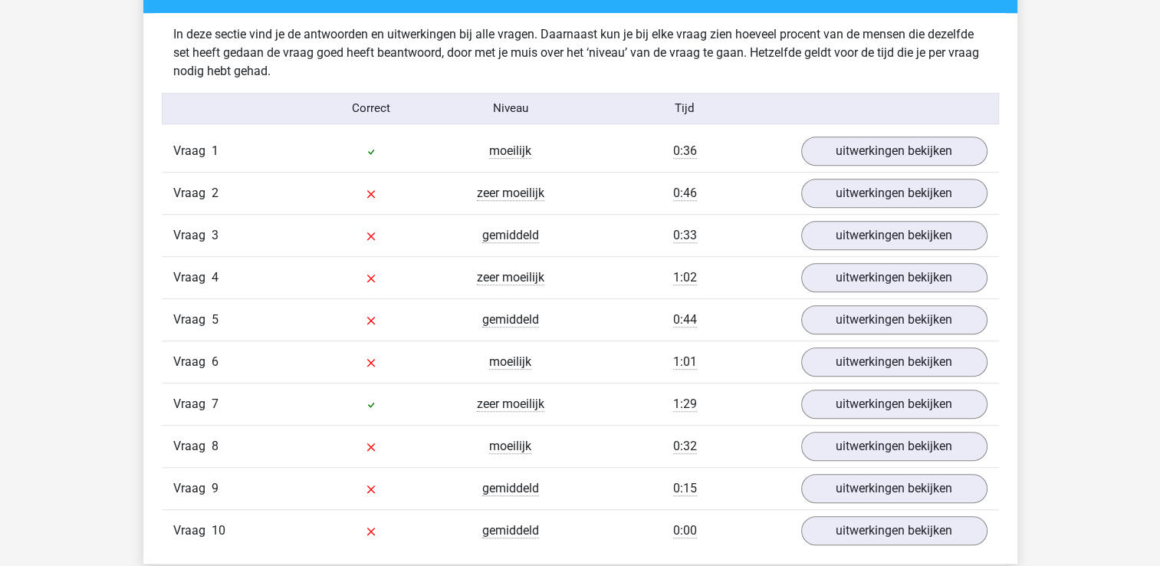
scroll to position [1212, 0]
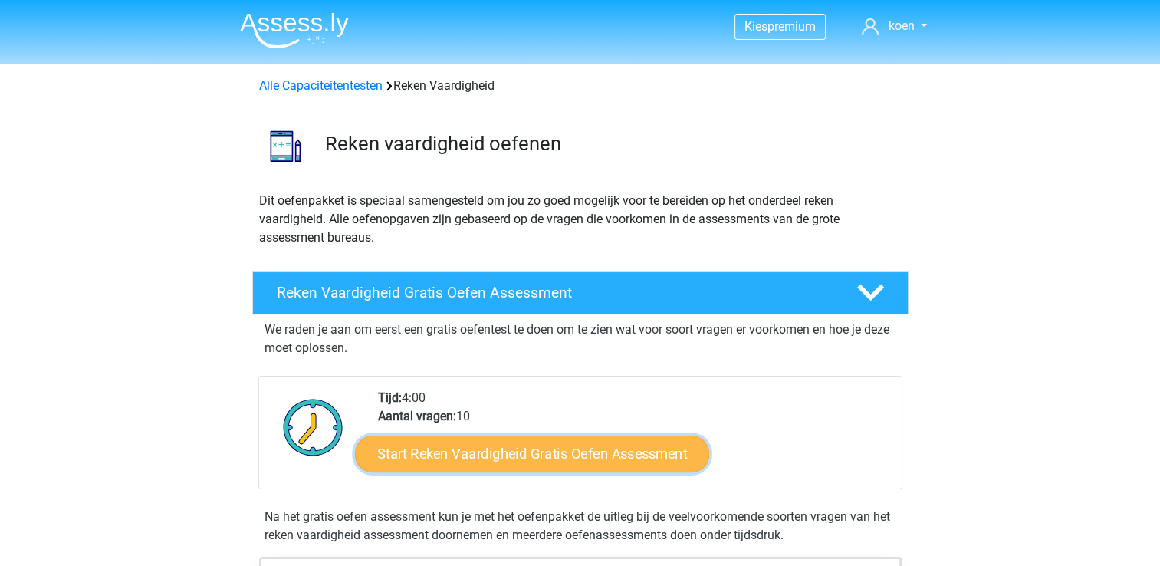
click at [584, 439] on link "Start Reken Vaardigheid Gratis Oefen Assessment" at bounding box center [532, 453] width 354 height 37
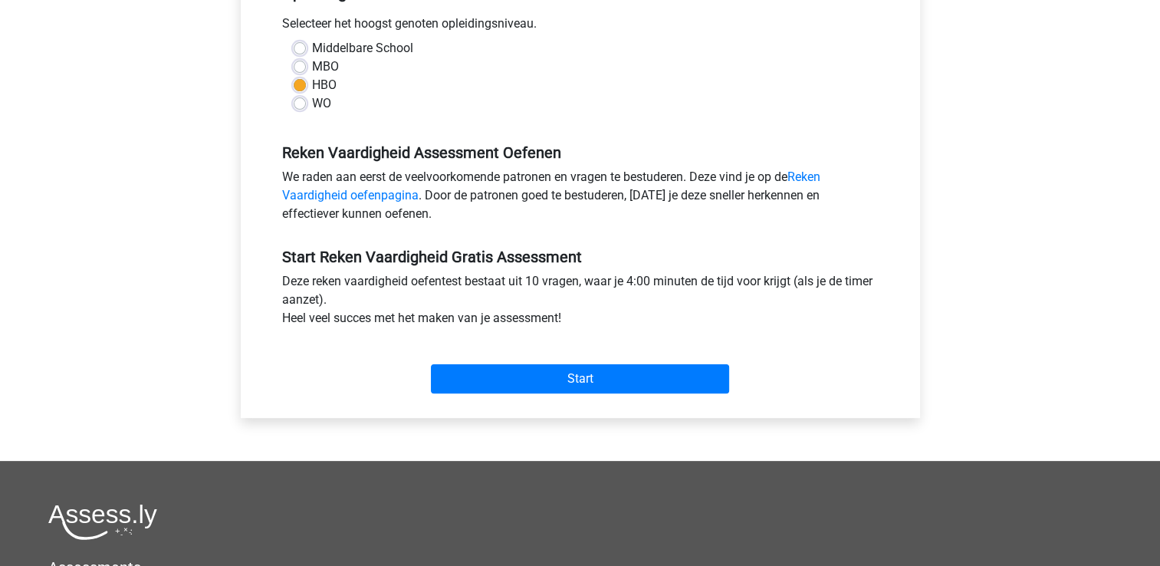
scroll to position [355, 0]
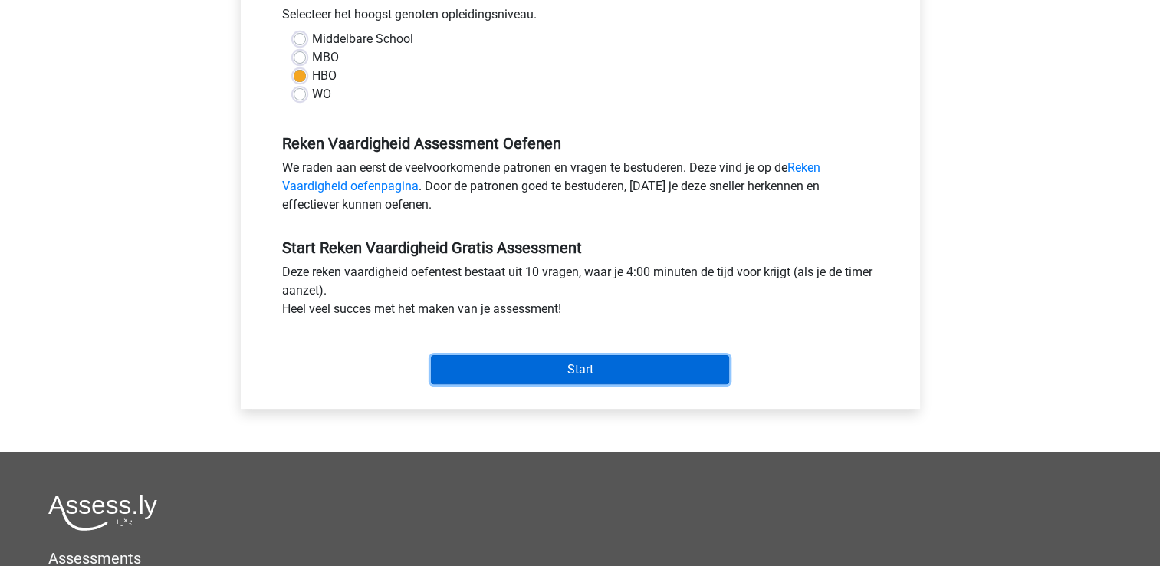
click at [588, 371] on input "Start" at bounding box center [580, 369] width 298 height 29
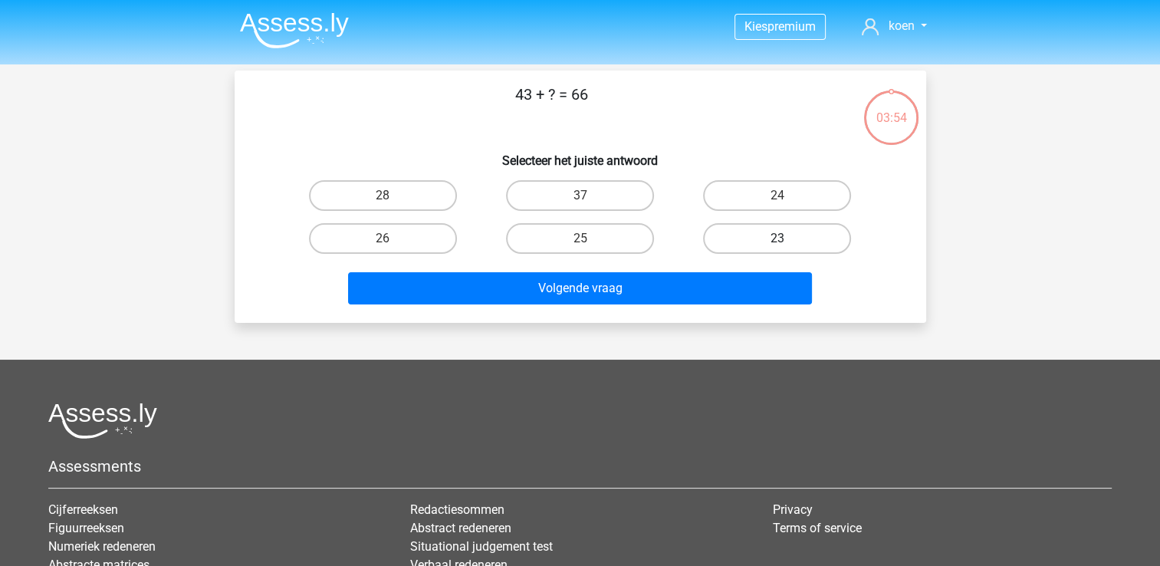
click at [739, 246] on label "23" at bounding box center [777, 238] width 148 height 31
click at [778, 246] on input "23" at bounding box center [783, 244] width 10 height 10
radio input "true"
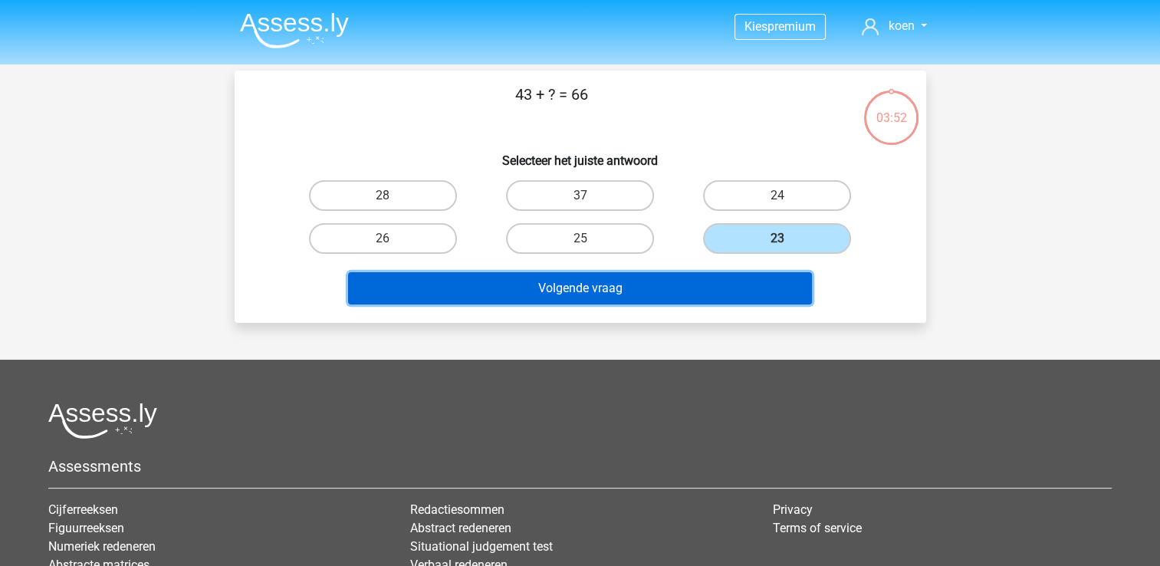
click at [706, 281] on button "Volgende vraag" at bounding box center [580, 288] width 464 height 32
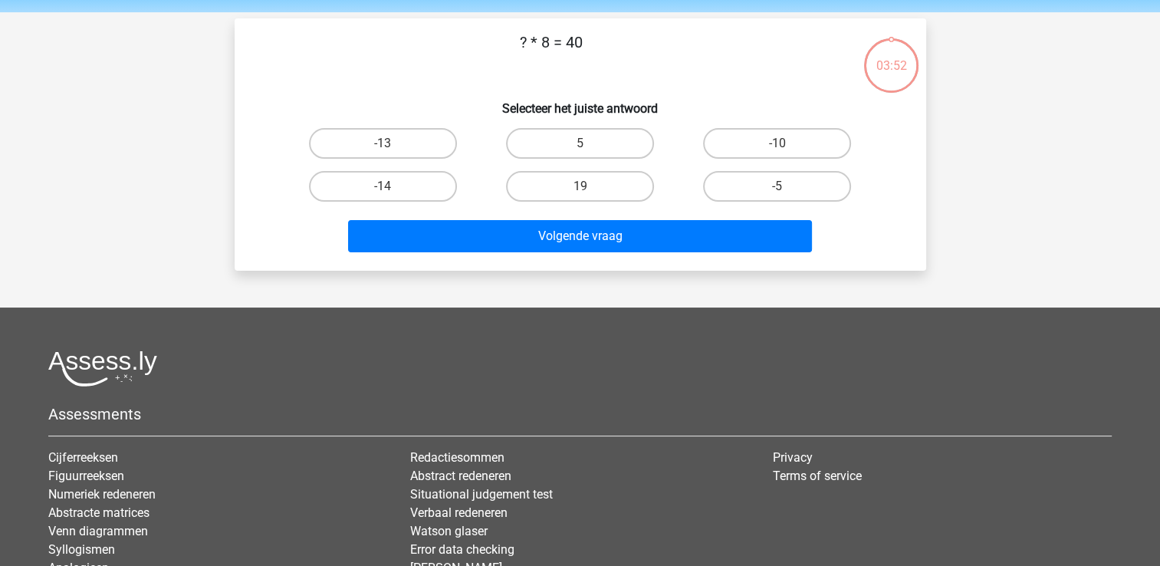
scroll to position [71, 0]
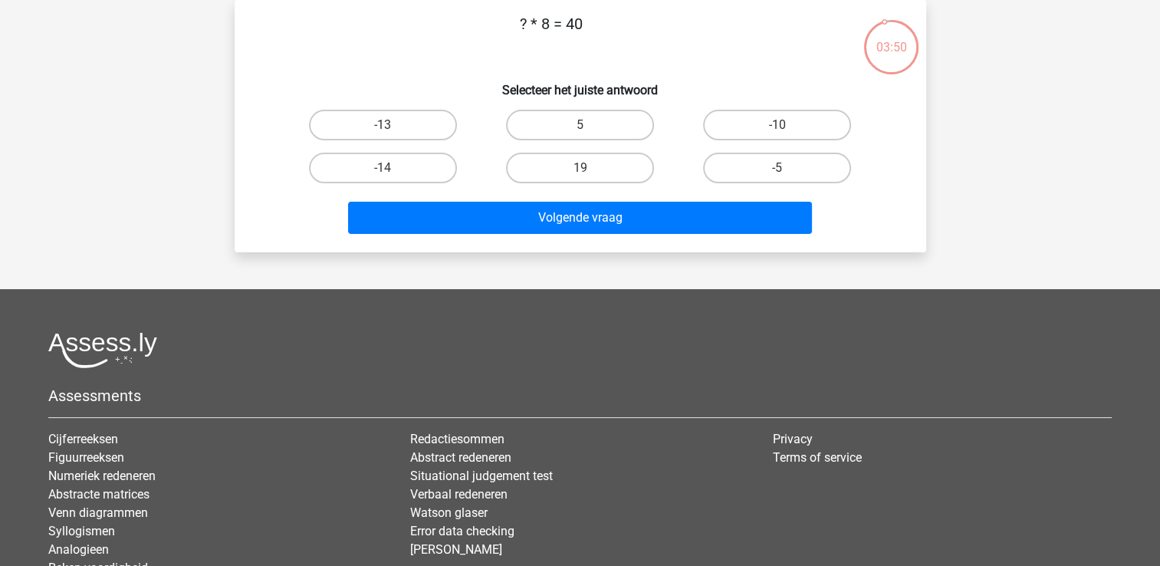
drag, startPoint x: 706, startPoint y: 281, endPoint x: 653, endPoint y: 146, distance: 144.3
click at [653, 146] on div "Kies premium koen koen.mouton@telenet.be" at bounding box center [580, 311] width 1160 height 765
drag, startPoint x: 653, startPoint y: 146, endPoint x: 549, endPoint y: 131, distance: 104.7
click at [549, 131] on label "5" at bounding box center [580, 125] width 148 height 31
click at [580, 131] on input "5" at bounding box center [585, 130] width 10 height 10
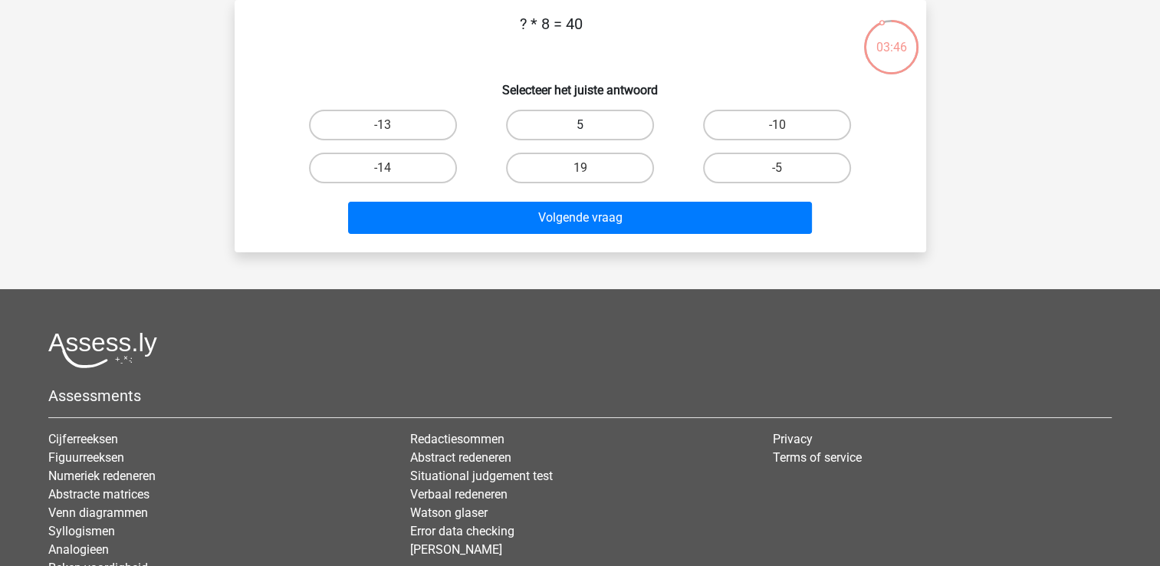
radio input "true"
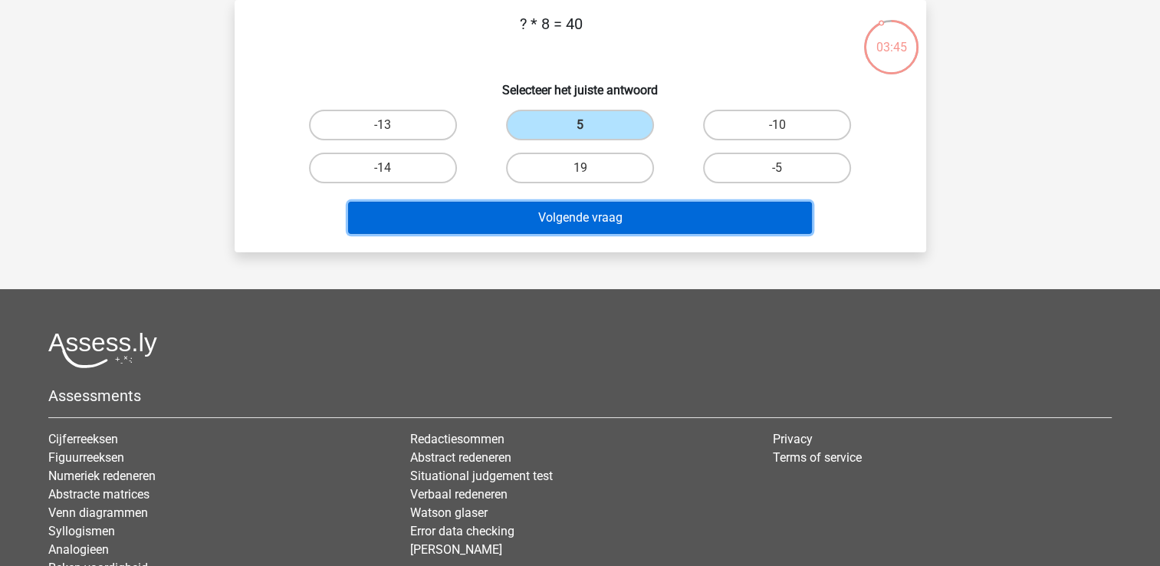
click at [564, 213] on button "Volgende vraag" at bounding box center [580, 218] width 464 height 32
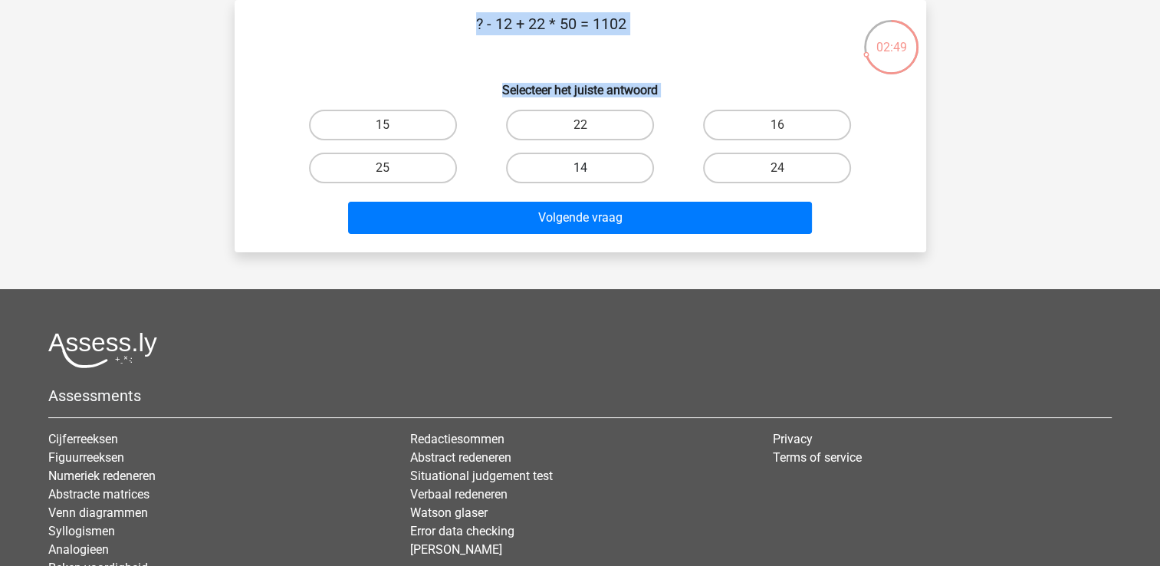
click at [580, 156] on label "14" at bounding box center [580, 168] width 148 height 31
click at [580, 168] on input "14" at bounding box center [585, 173] width 10 height 10
radio input "true"
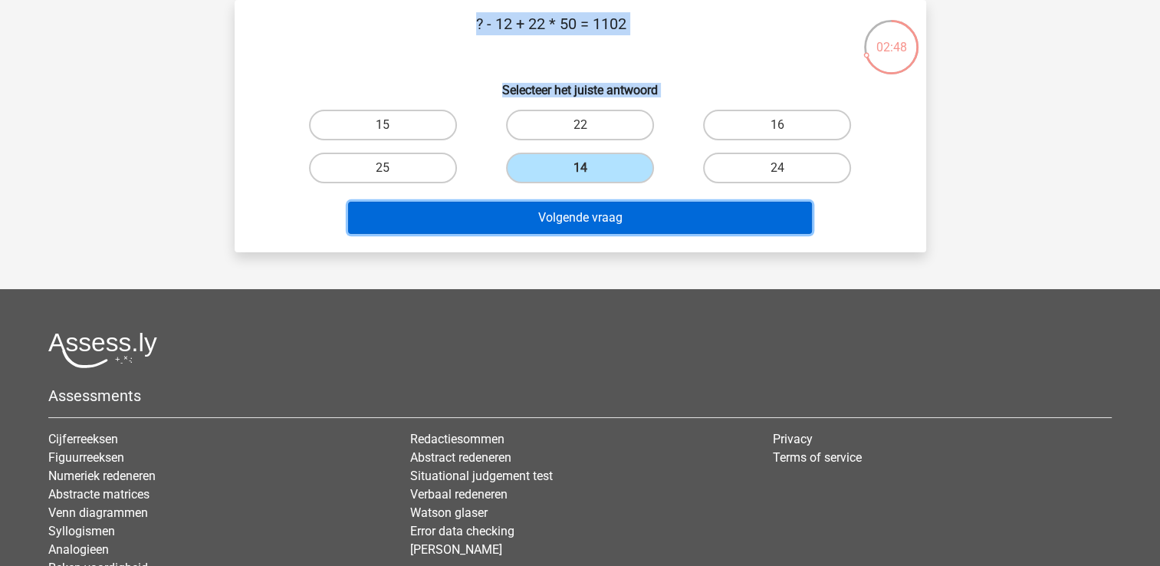
click at [578, 212] on button "Volgende vraag" at bounding box center [580, 218] width 464 height 32
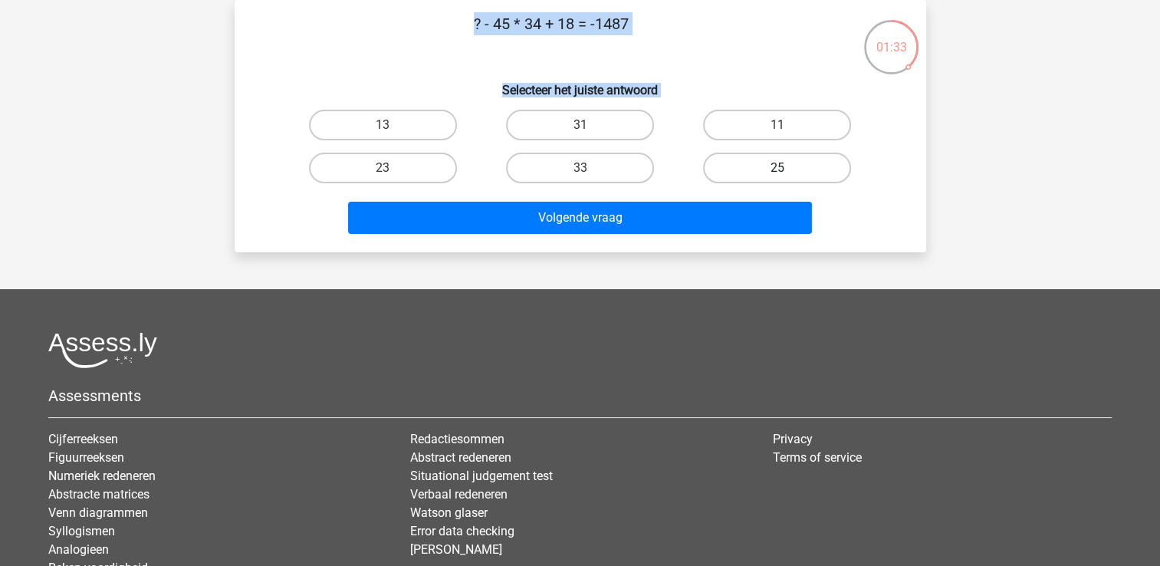
click at [767, 169] on label "25" at bounding box center [777, 168] width 148 height 31
click at [778, 169] on input "25" at bounding box center [783, 173] width 10 height 10
radio input "true"
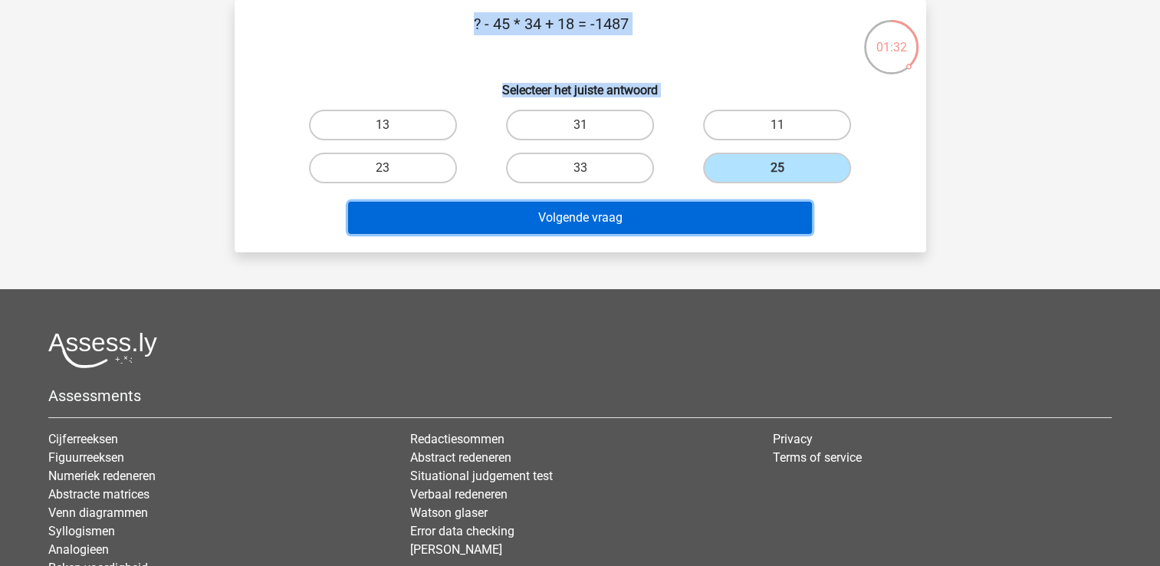
click at [663, 222] on button "Volgende vraag" at bounding box center [580, 218] width 464 height 32
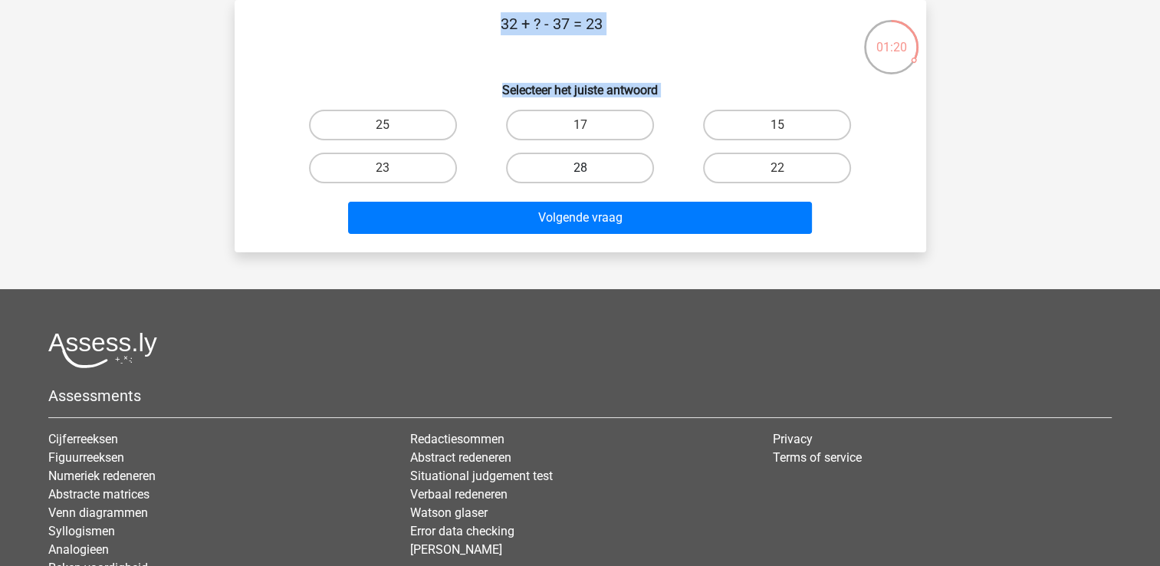
drag, startPoint x: 609, startPoint y: 168, endPoint x: 595, endPoint y: 167, distance: 13.8
click at [595, 167] on label "28" at bounding box center [580, 168] width 148 height 31
click at [590, 168] on input "28" at bounding box center [585, 173] width 10 height 10
radio input "true"
click at [595, 167] on label "28" at bounding box center [580, 168] width 148 height 31
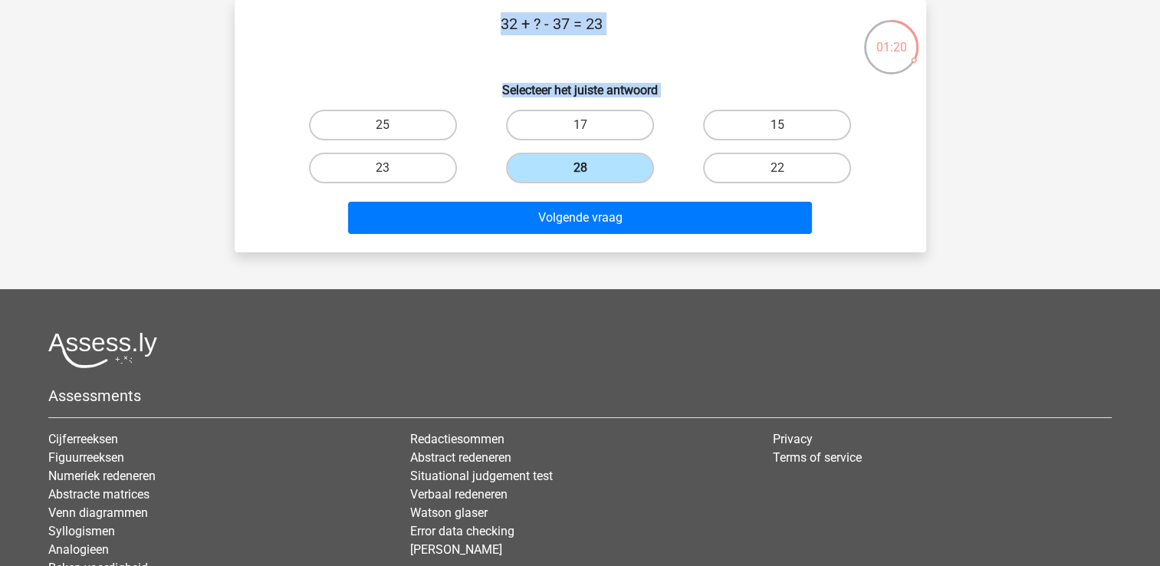
click at [590, 168] on input "28" at bounding box center [585, 173] width 10 height 10
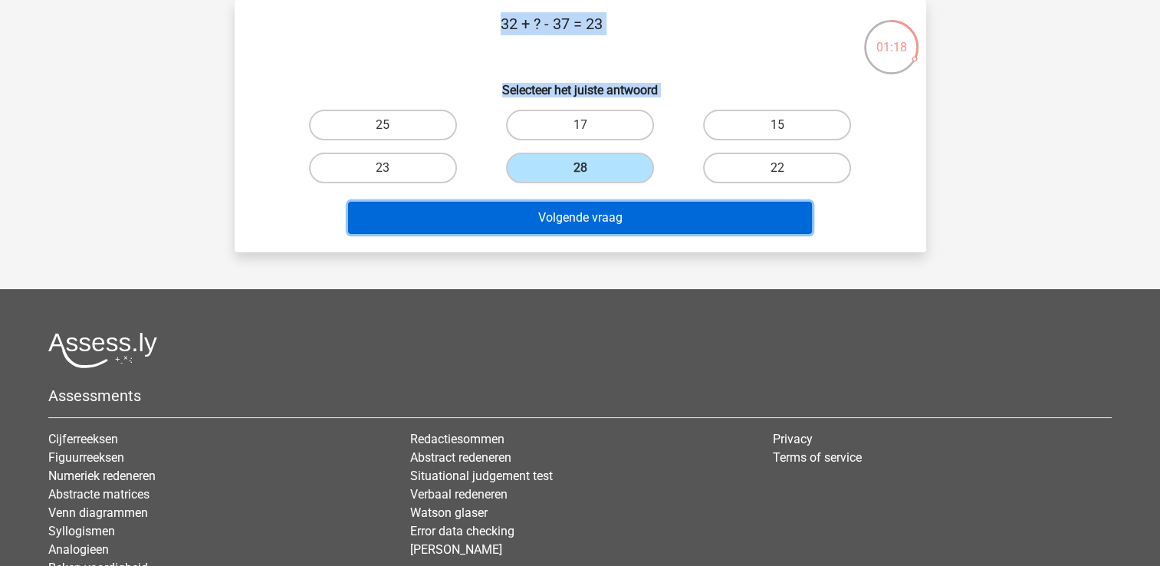
click at [595, 222] on button "Volgende vraag" at bounding box center [580, 218] width 464 height 32
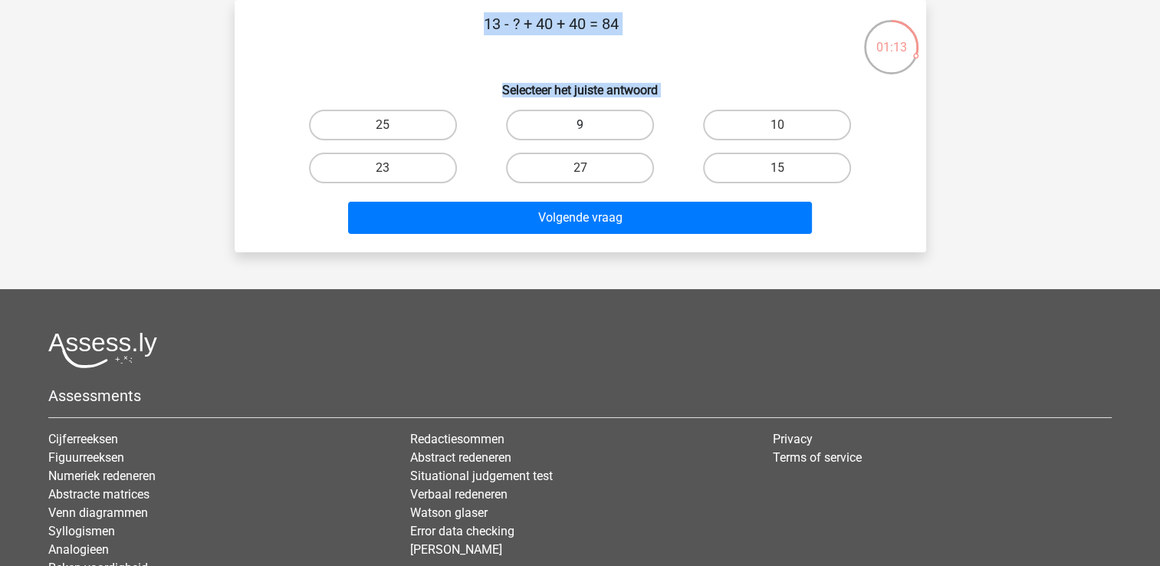
click at [558, 121] on label "9" at bounding box center [580, 125] width 148 height 31
click at [580, 125] on input "9" at bounding box center [585, 130] width 10 height 10
radio input "true"
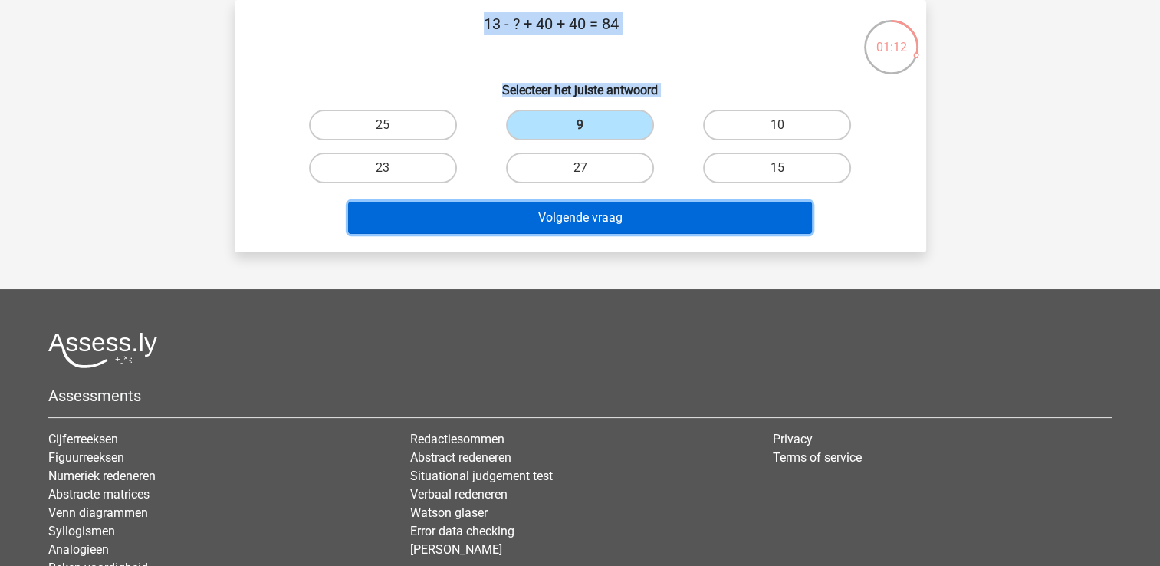
click at [577, 219] on button "Volgende vraag" at bounding box center [580, 218] width 464 height 32
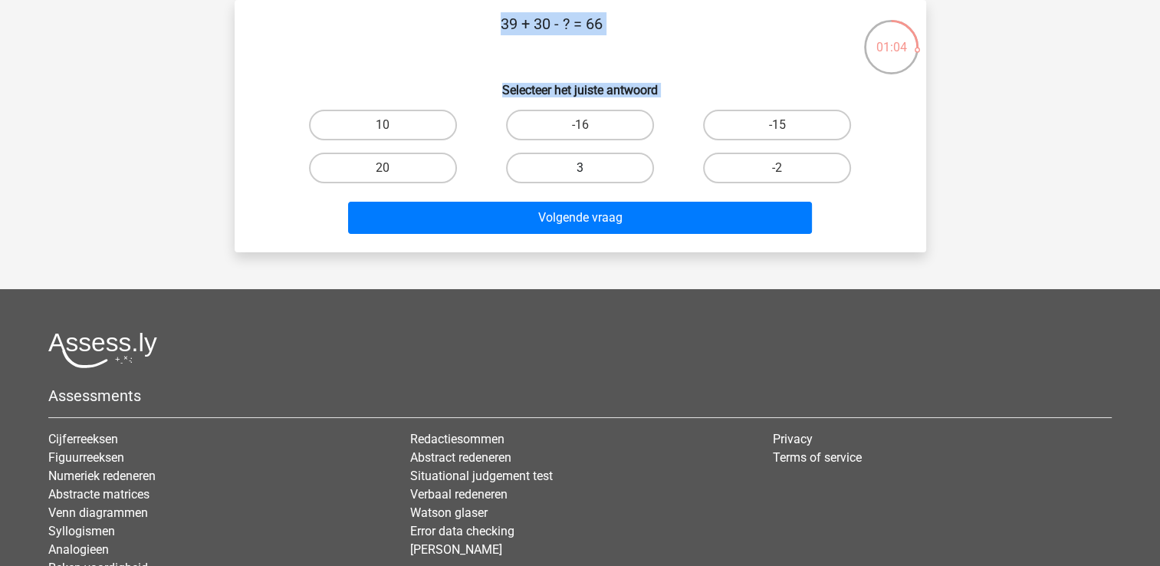
click at [582, 160] on label "3" at bounding box center [580, 168] width 148 height 31
click at [582, 168] on input "3" at bounding box center [585, 173] width 10 height 10
radio input "true"
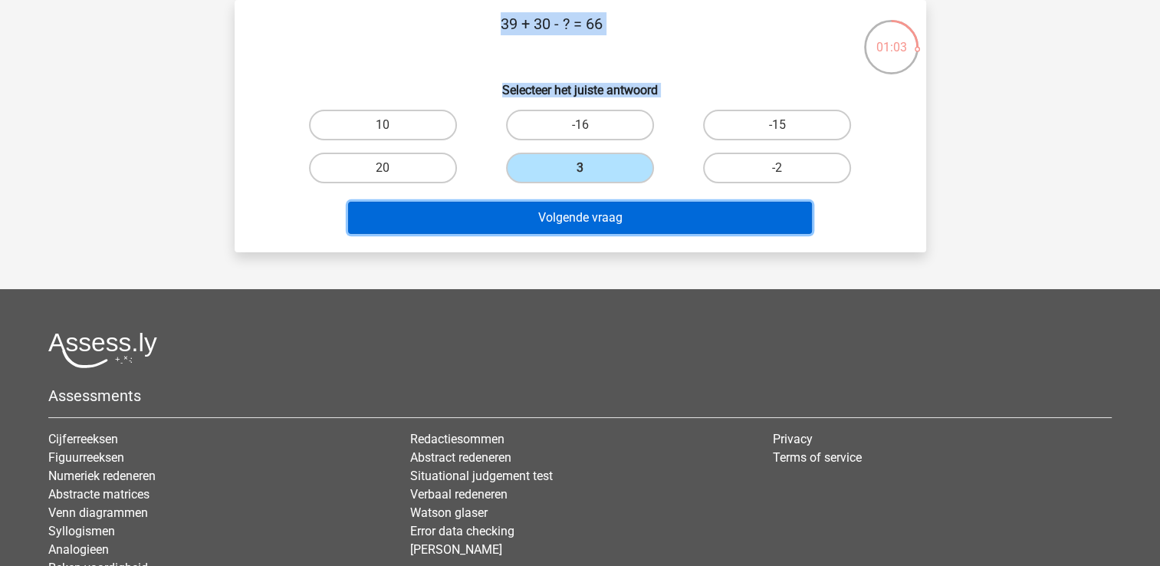
click at [587, 209] on button "Volgende vraag" at bounding box center [580, 218] width 464 height 32
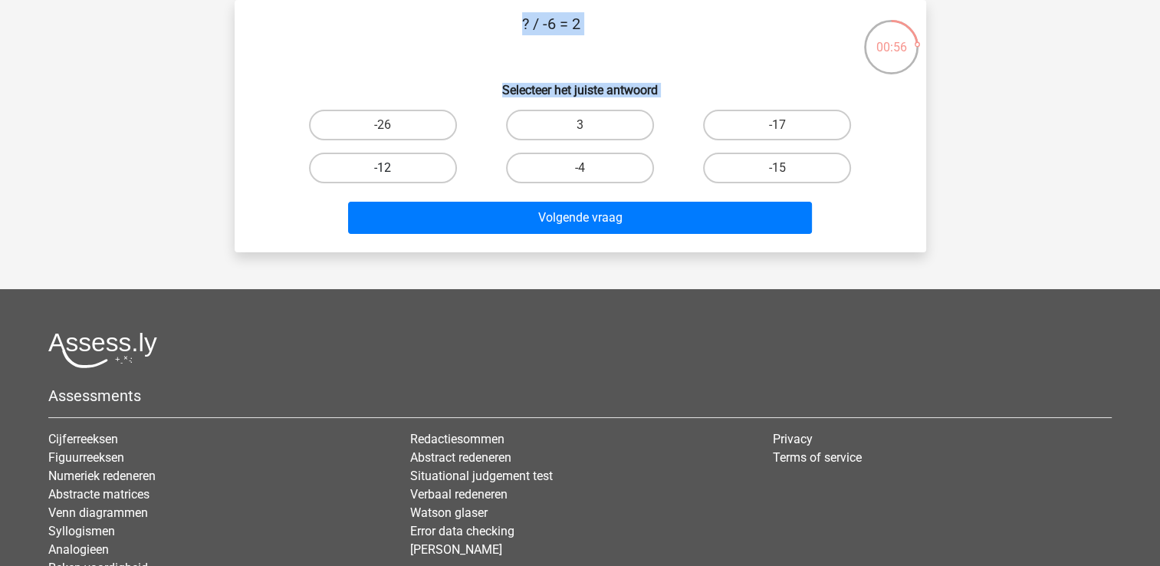
click at [416, 170] on label "-12" at bounding box center [383, 168] width 148 height 31
click at [393, 170] on input "-12" at bounding box center [388, 173] width 10 height 10
radio input "true"
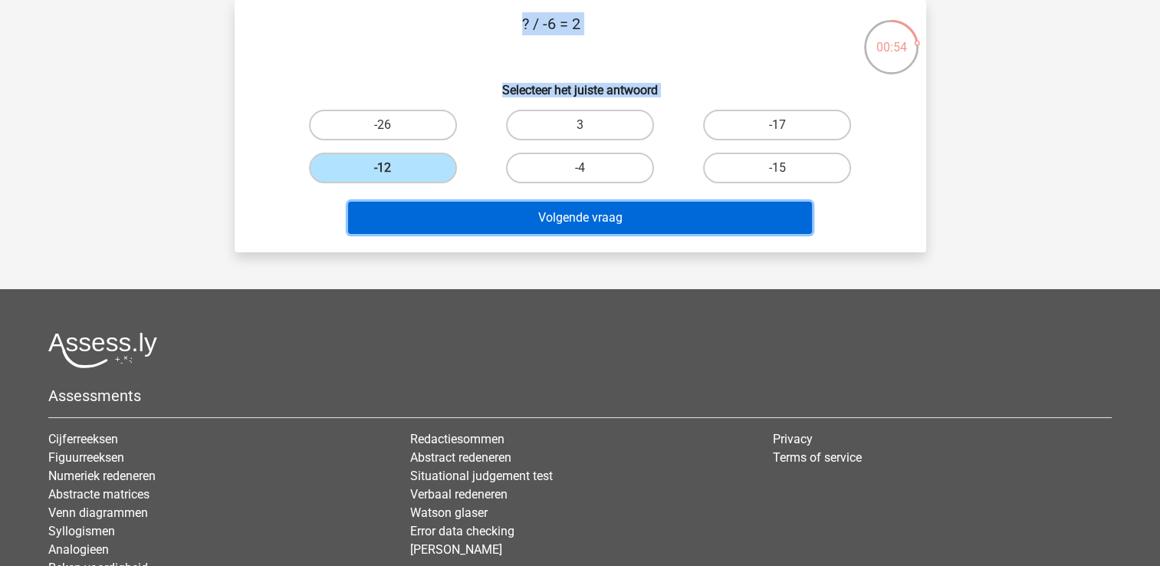
click at [463, 202] on button "Volgende vraag" at bounding box center [580, 218] width 464 height 32
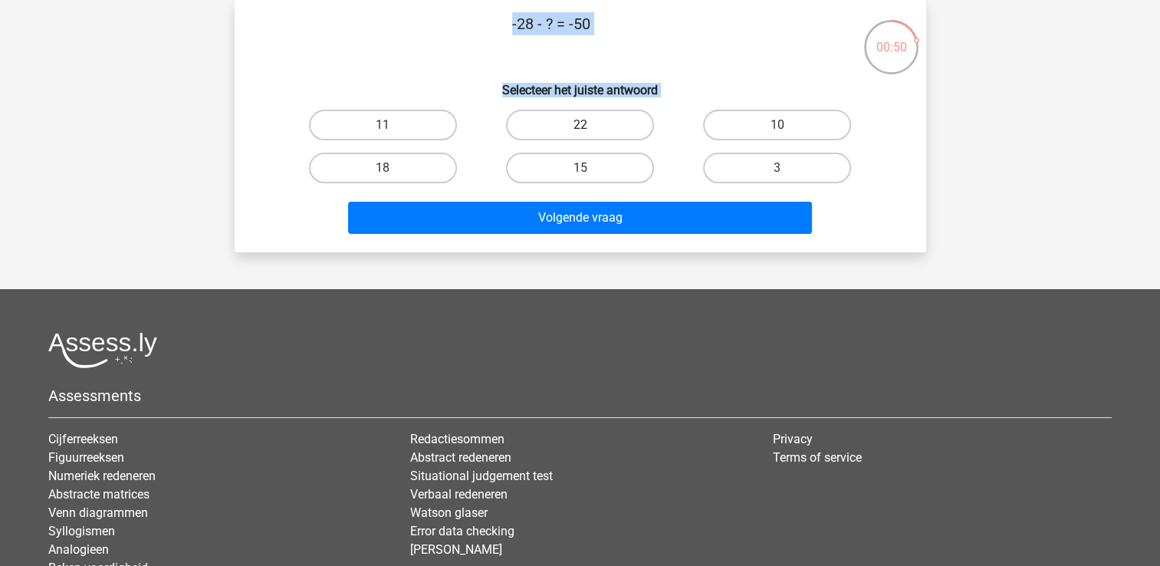
click at [555, 121] on label "22" at bounding box center [580, 125] width 148 height 31
click at [580, 125] on input "22" at bounding box center [585, 130] width 10 height 10
radio input "true"
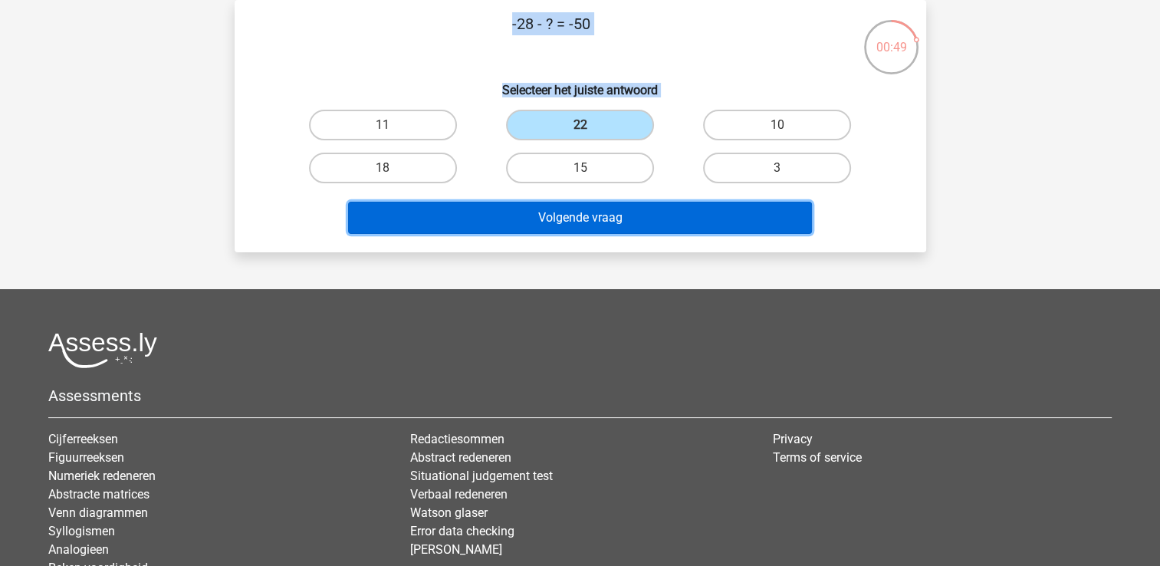
click at [570, 221] on button "Volgende vraag" at bounding box center [580, 218] width 464 height 32
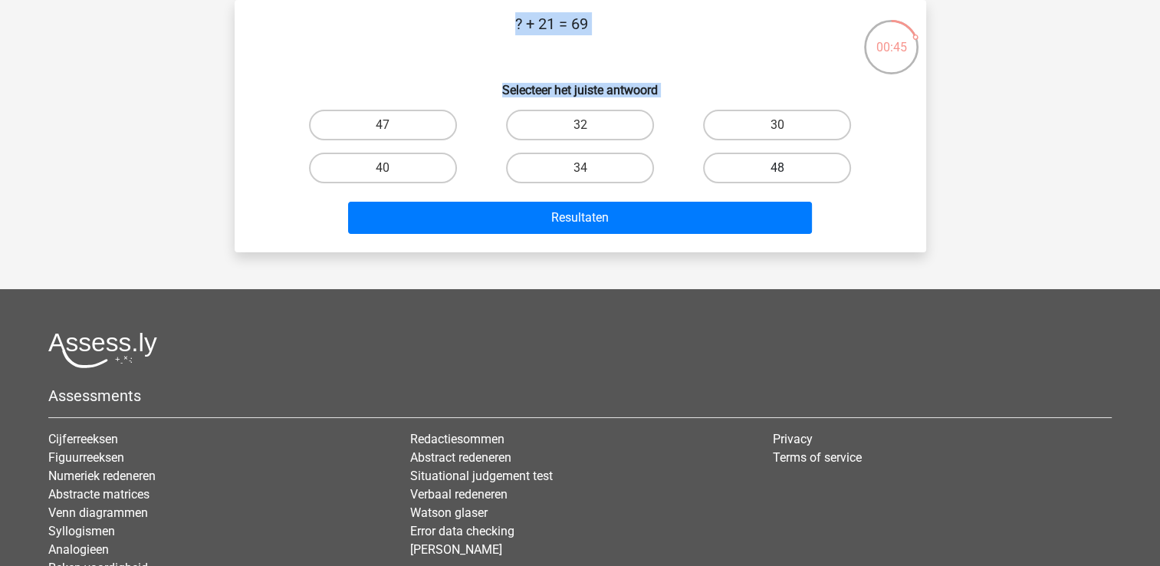
click at [723, 157] on label "48" at bounding box center [777, 168] width 148 height 31
click at [778, 168] on input "48" at bounding box center [783, 173] width 10 height 10
radio input "true"
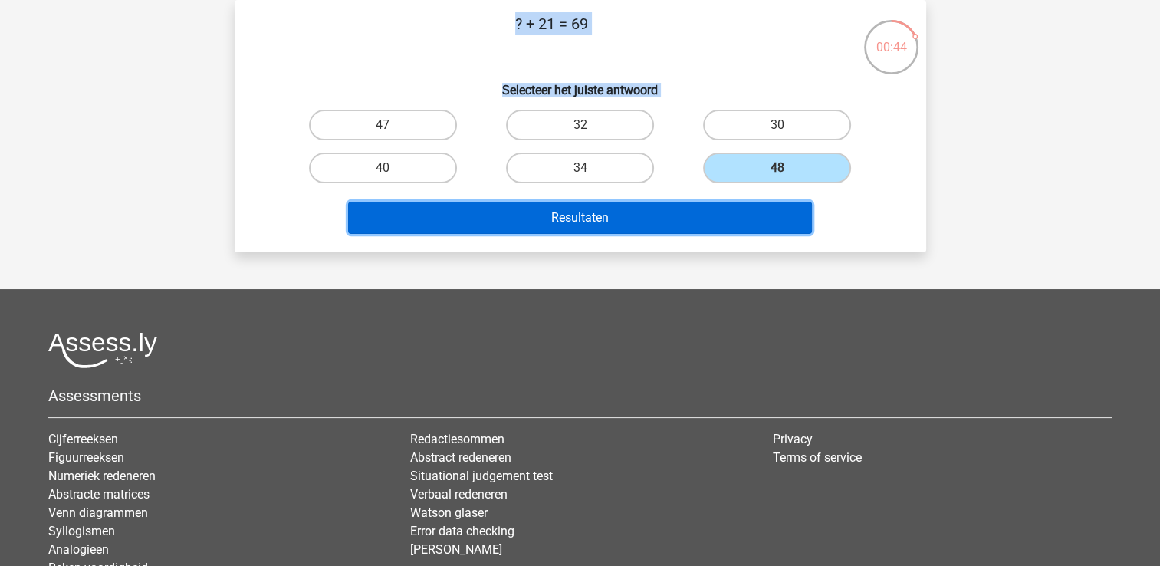
click at [684, 210] on button "Resultaten" at bounding box center [580, 218] width 464 height 32
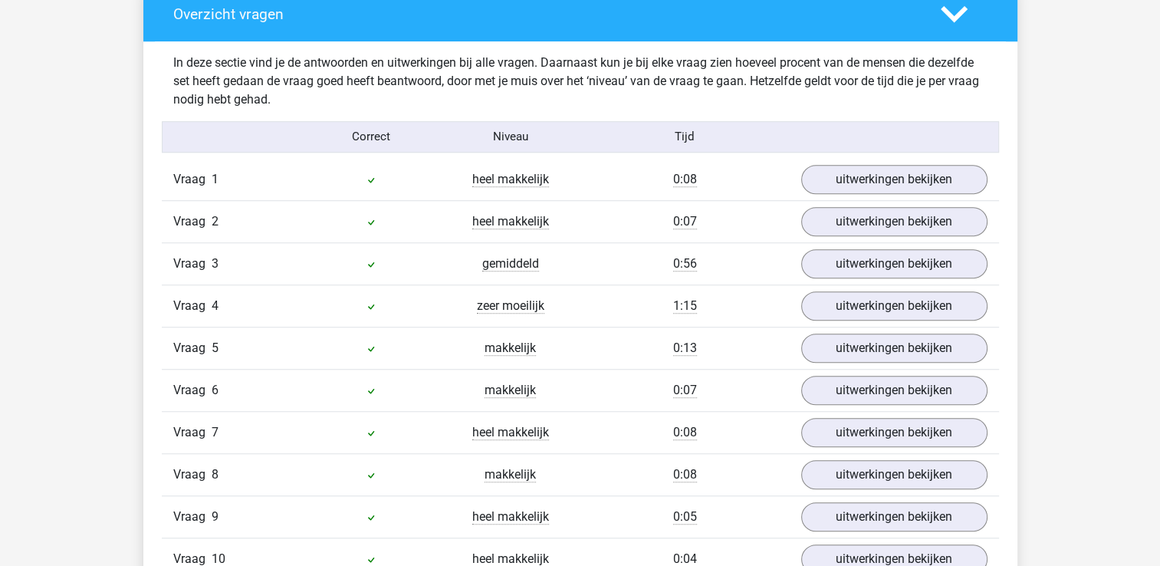
scroll to position [1163, 0]
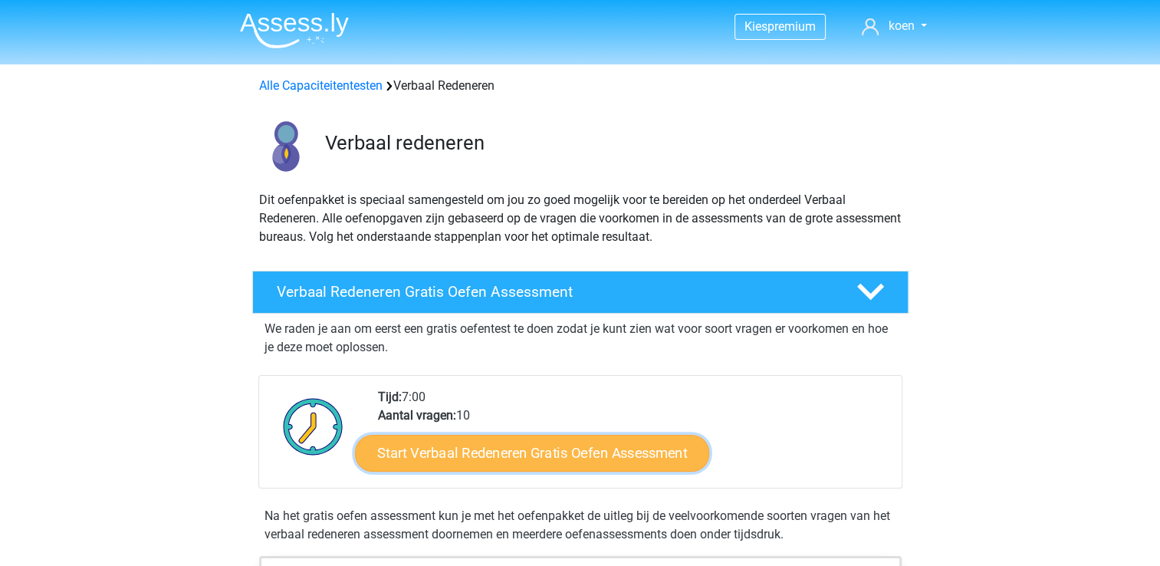
click at [535, 446] on link "Start Verbaal Redeneren Gratis Oefen Assessment" at bounding box center [532, 453] width 354 height 37
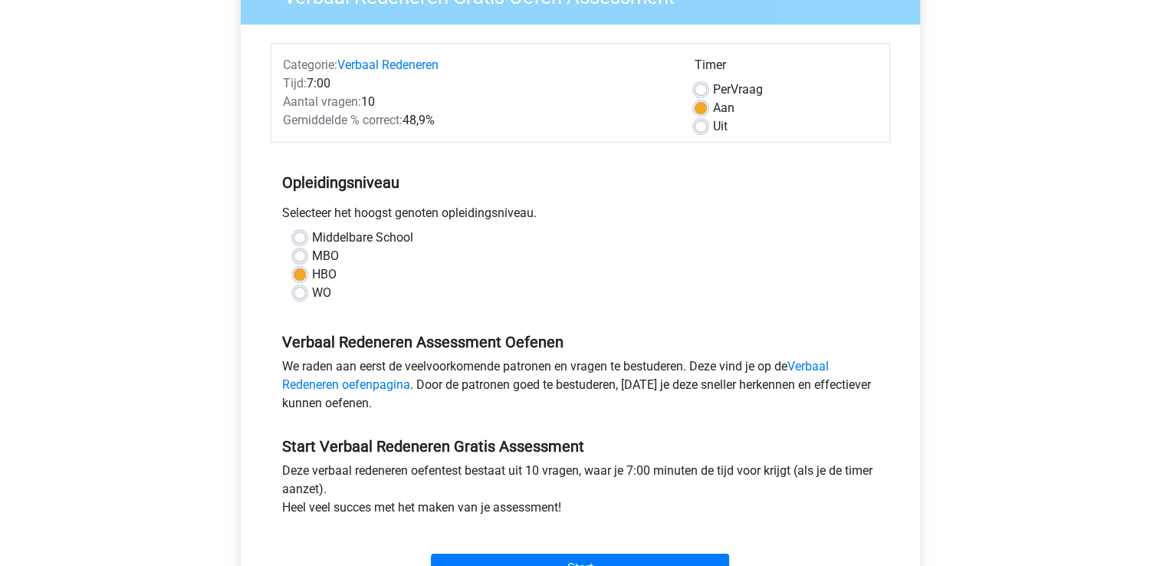
scroll to position [161, 0]
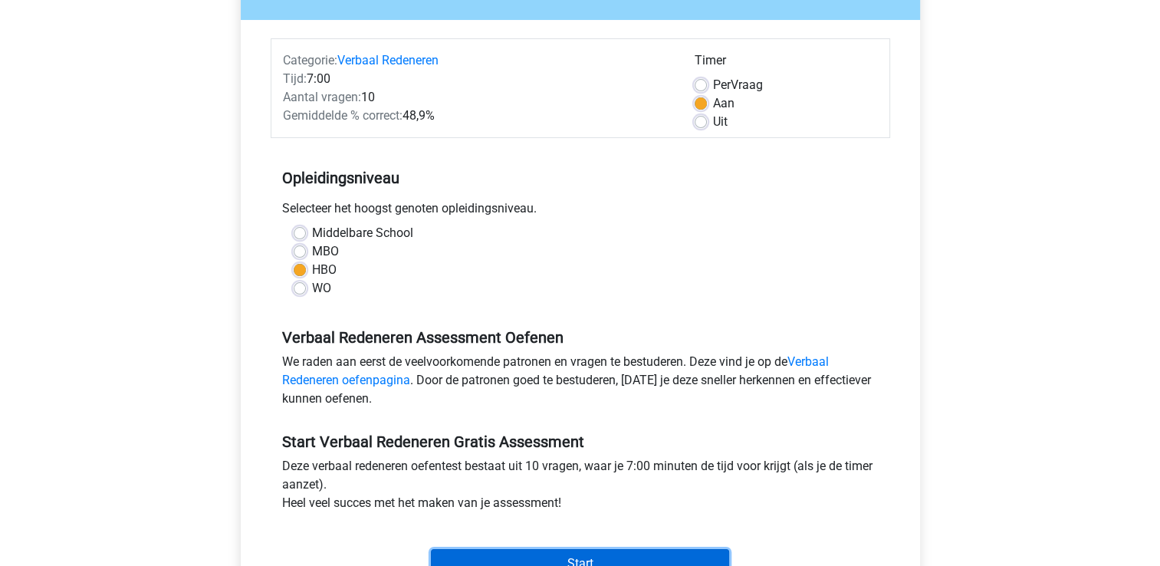
click at [508, 555] on input "Start" at bounding box center [580, 563] width 298 height 29
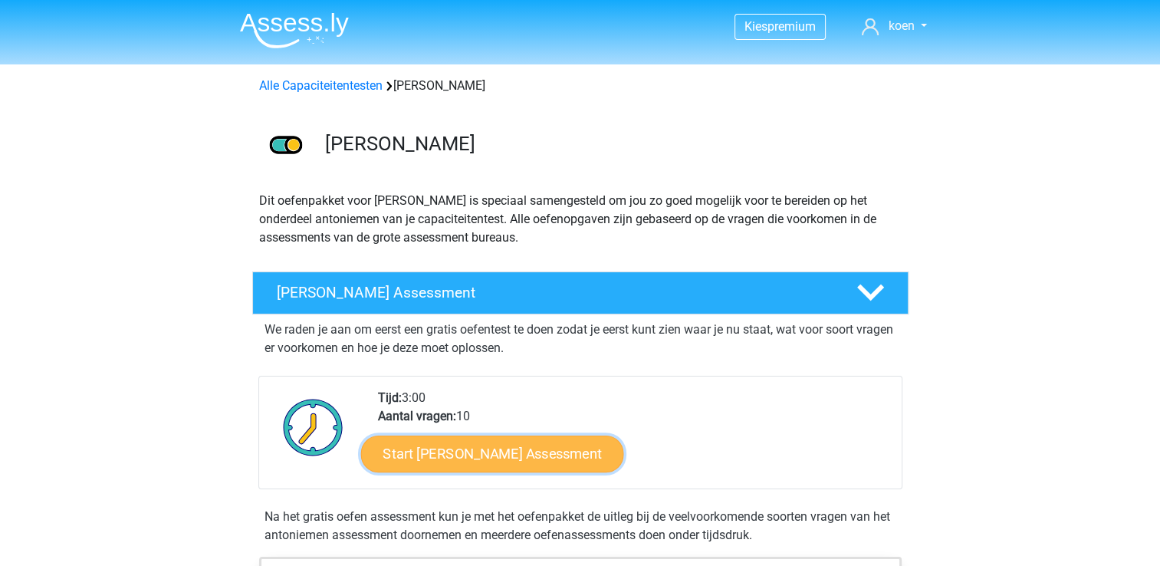
click at [580, 449] on link "Start Antoniemen Gratis Oefen Assessment" at bounding box center [491, 453] width 263 height 37
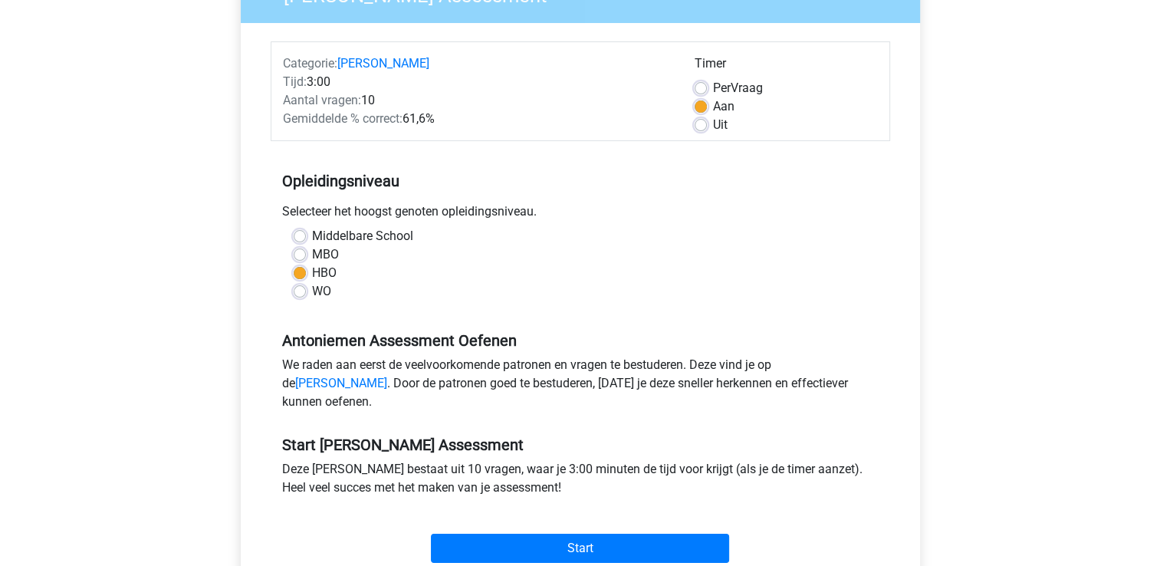
scroll to position [163, 0]
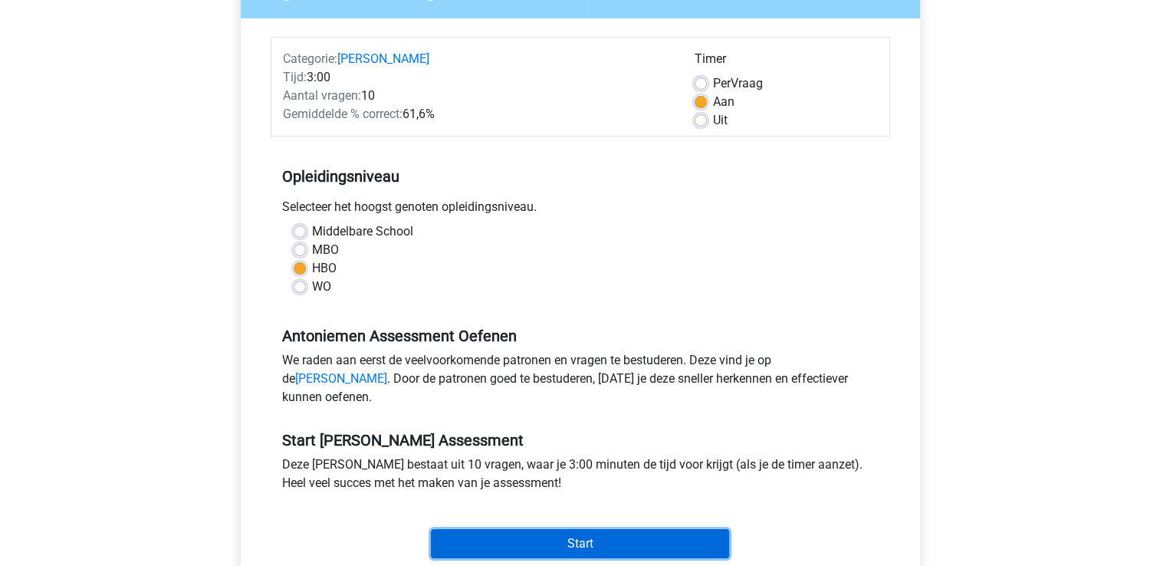
click at [542, 558] on input "Start" at bounding box center [580, 543] width 298 height 29
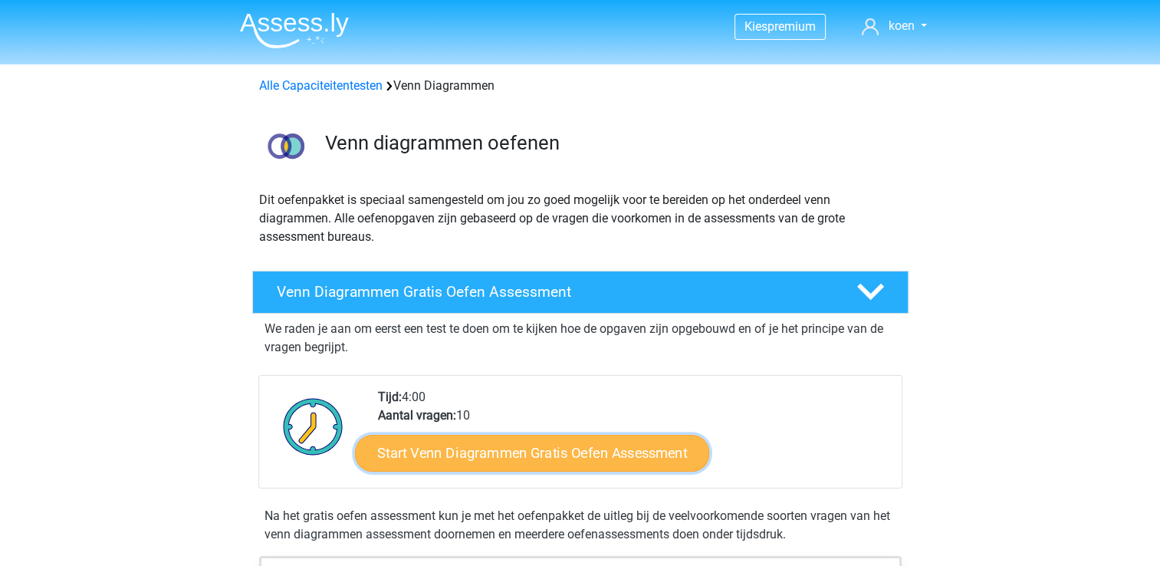
click at [451, 459] on link "Start Venn Diagrammen Gratis Oefen Assessment" at bounding box center [532, 453] width 354 height 37
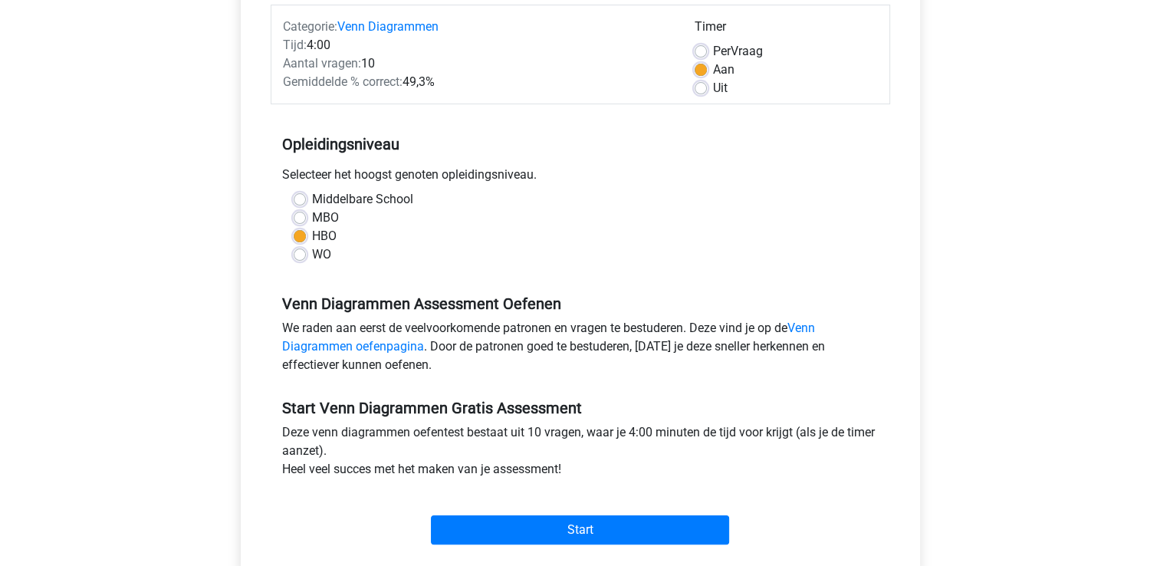
scroll to position [198, 0]
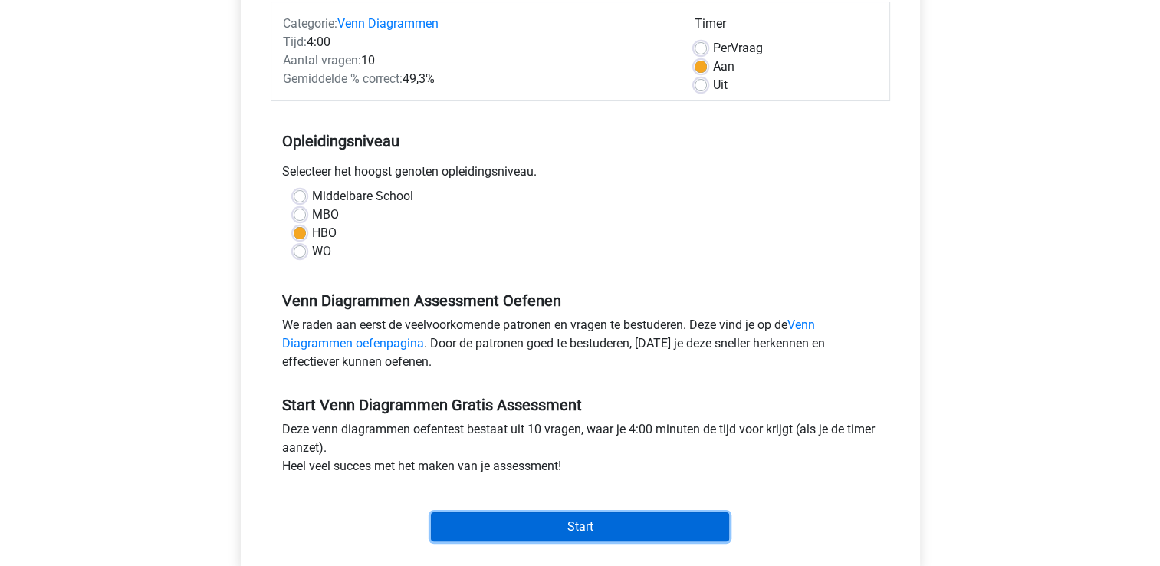
click at [533, 528] on input "Start" at bounding box center [580, 526] width 298 height 29
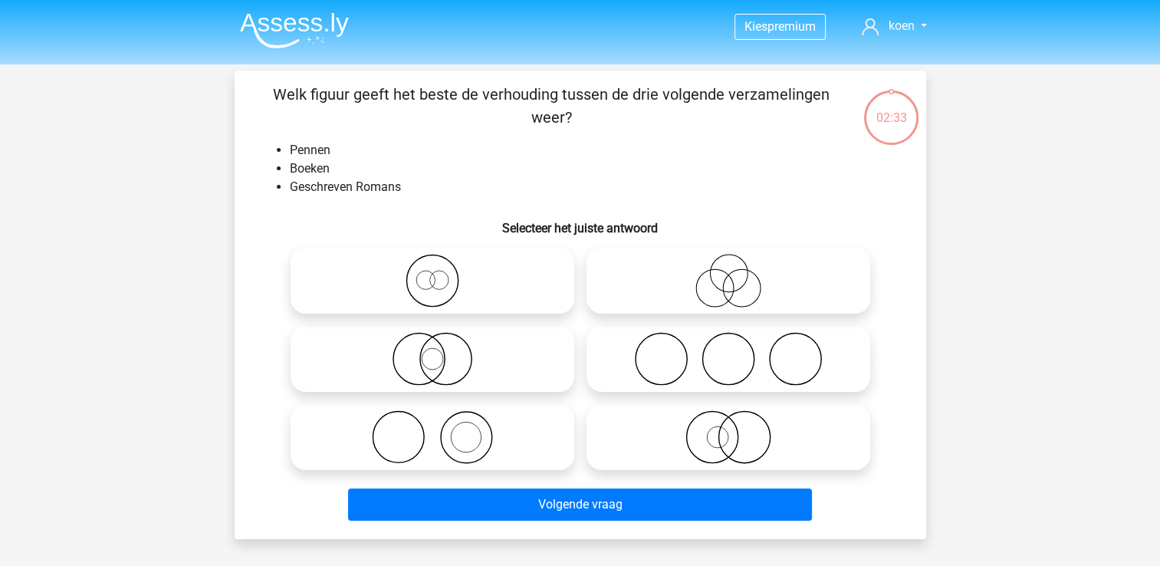
click at [739, 434] on icon at bounding box center [729, 437] width 272 height 54
click at [739, 430] on input "radio" at bounding box center [734, 425] width 10 height 10
radio input "true"
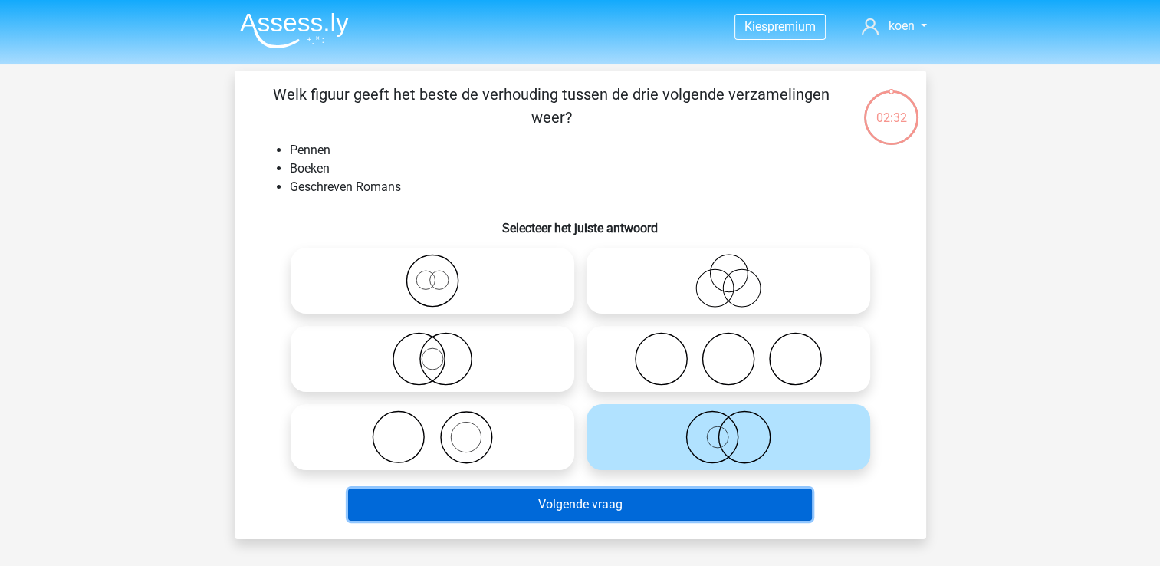
click at [681, 511] on button "Volgende vraag" at bounding box center [580, 505] width 464 height 32
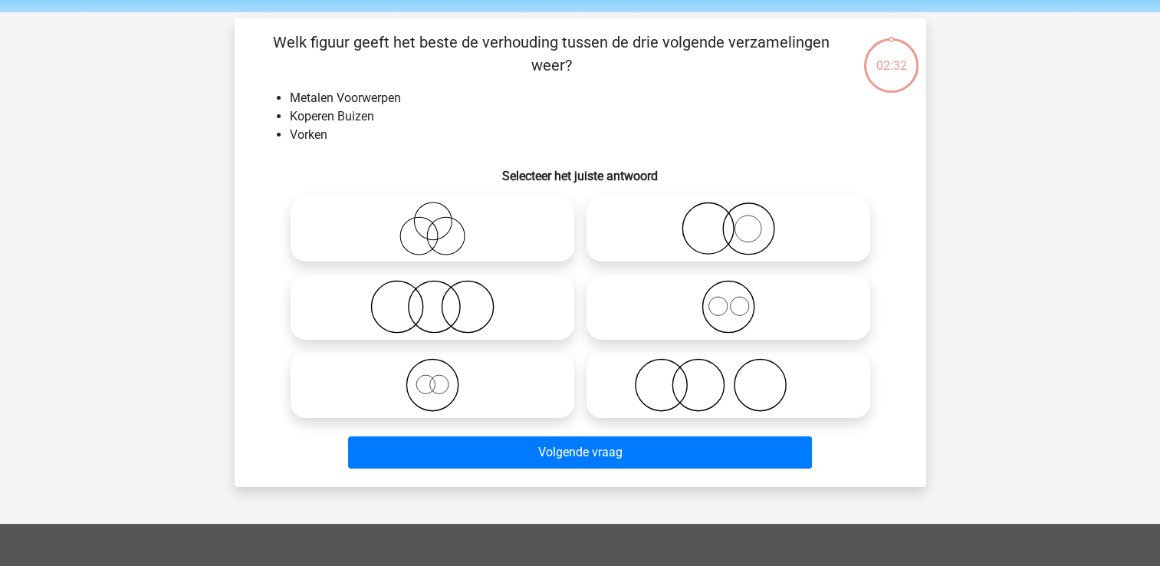
scroll to position [71, 0]
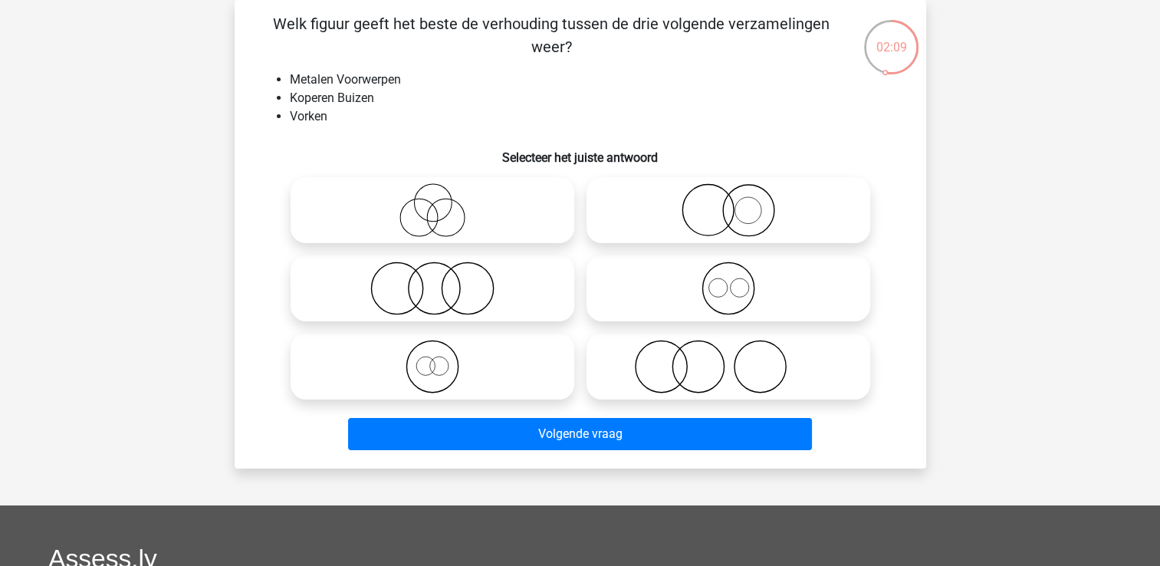
click at [730, 298] on icon at bounding box center [729, 289] width 272 height 54
click at [730, 281] on input "radio" at bounding box center [734, 276] width 10 height 10
radio input "true"
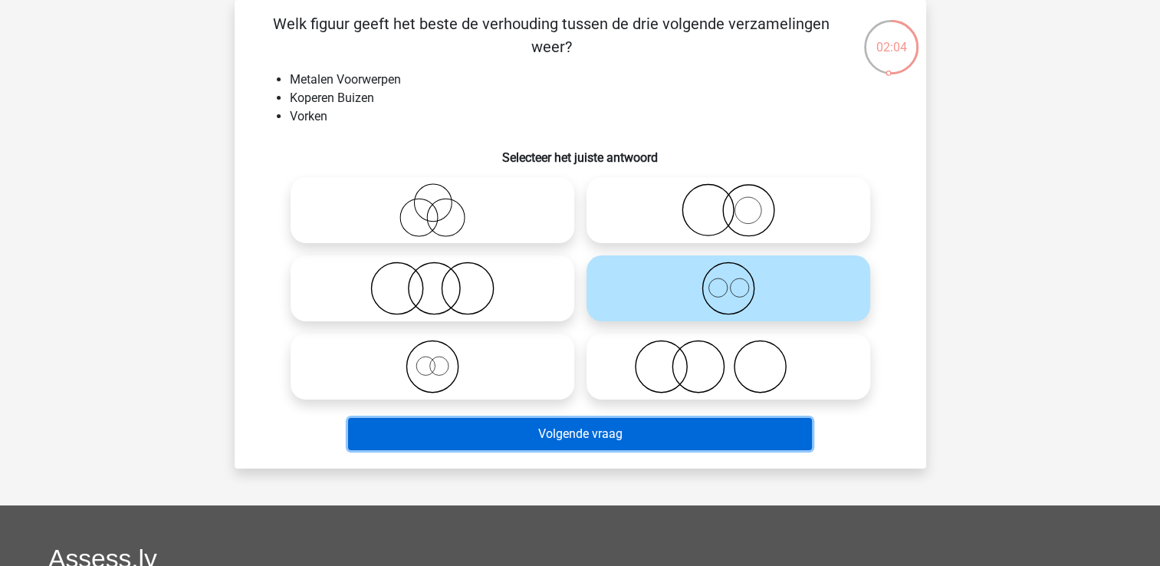
click at [614, 445] on button "Volgende vraag" at bounding box center [580, 434] width 464 height 32
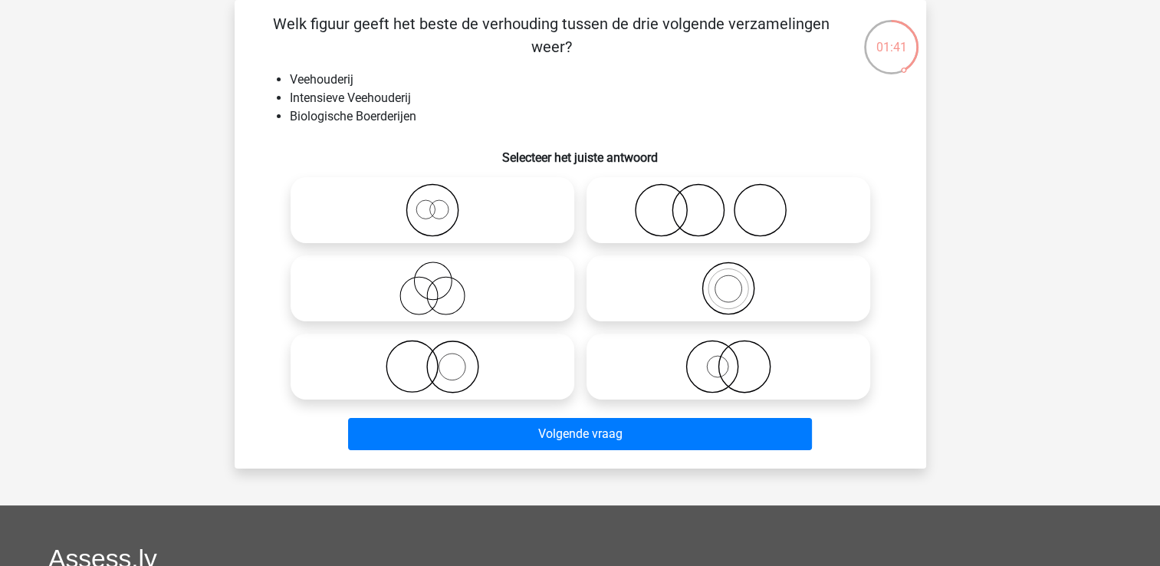
click at [688, 187] on icon at bounding box center [729, 210] width 272 height 54
click at [729, 193] on input "radio" at bounding box center [734, 198] width 10 height 10
radio input "true"
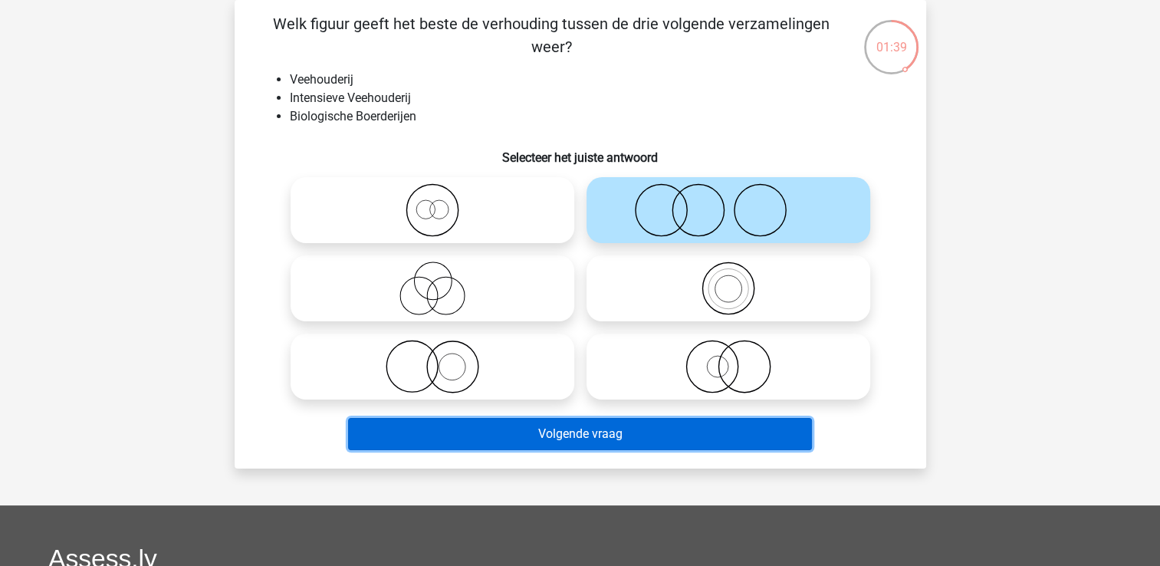
click at [570, 429] on button "Volgende vraag" at bounding box center [580, 434] width 464 height 32
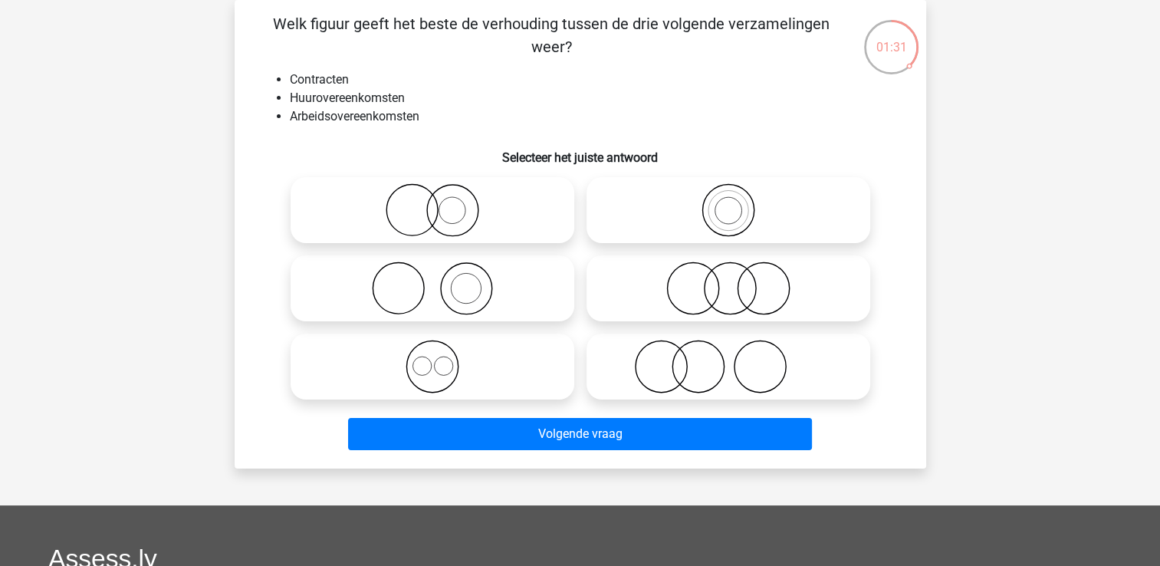
click at [724, 284] on icon at bounding box center [729, 289] width 272 height 54
click at [729, 281] on input "radio" at bounding box center [734, 276] width 10 height 10
radio input "true"
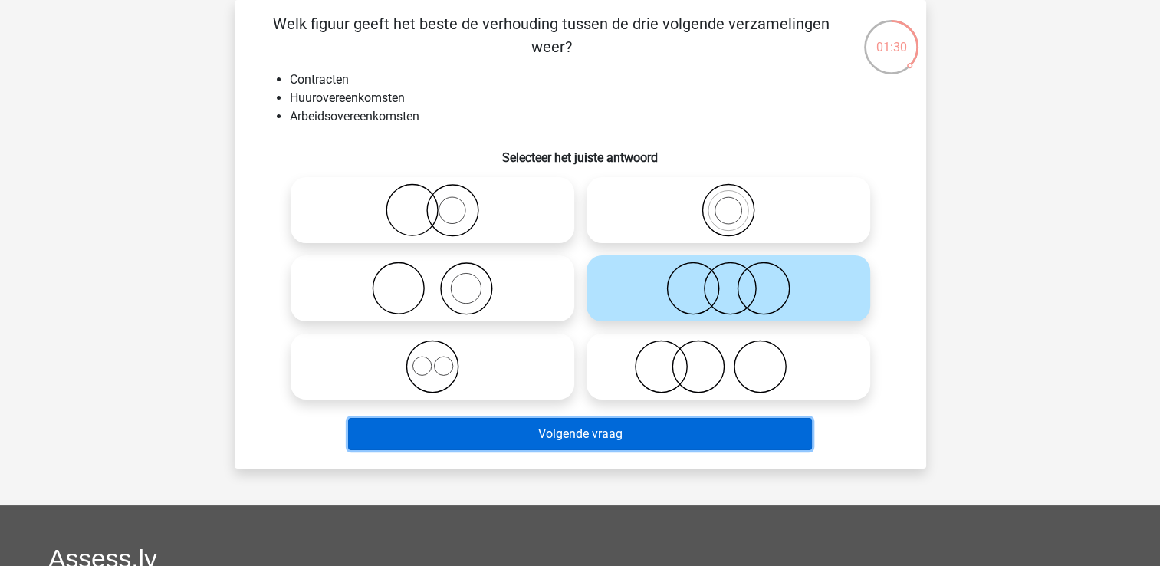
click at [587, 436] on button "Volgende vraag" at bounding box center [580, 434] width 464 height 32
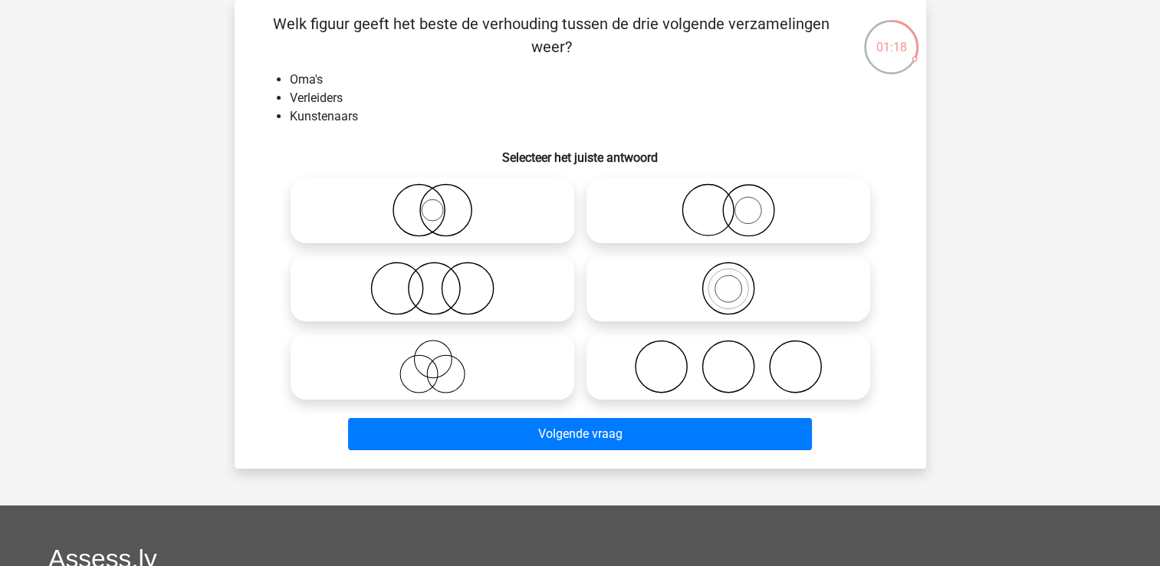
click at [752, 346] on icon at bounding box center [729, 367] width 272 height 54
click at [739, 349] on input "radio" at bounding box center [734, 354] width 10 height 10
radio input "true"
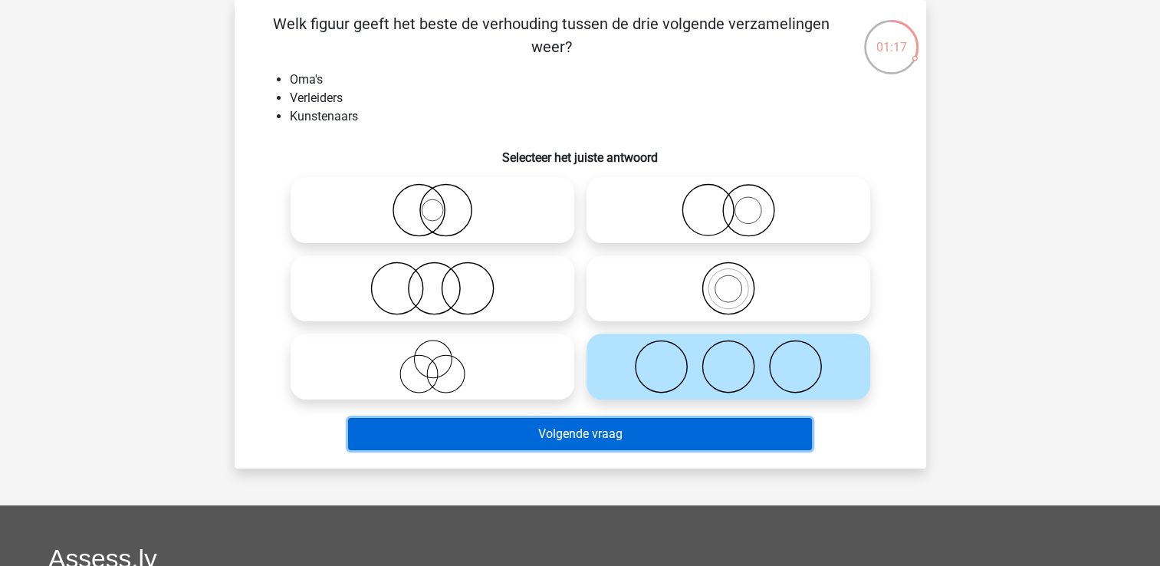
click at [690, 438] on button "Volgende vraag" at bounding box center [580, 434] width 464 height 32
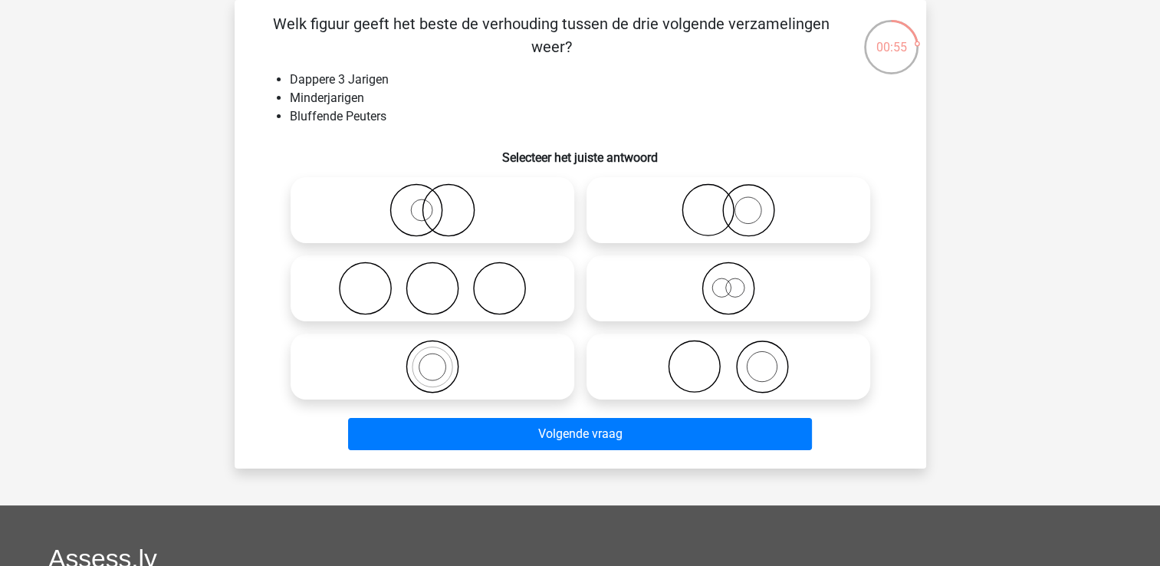
click at [742, 215] on icon at bounding box center [729, 210] width 272 height 54
click at [739, 202] on input "radio" at bounding box center [734, 198] width 10 height 10
radio input "true"
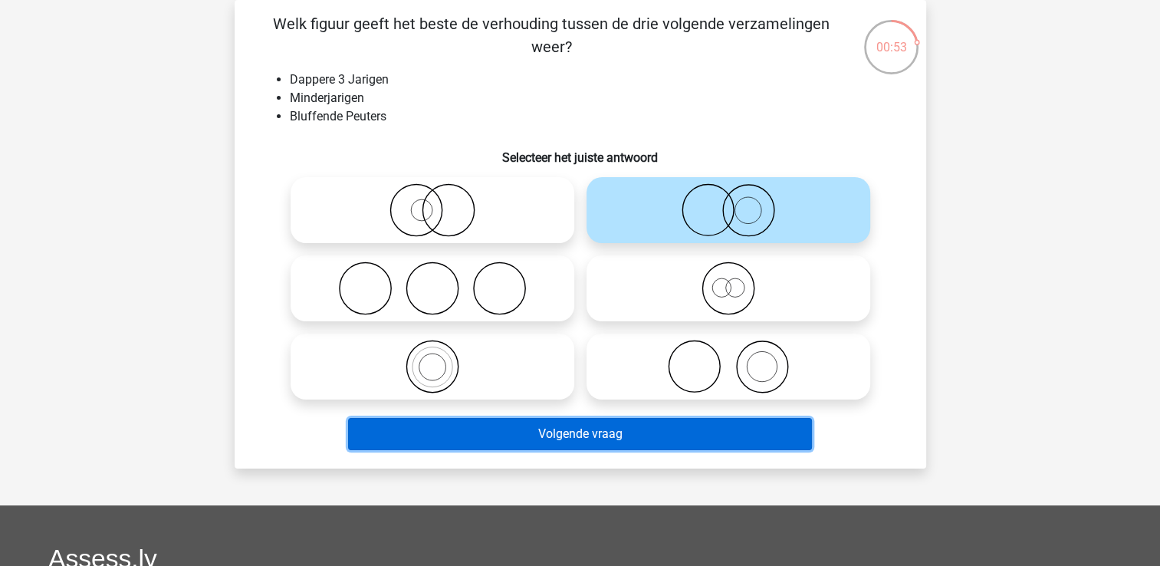
click at [696, 441] on button "Volgende vraag" at bounding box center [580, 434] width 464 height 32
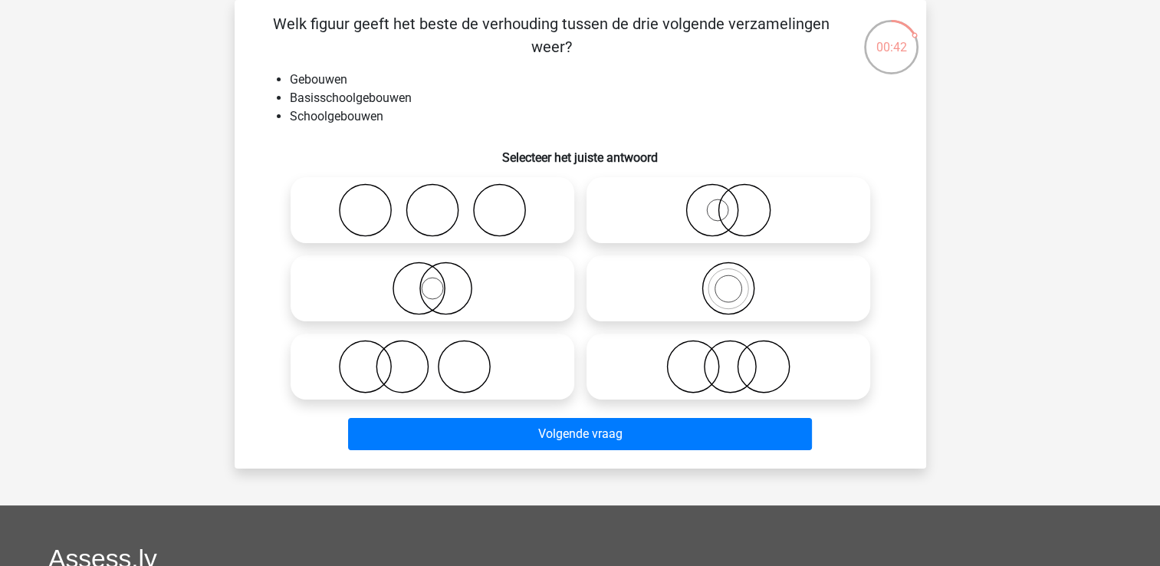
click at [737, 299] on icon at bounding box center [729, 289] width 272 height 54
click at [737, 281] on input "radio" at bounding box center [734, 276] width 10 height 10
radio input "true"
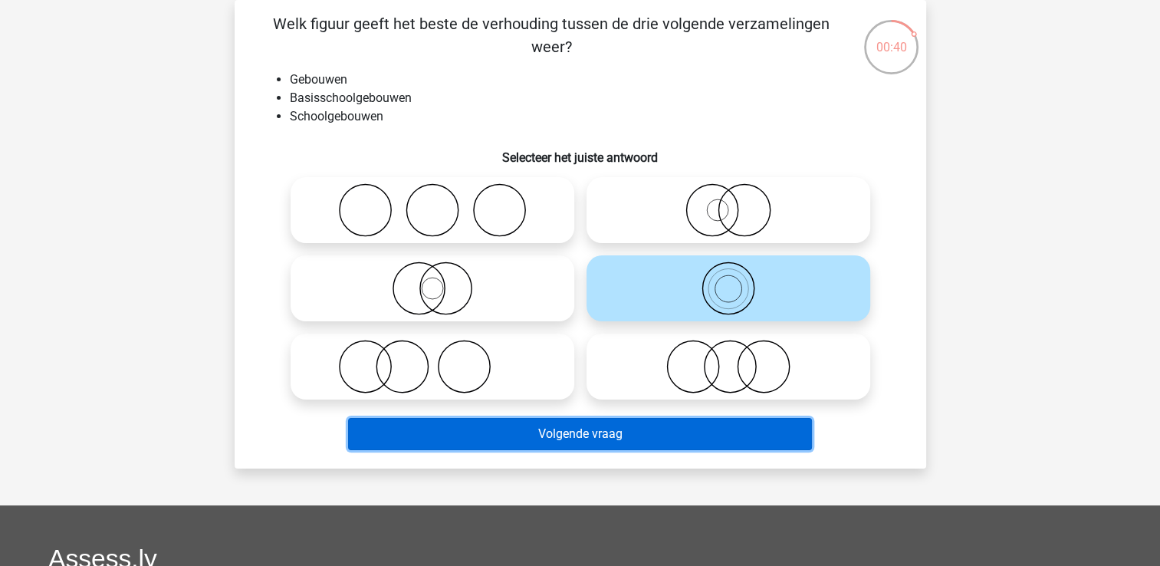
click at [687, 428] on button "Volgende vraag" at bounding box center [580, 434] width 464 height 32
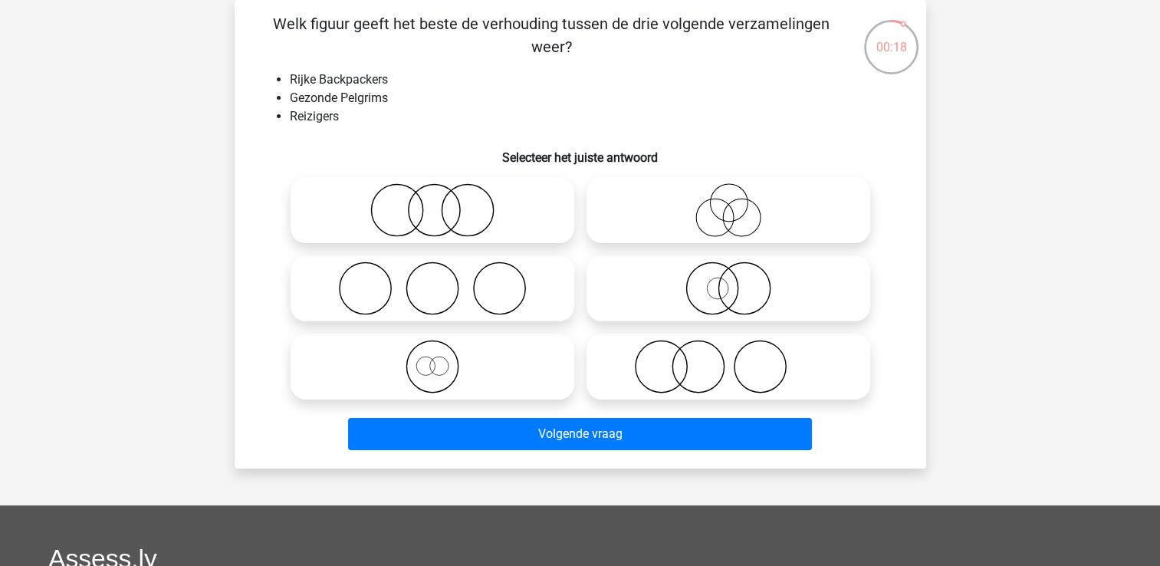
click at [439, 367] on icon at bounding box center [433, 367] width 272 height 54
click at [439, 359] on input "radio" at bounding box center [438, 354] width 10 height 10
radio input "true"
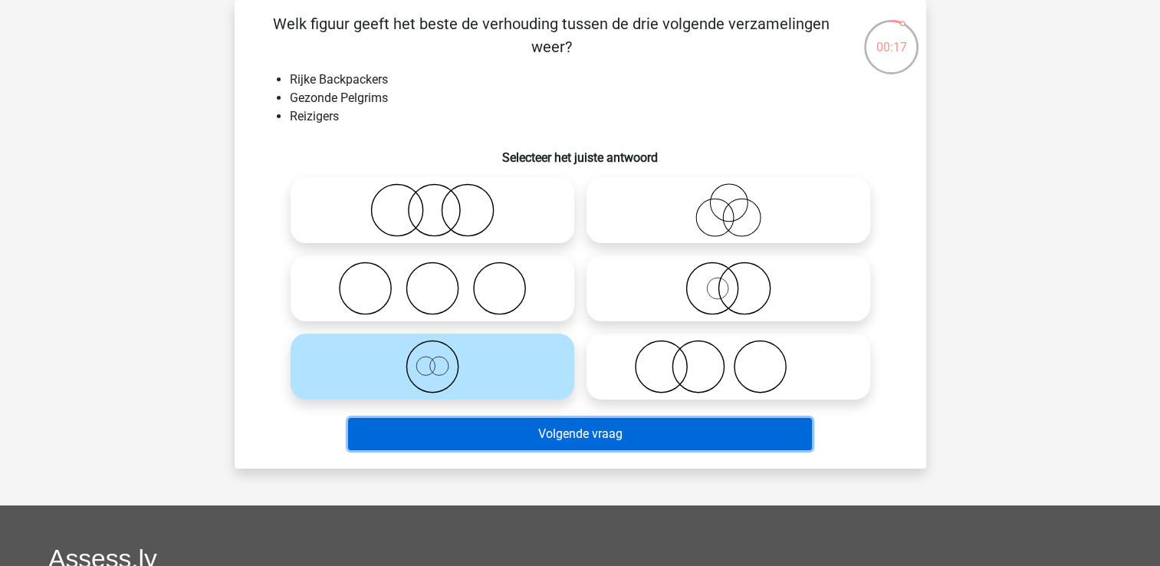
click at [553, 430] on button "Volgende vraag" at bounding box center [580, 434] width 464 height 32
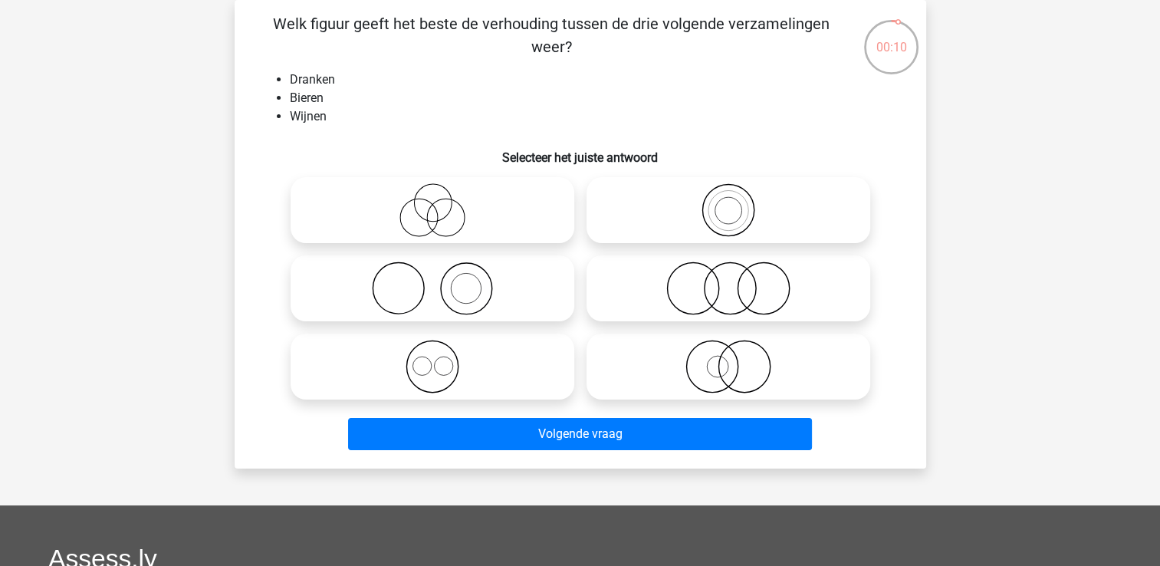
click at [723, 278] on icon at bounding box center [729, 289] width 272 height 54
click at [729, 278] on input "radio" at bounding box center [734, 276] width 10 height 10
radio input "true"
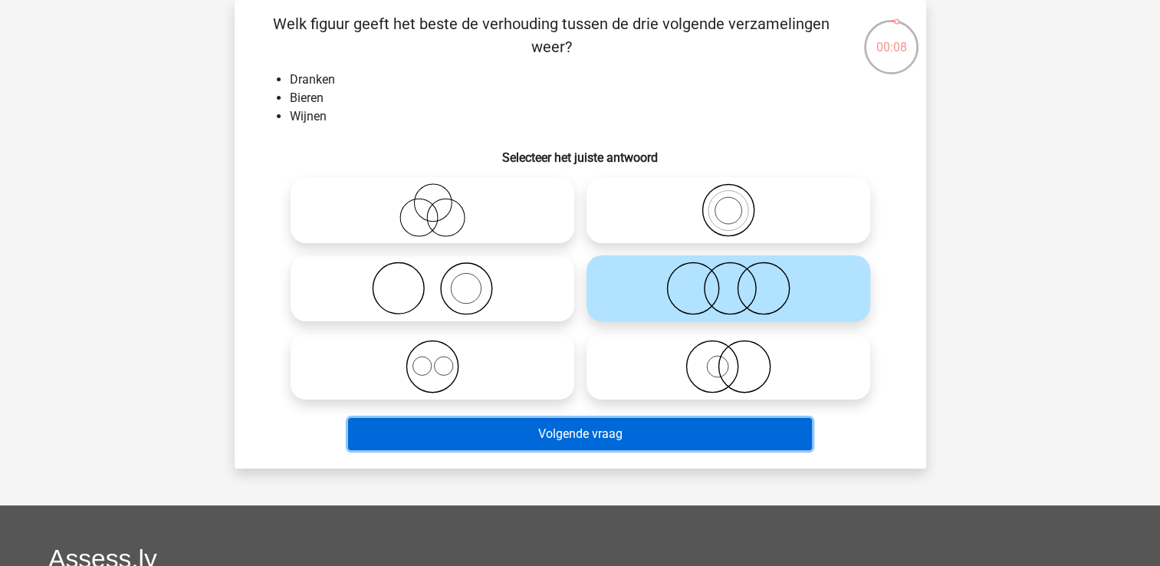
click at [627, 435] on button "Volgende vraag" at bounding box center [580, 434] width 464 height 32
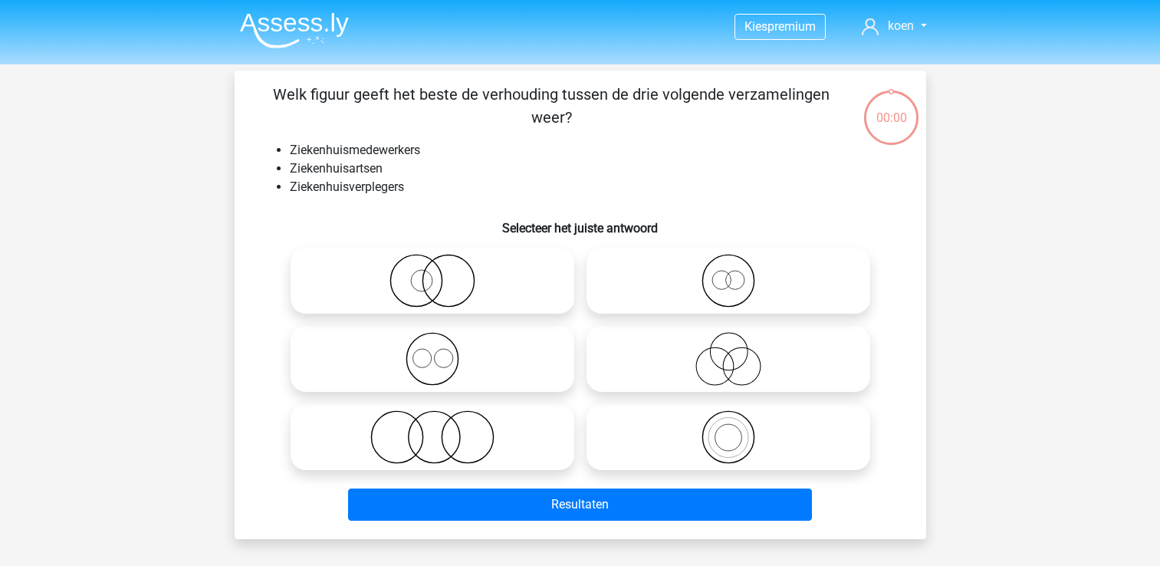
scroll to position [71, 0]
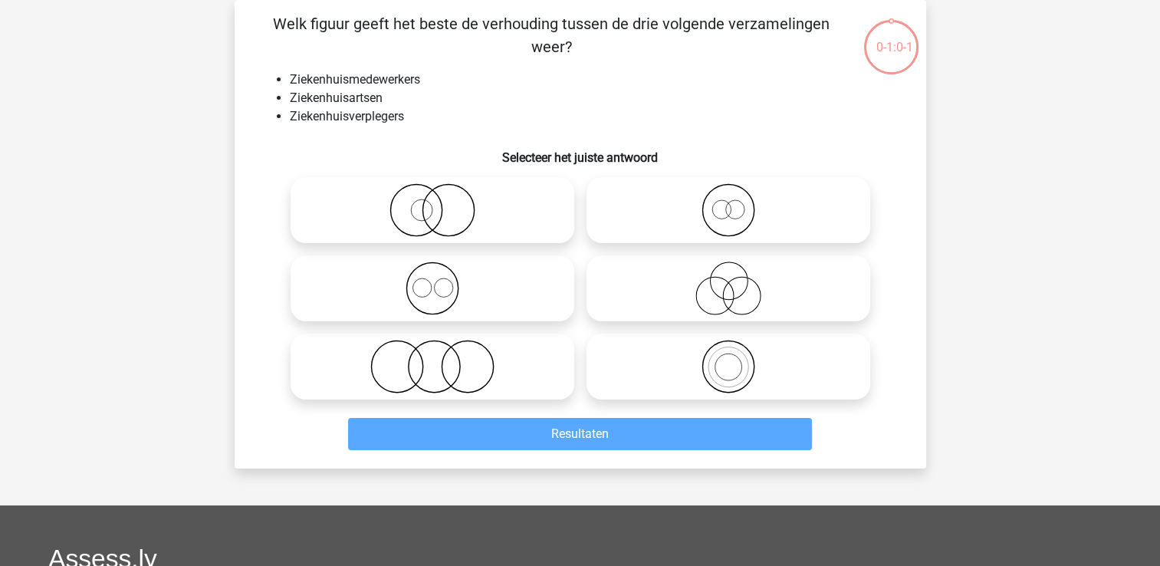
click at [732, 212] on icon at bounding box center [729, 210] width 272 height 54
click at [732, 202] on input "radio" at bounding box center [734, 198] width 10 height 10
radio input "true"
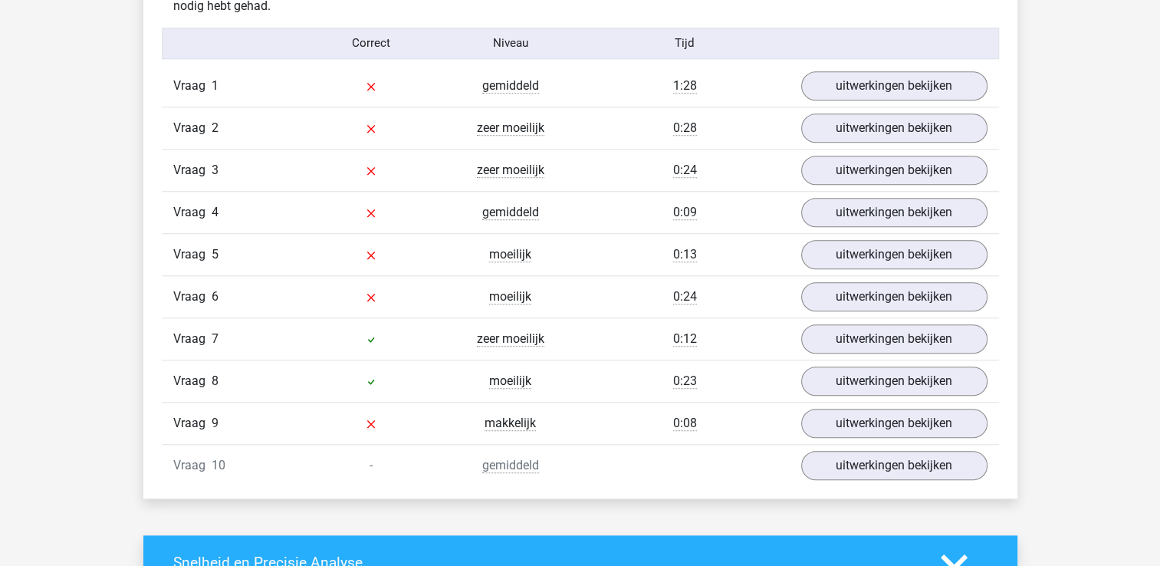
scroll to position [1257, 0]
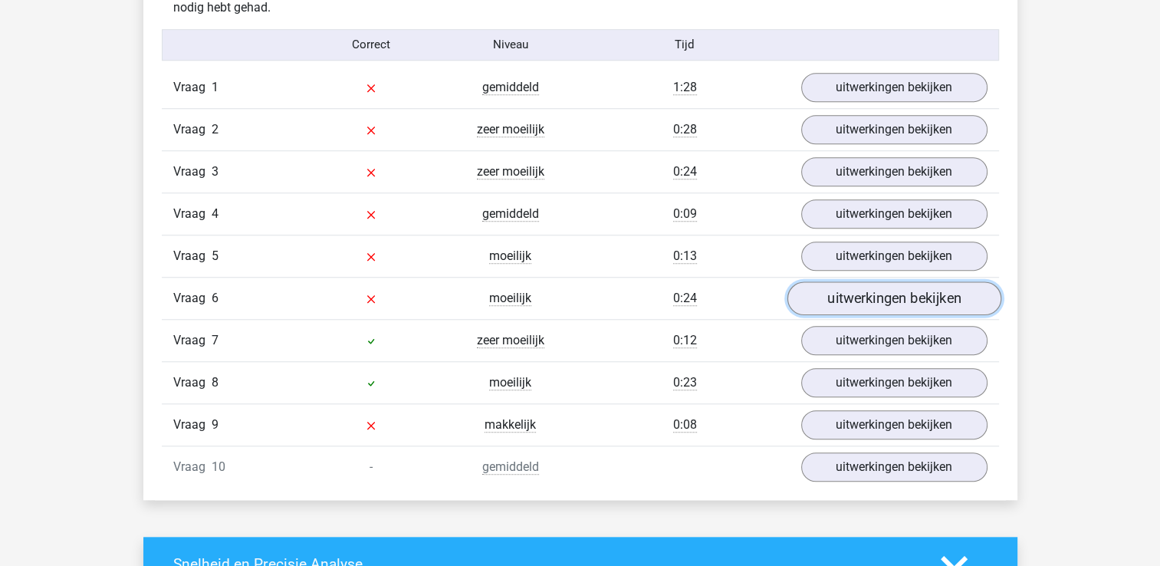
click at [863, 299] on link "uitwerkingen bekijken" at bounding box center [894, 298] width 214 height 34
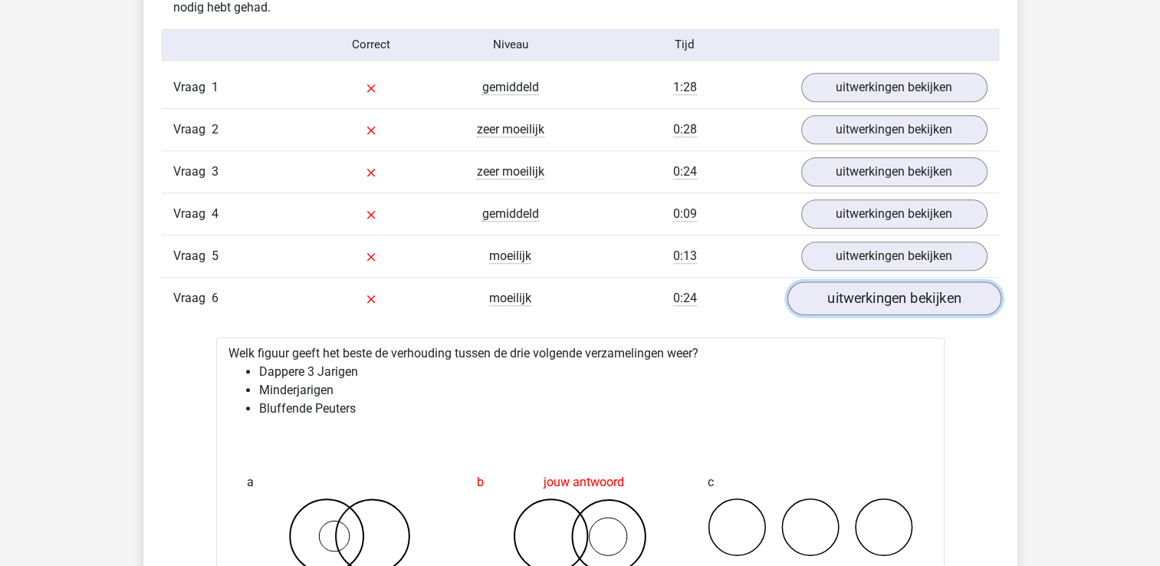
click at [863, 299] on link "uitwerkingen bekijken" at bounding box center [894, 298] width 214 height 34
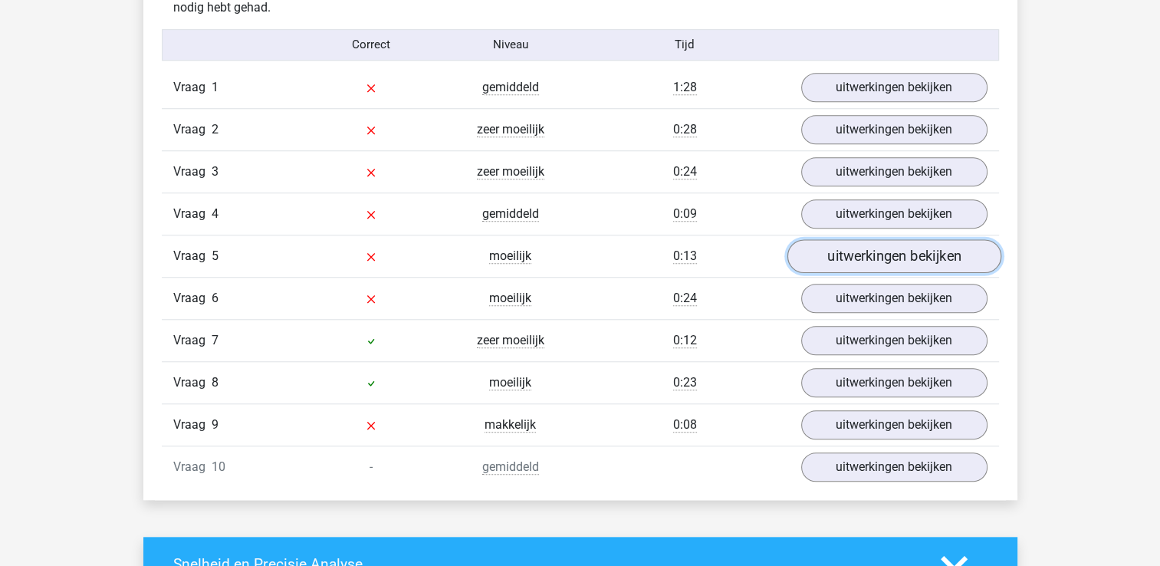
click at [870, 260] on link "uitwerkingen bekijken" at bounding box center [894, 256] width 214 height 34
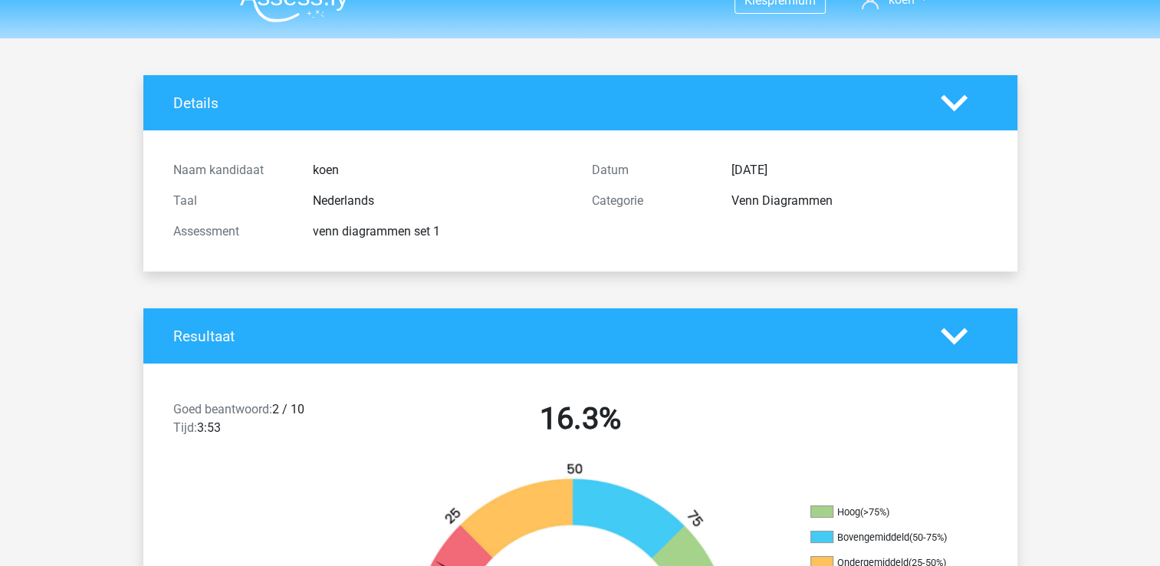
scroll to position [0, 0]
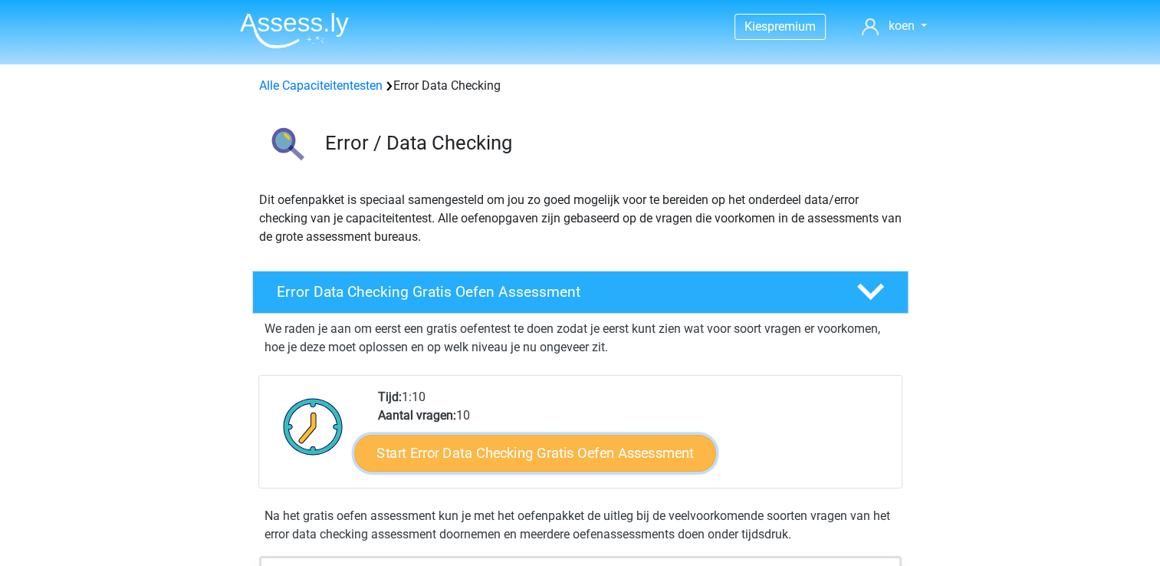
click at [473, 450] on link "Start Error Data Checking Gratis Oefen Assessment" at bounding box center [535, 453] width 362 height 37
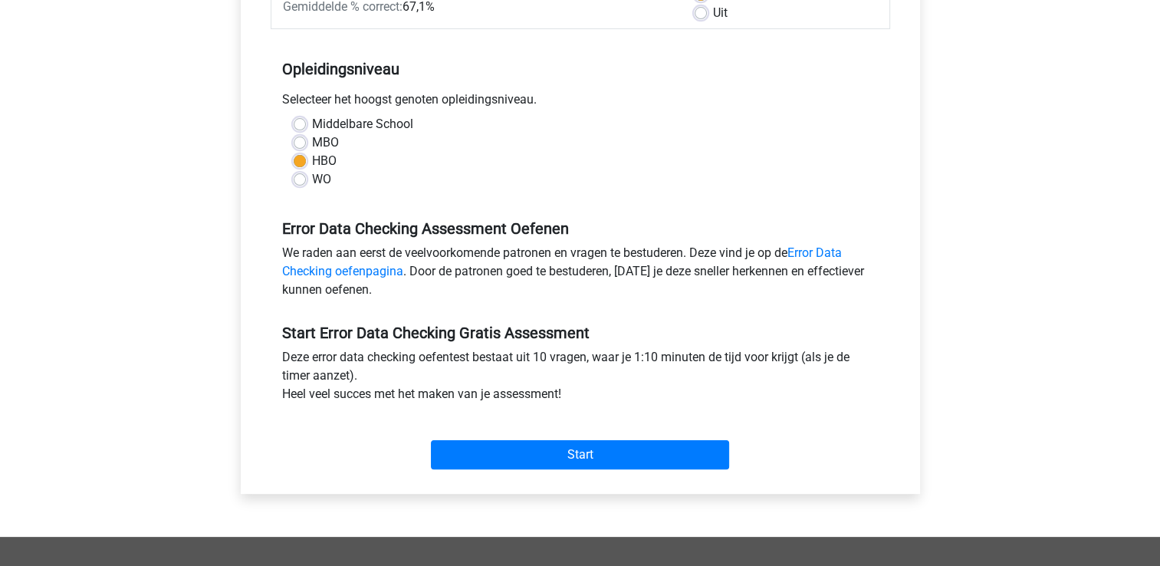
scroll to position [275, 0]
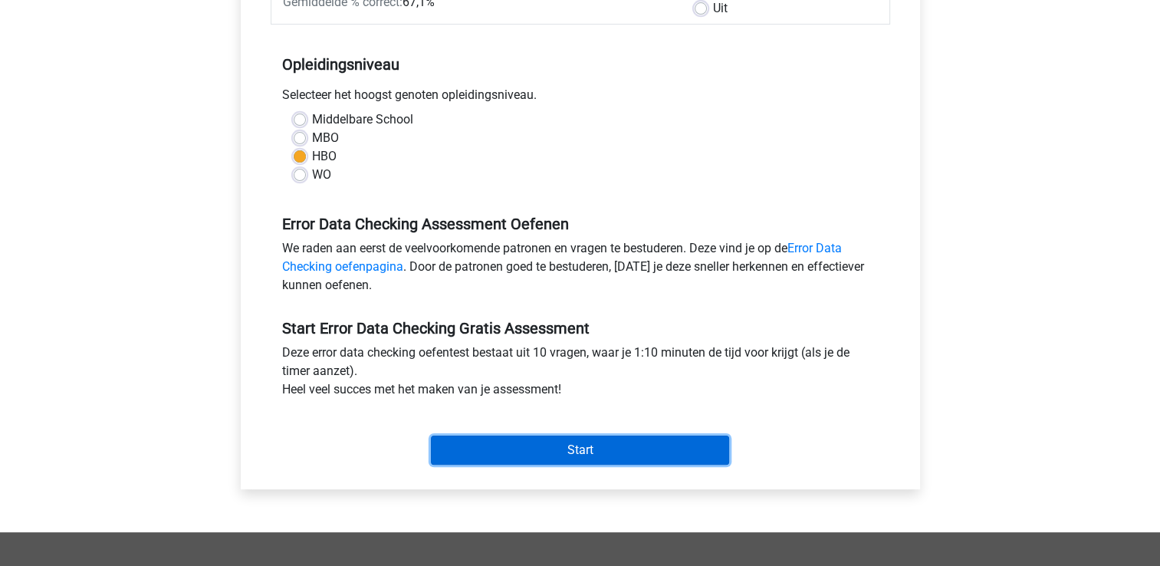
click at [558, 451] on input "Start" at bounding box center [580, 450] width 298 height 29
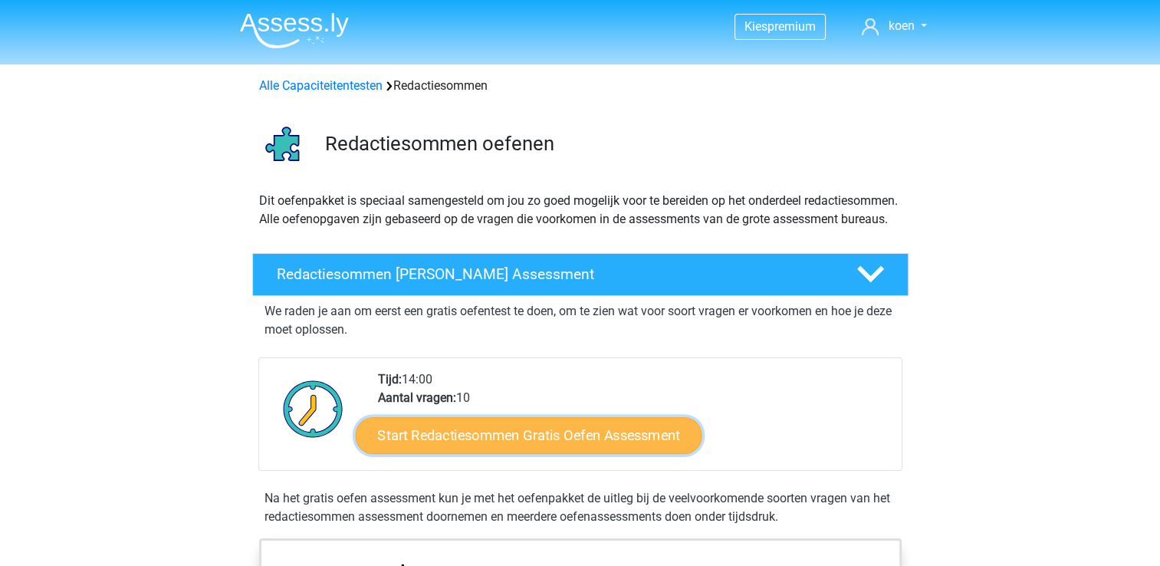
click at [459, 453] on link "Start Redactiesommen Gratis Oefen Assessment" at bounding box center [528, 434] width 347 height 37
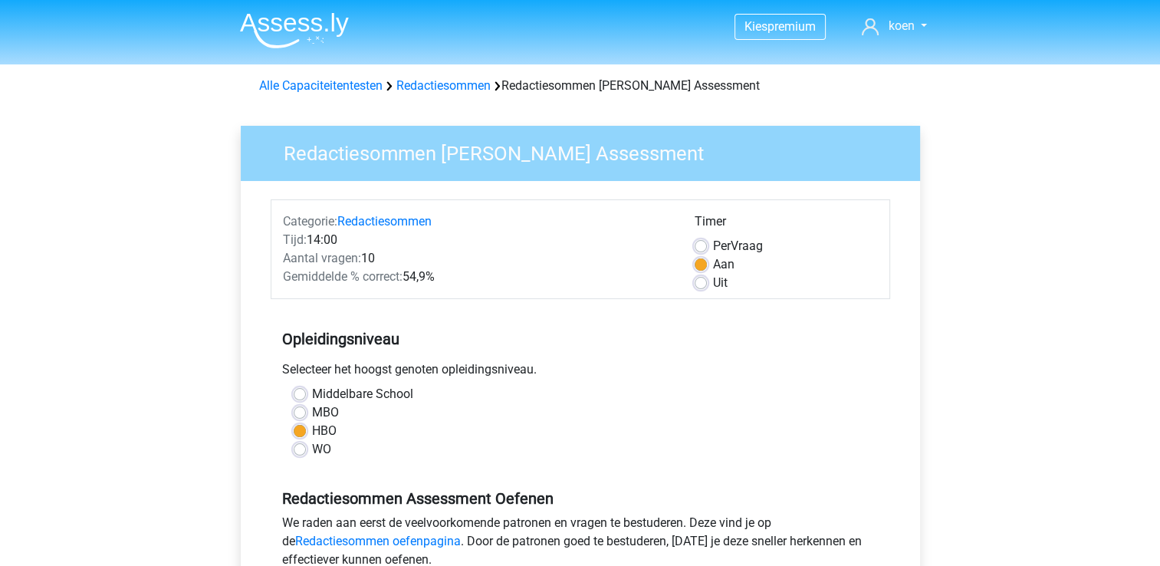
drag, startPoint x: 0, startPoint y: 0, endPoint x: 463, endPoint y: 417, distance: 623.4
click at [463, 417] on div "Middelbare School MBO HBO WO" at bounding box center [580, 422] width 597 height 74
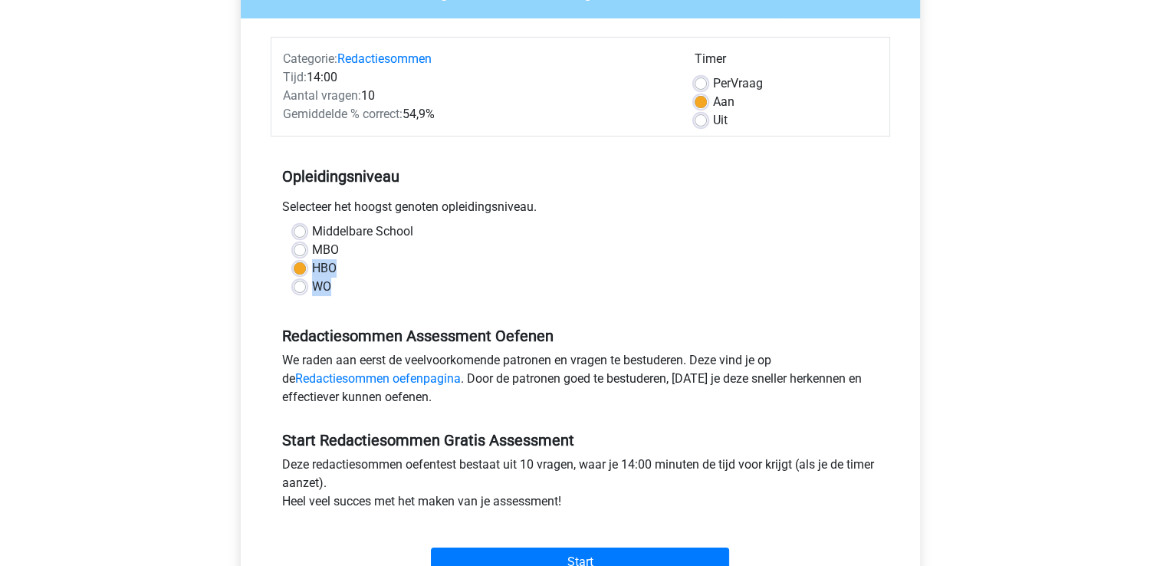
scroll to position [186, 0]
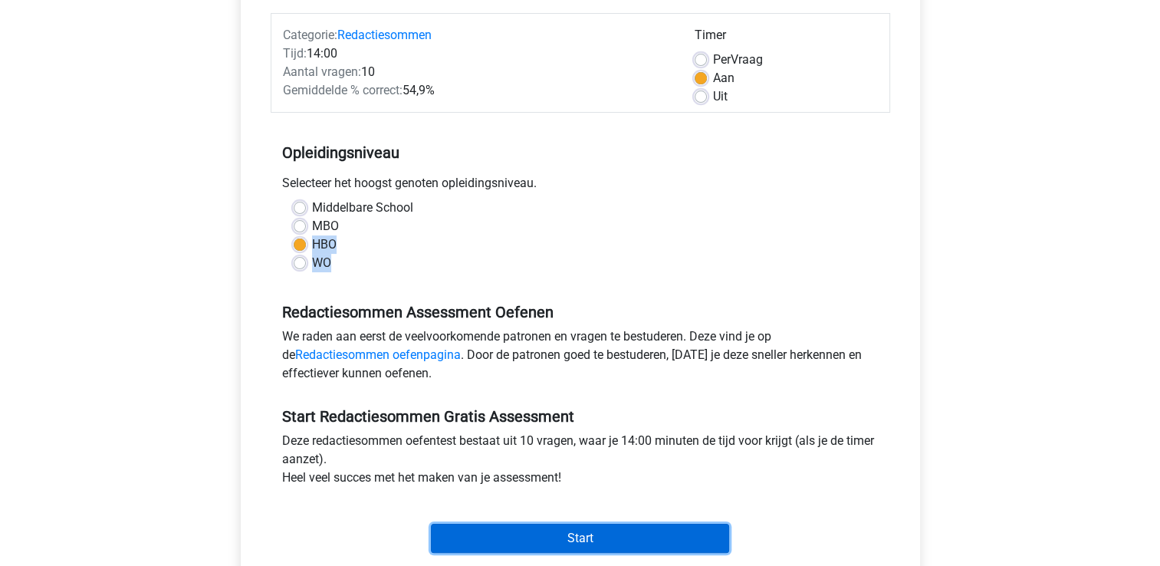
click at [519, 538] on input "Start" at bounding box center [580, 538] width 298 height 29
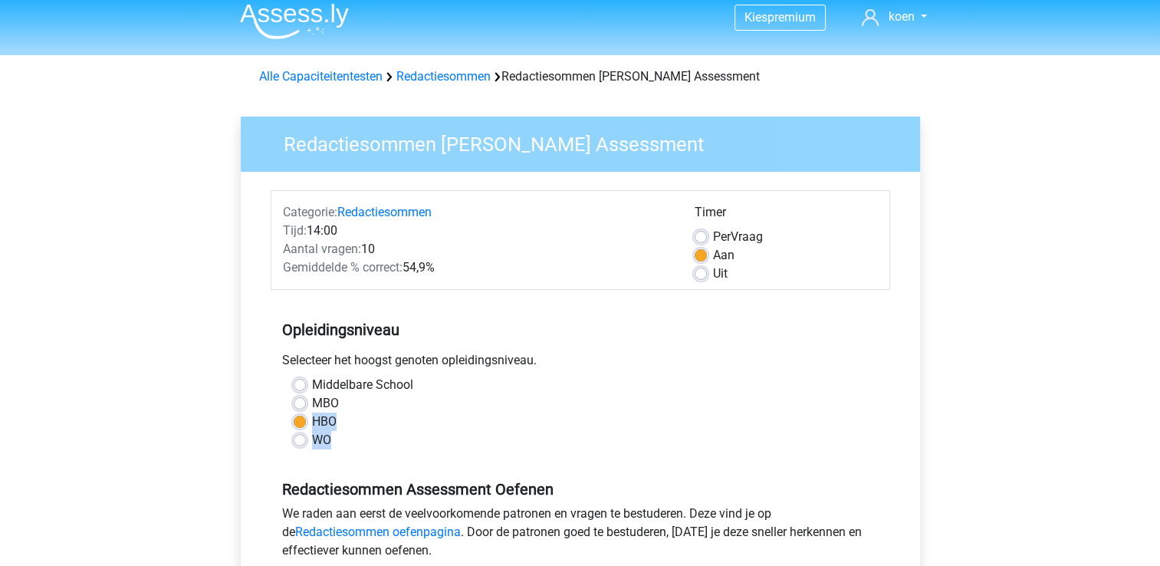
scroll to position [0, 0]
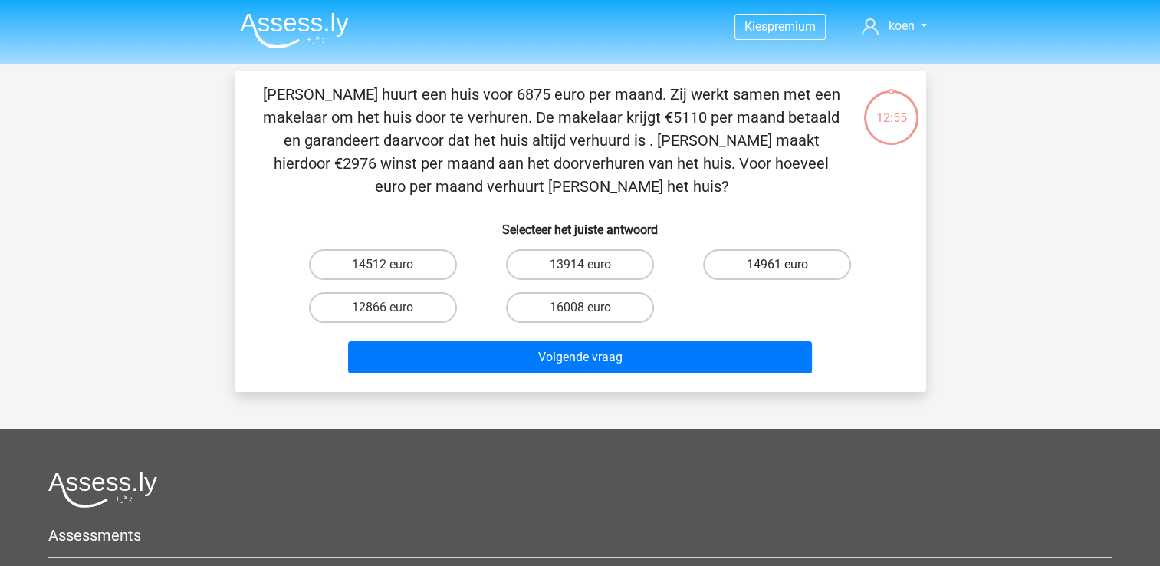
click at [735, 255] on label "14961 euro" at bounding box center [777, 264] width 148 height 31
click at [778, 265] on input "14961 euro" at bounding box center [783, 270] width 10 height 10
radio input "true"
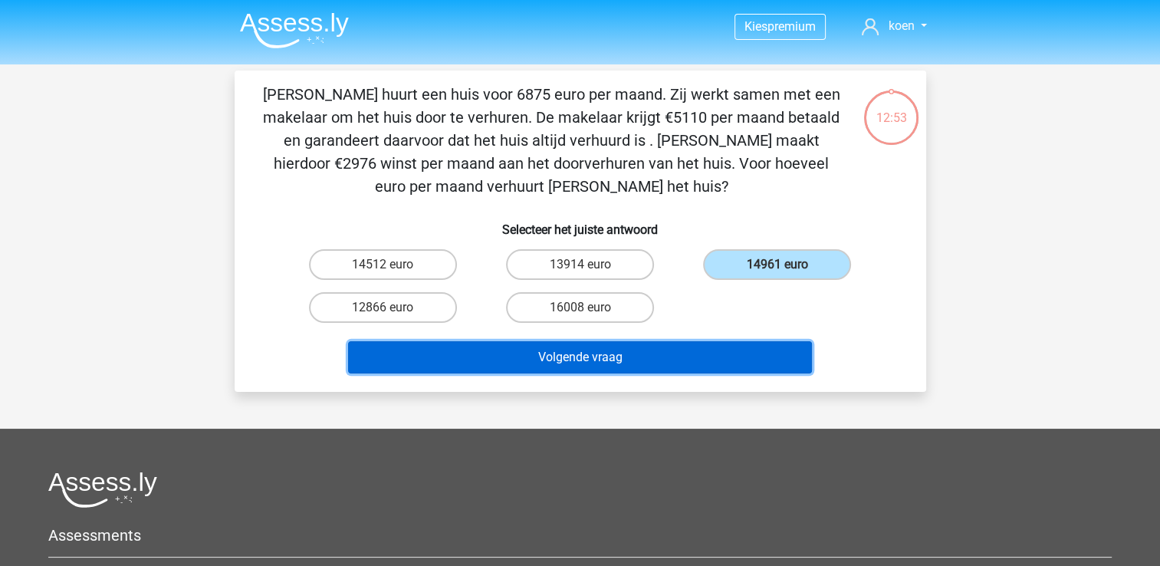
click at [620, 358] on button "Volgende vraag" at bounding box center [580, 357] width 464 height 32
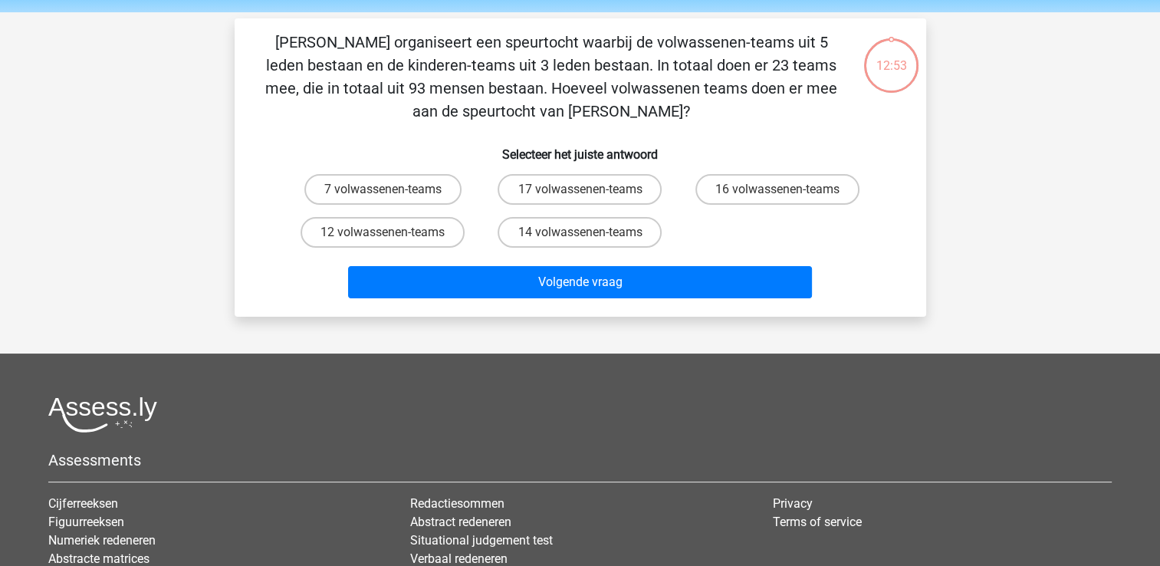
scroll to position [71, 0]
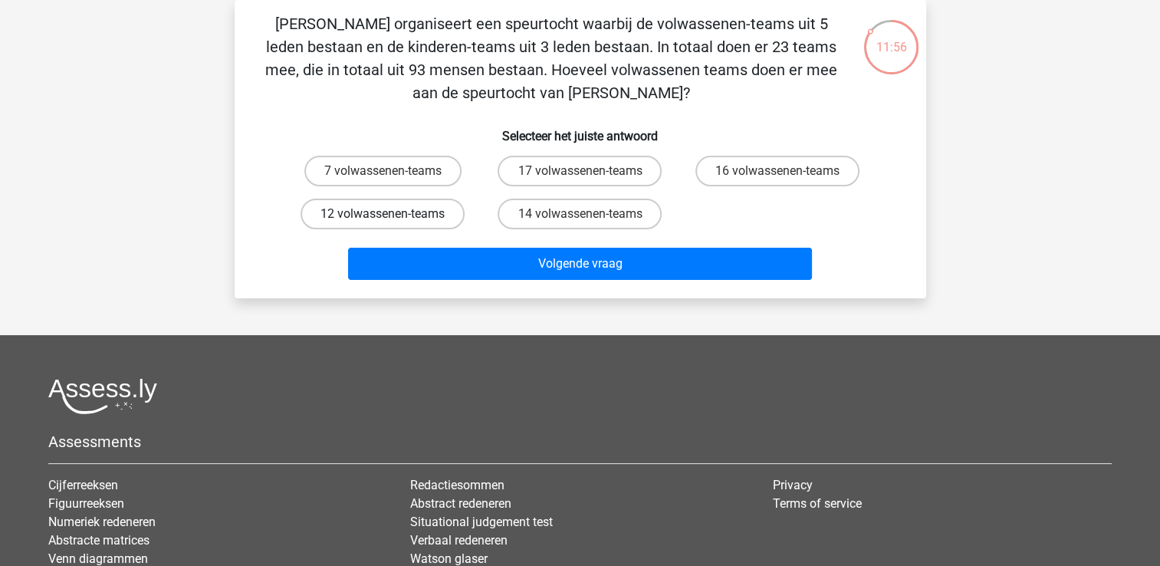
click at [426, 207] on label "12 volwassenen-teams" at bounding box center [383, 214] width 164 height 31
click at [393, 214] on input "12 volwassenen-teams" at bounding box center [388, 219] width 10 height 10
radio input "true"
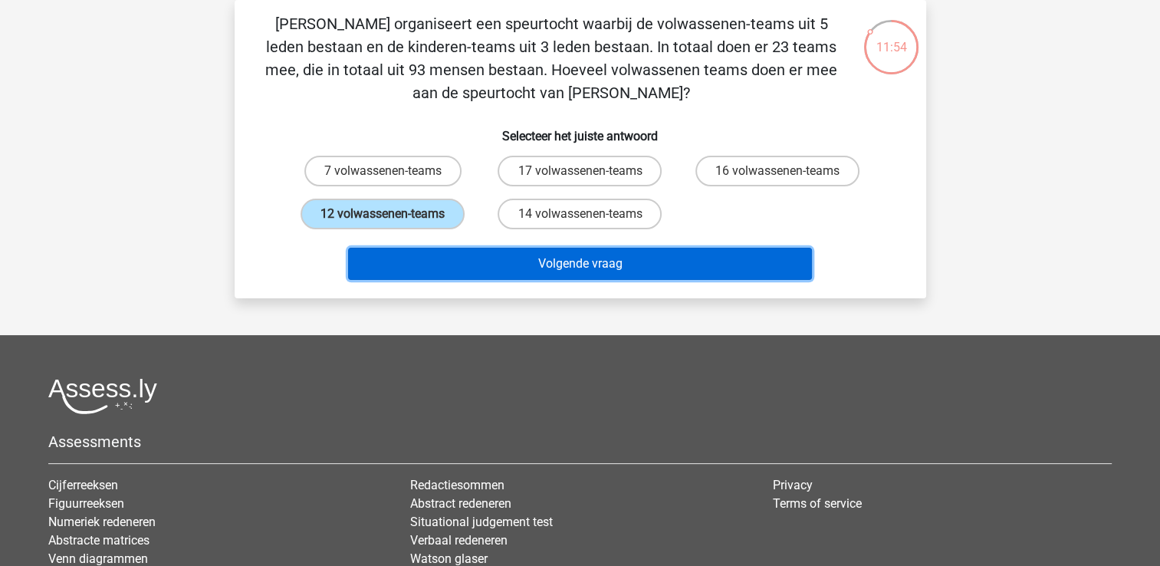
click at [488, 261] on button "Volgende vraag" at bounding box center [580, 264] width 464 height 32
